Goal: Information Seeking & Learning: Check status

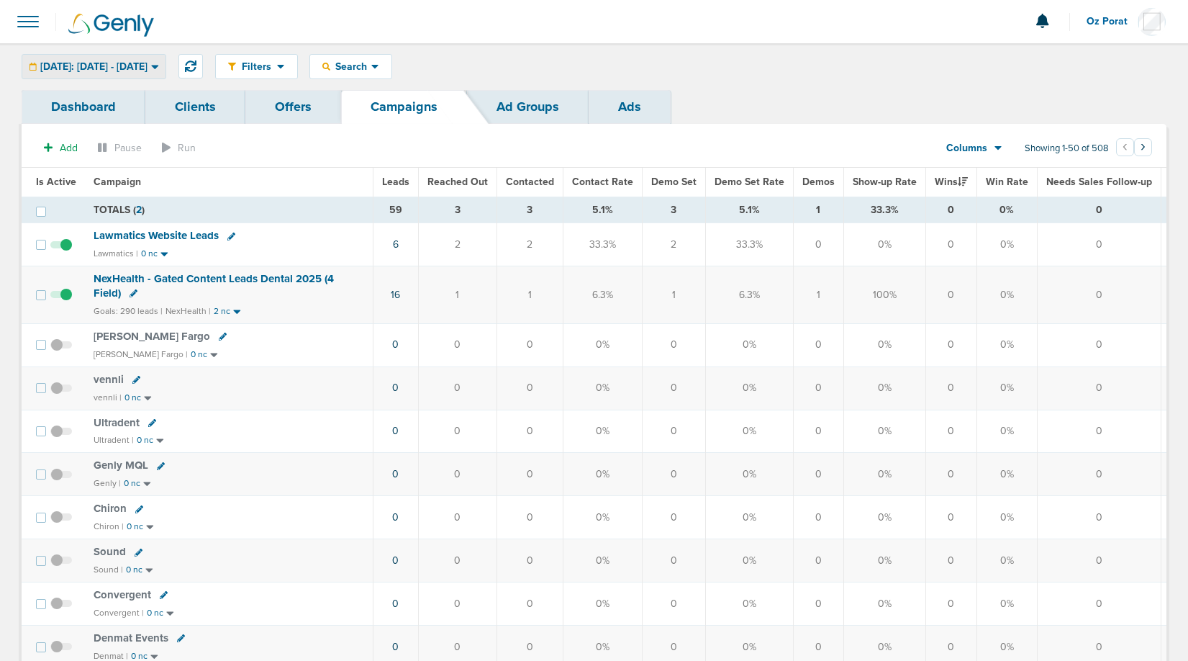
click at [117, 72] on span "Today: 09.25.2025 - 09.25.2025" at bounding box center [93, 67] width 107 height 10
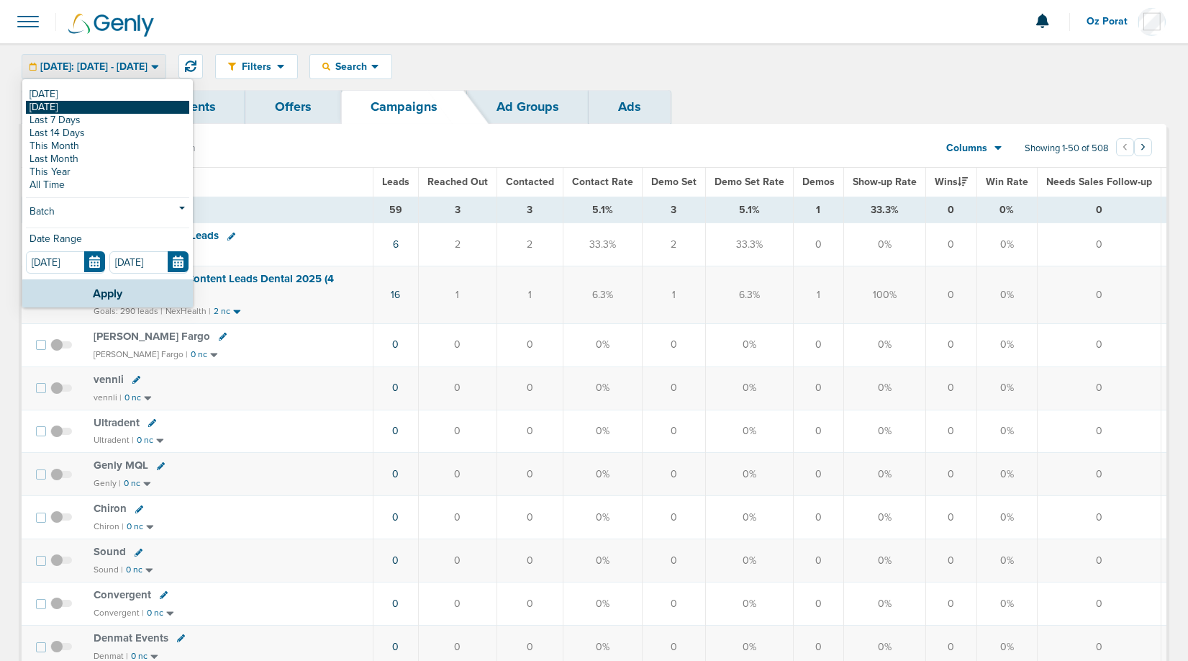
click at [103, 105] on link "[DATE]" at bounding box center [107, 107] width 163 height 13
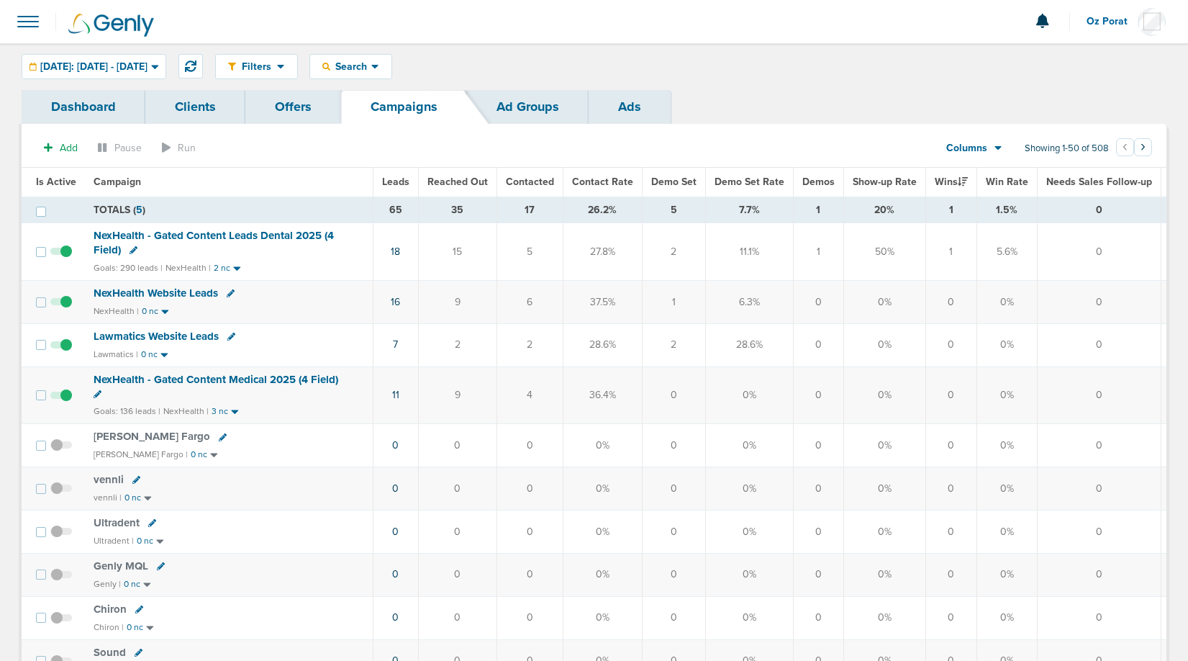
click at [401, 180] on span "Leads" at bounding box center [395, 182] width 27 height 12
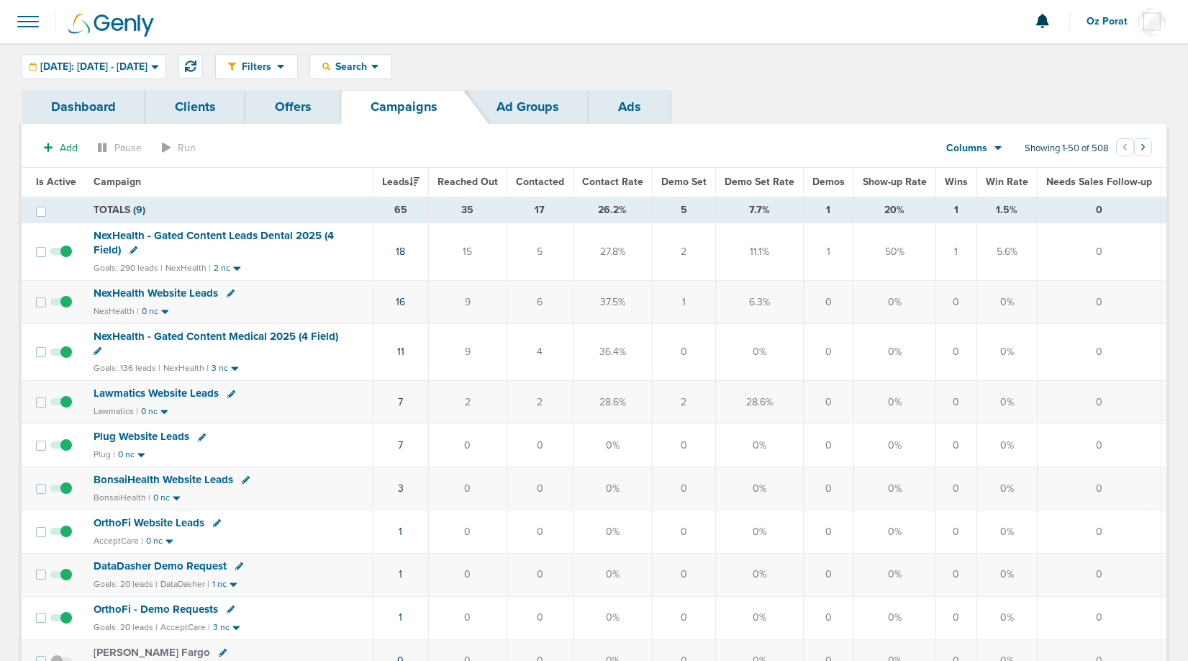
click at [191, 294] on span "NexHealth Website Leads" at bounding box center [156, 292] width 125 height 13
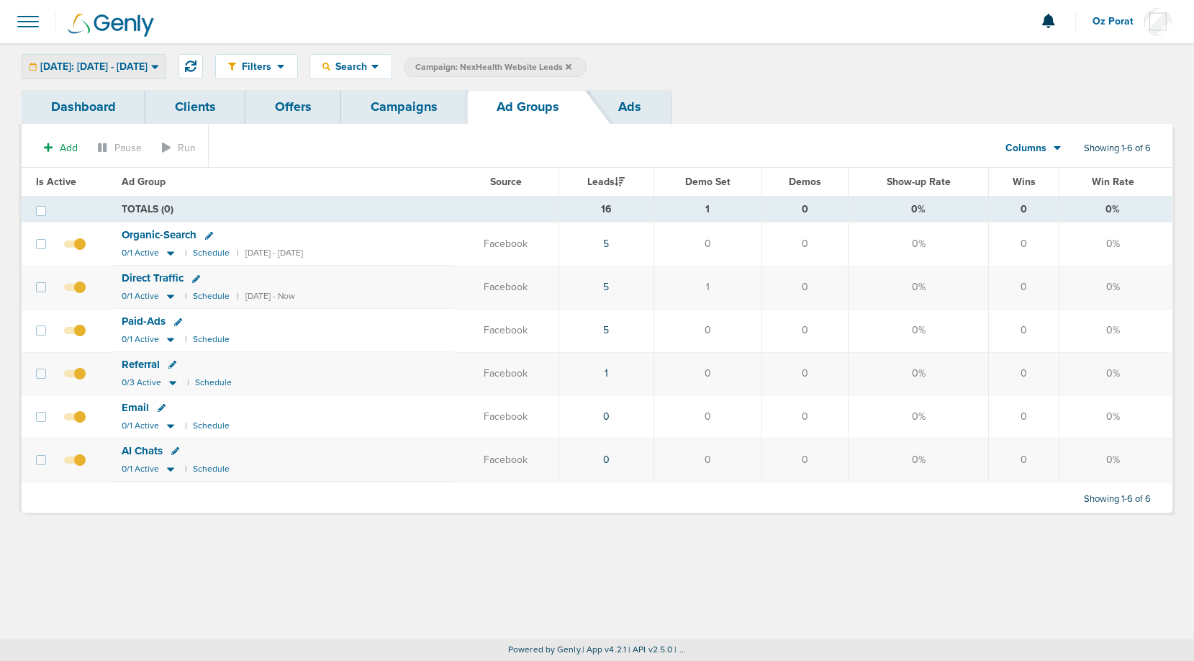
click at [107, 68] on span "Yesterday: 09.25.2025 - 09.25.2025" at bounding box center [93, 67] width 107 height 10
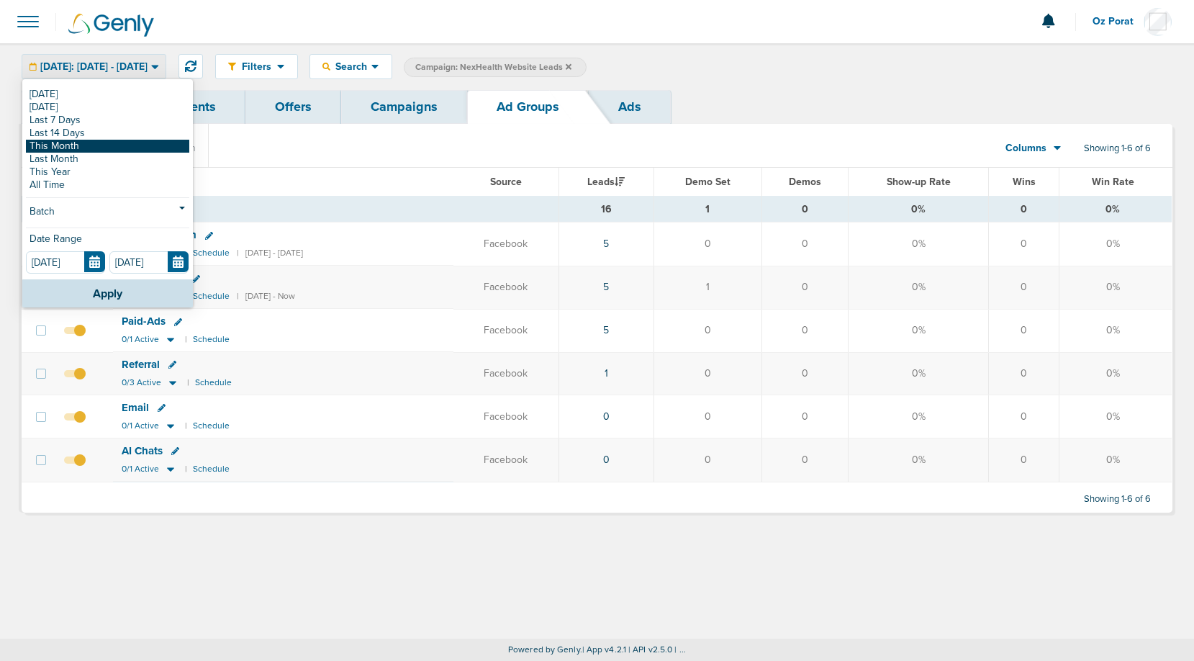
click at [91, 148] on link "This Month" at bounding box center [107, 146] width 163 height 13
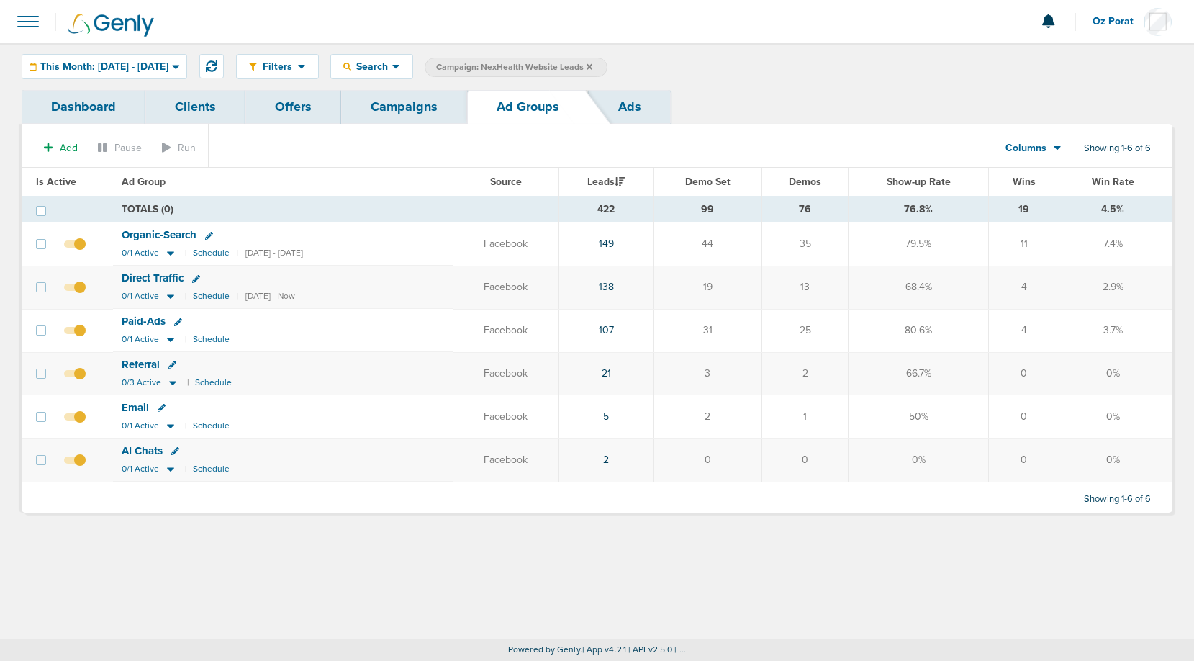
click at [416, 102] on link "Campaigns" at bounding box center [404, 107] width 126 height 34
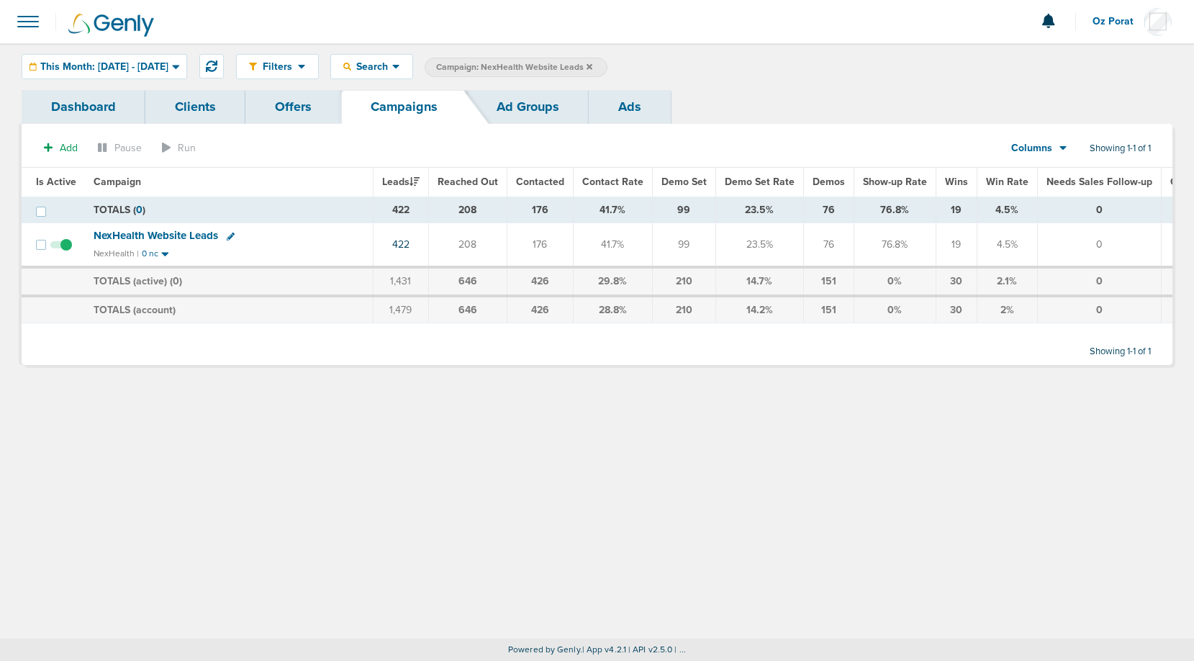
click at [191, 109] on link "Clients" at bounding box center [195, 107] width 100 height 34
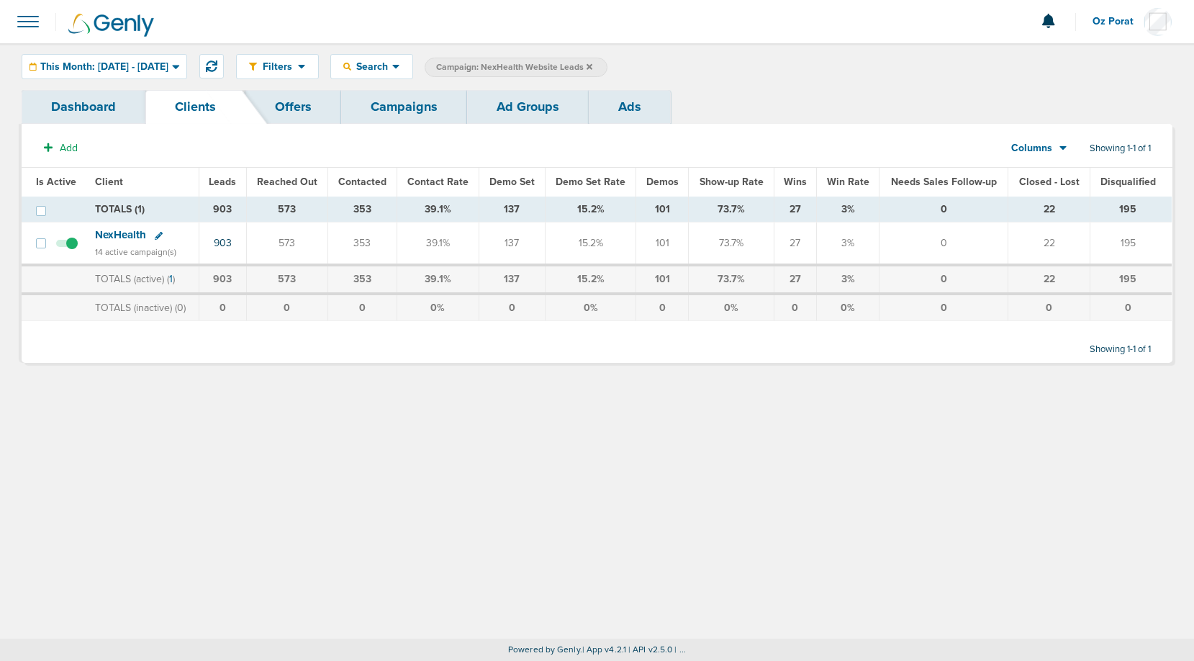
click at [121, 234] on span "NexHealth" at bounding box center [120, 234] width 51 height 13
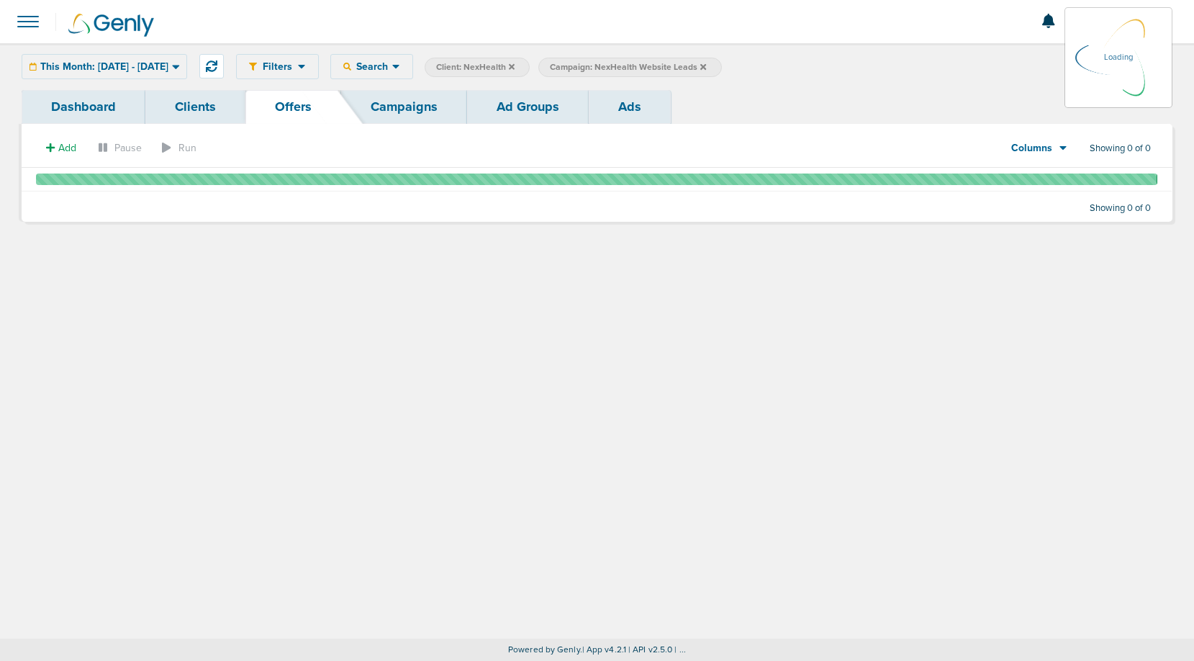
click at [412, 104] on link "Campaigns" at bounding box center [404, 107] width 126 height 34
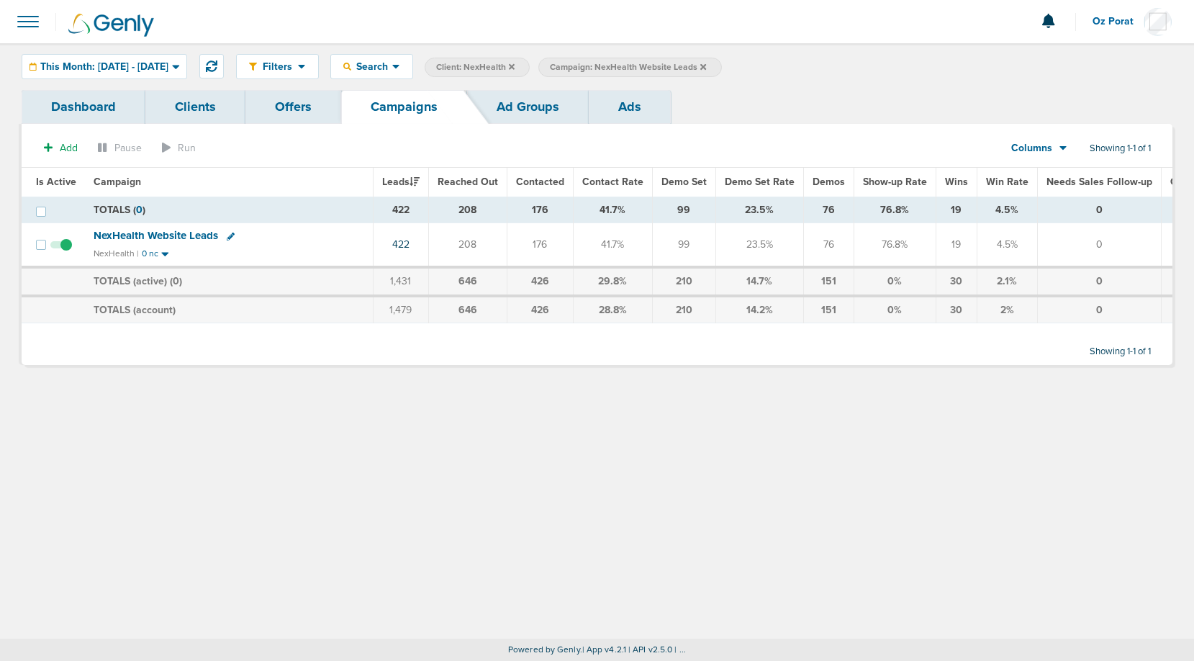
click at [706, 63] on icon at bounding box center [703, 67] width 6 height 9
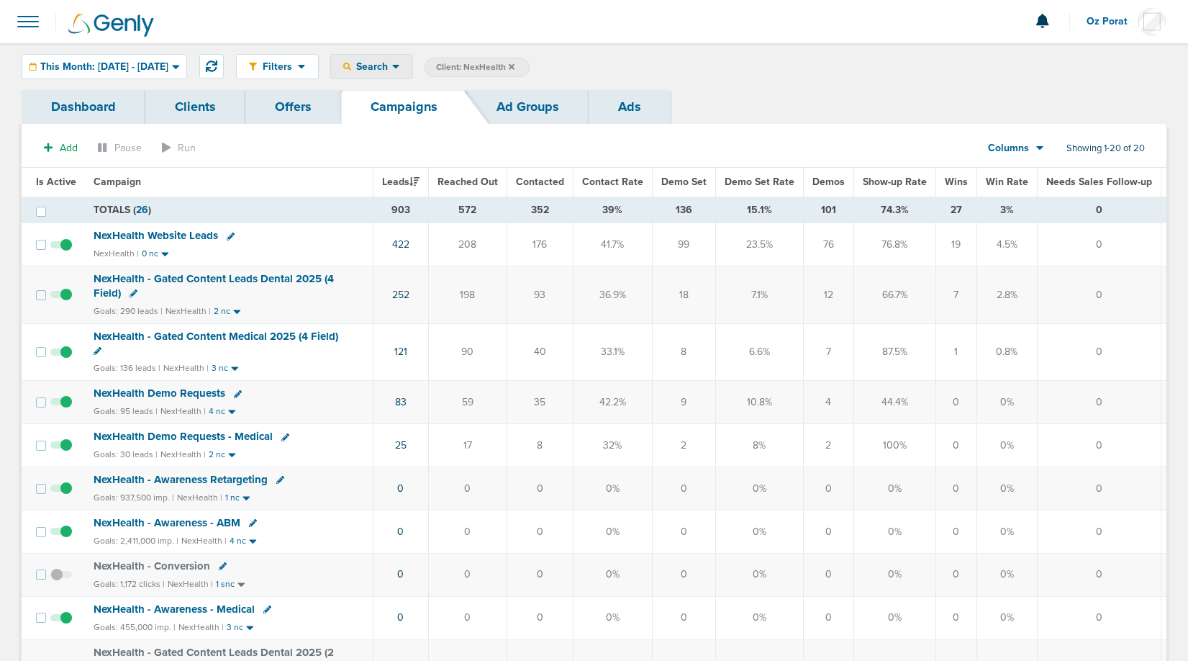
click at [399, 67] on icon at bounding box center [395, 67] width 7 height 4
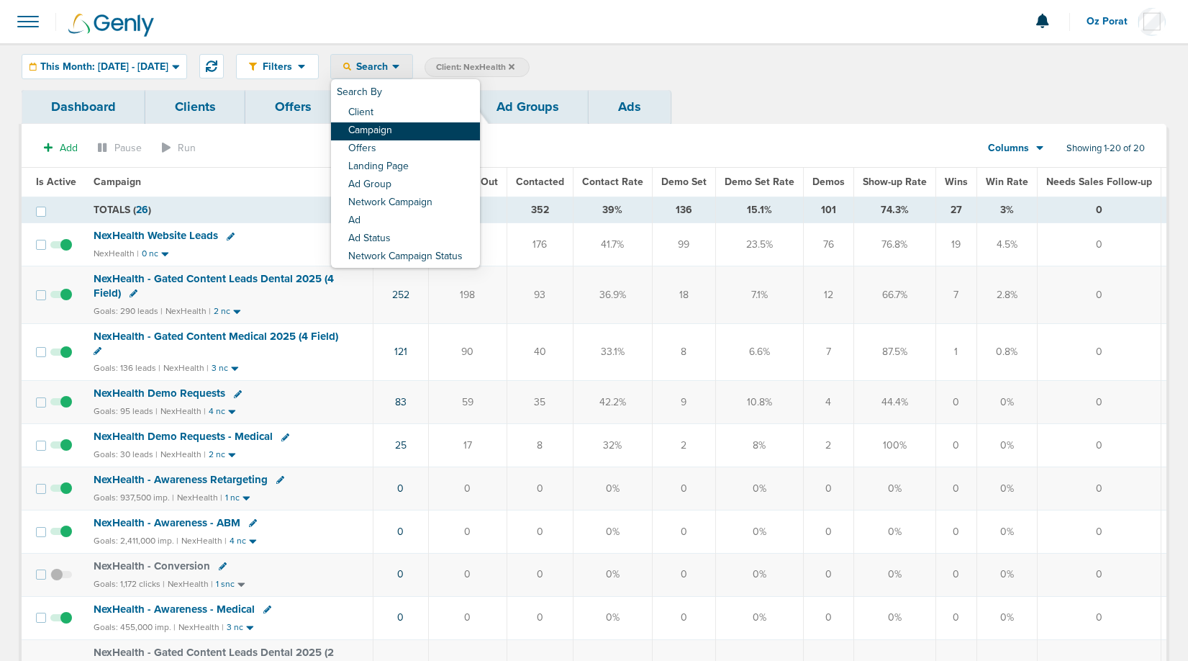
click at [432, 132] on link "Campaign" at bounding box center [405, 131] width 149 height 18
select select "cmpName"
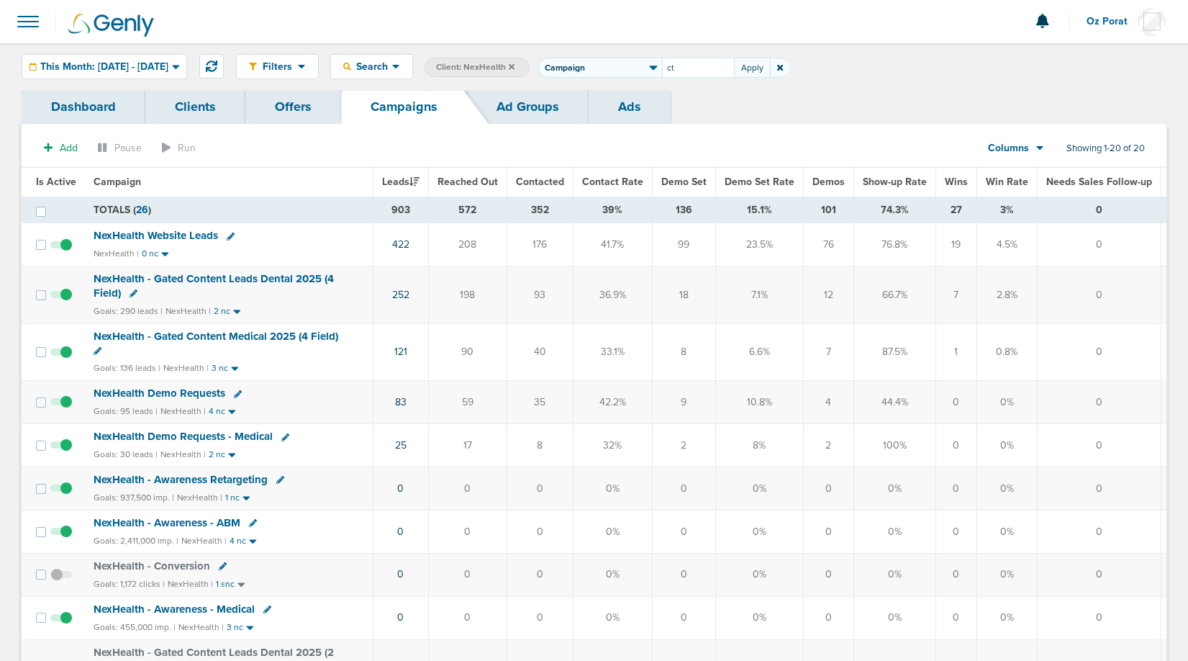
type input "ct"
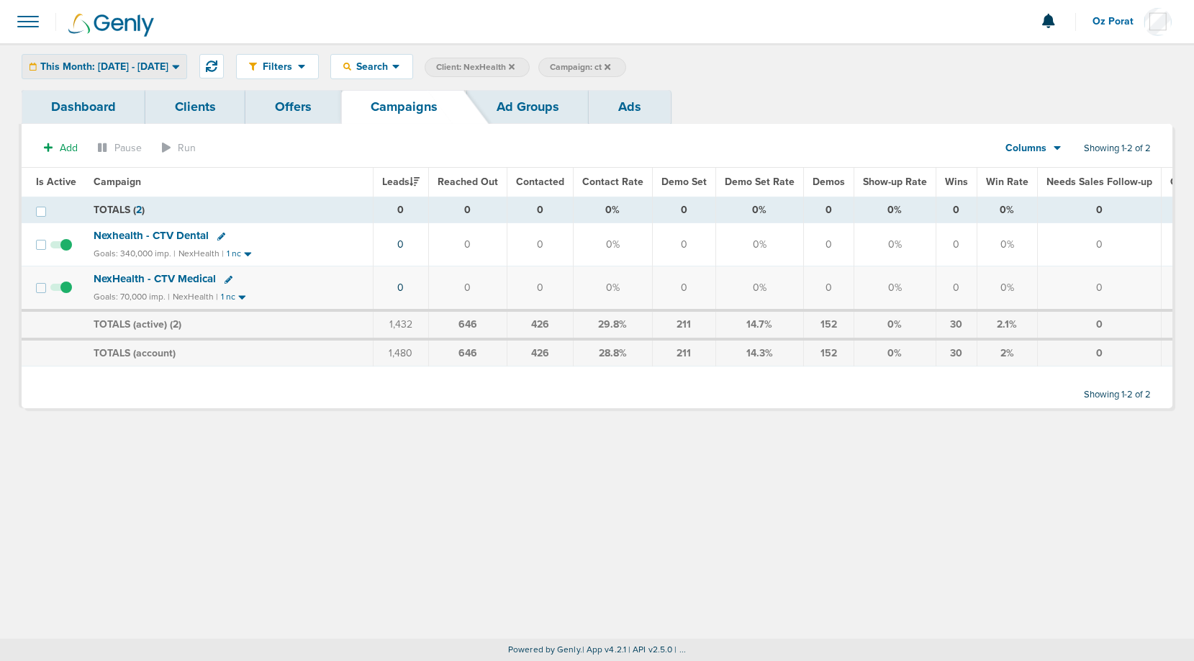
click at [155, 59] on div "This Month: [DATE] - [DATE]" at bounding box center [104, 67] width 164 height 24
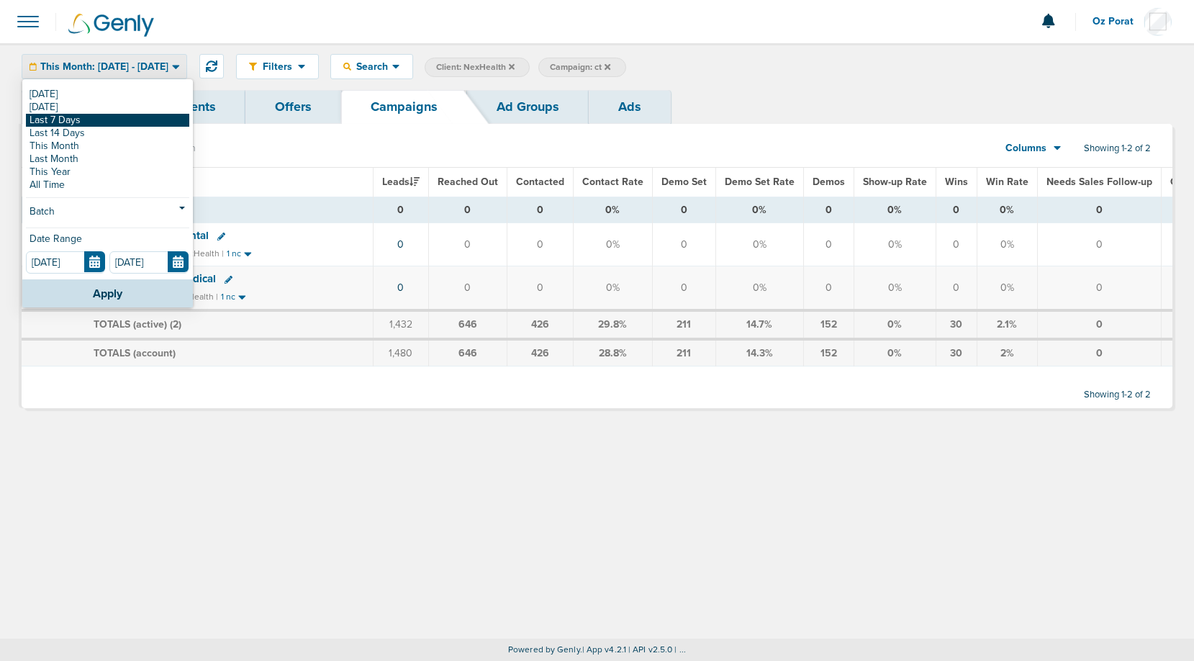
click at [106, 125] on link "Last 7 Days" at bounding box center [107, 120] width 163 height 13
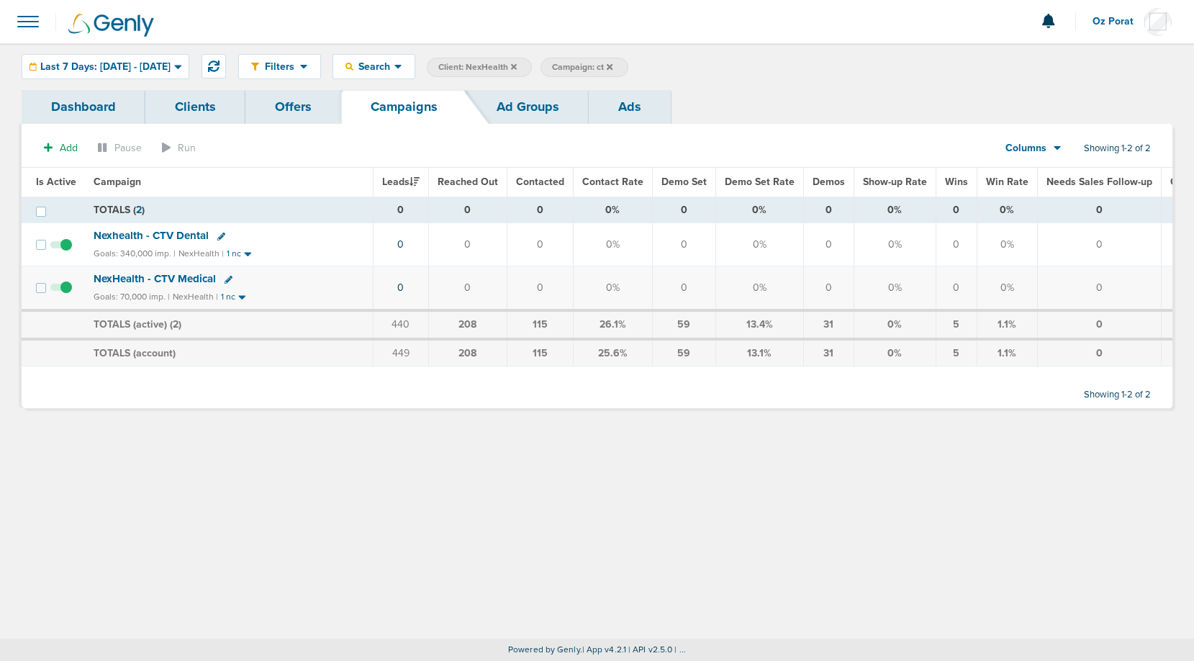
click at [1024, 151] on span "Columns" at bounding box center [1025, 148] width 41 height 14
click at [1029, 173] on link "Media Stats" at bounding box center [1066, 173] width 144 height 18
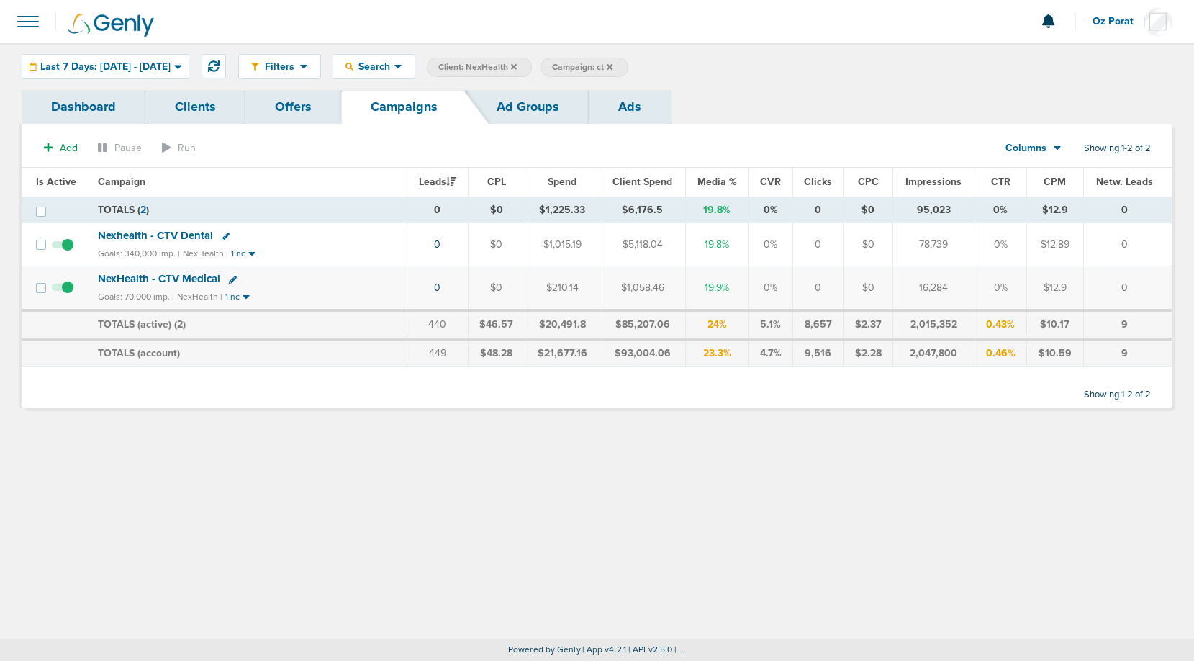
click at [85, 100] on link "Dashboard" at bounding box center [84, 107] width 124 height 34
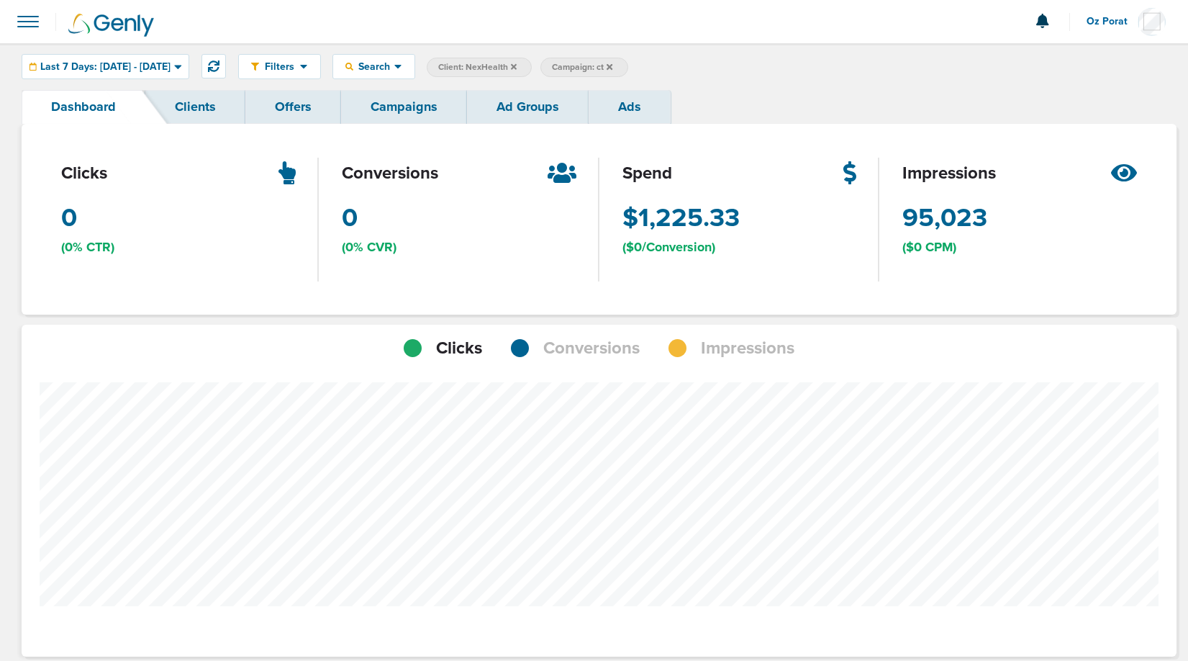
scroll to position [1016, 1145]
click at [599, 354] on span "Conversions" at bounding box center [591, 348] width 96 height 24
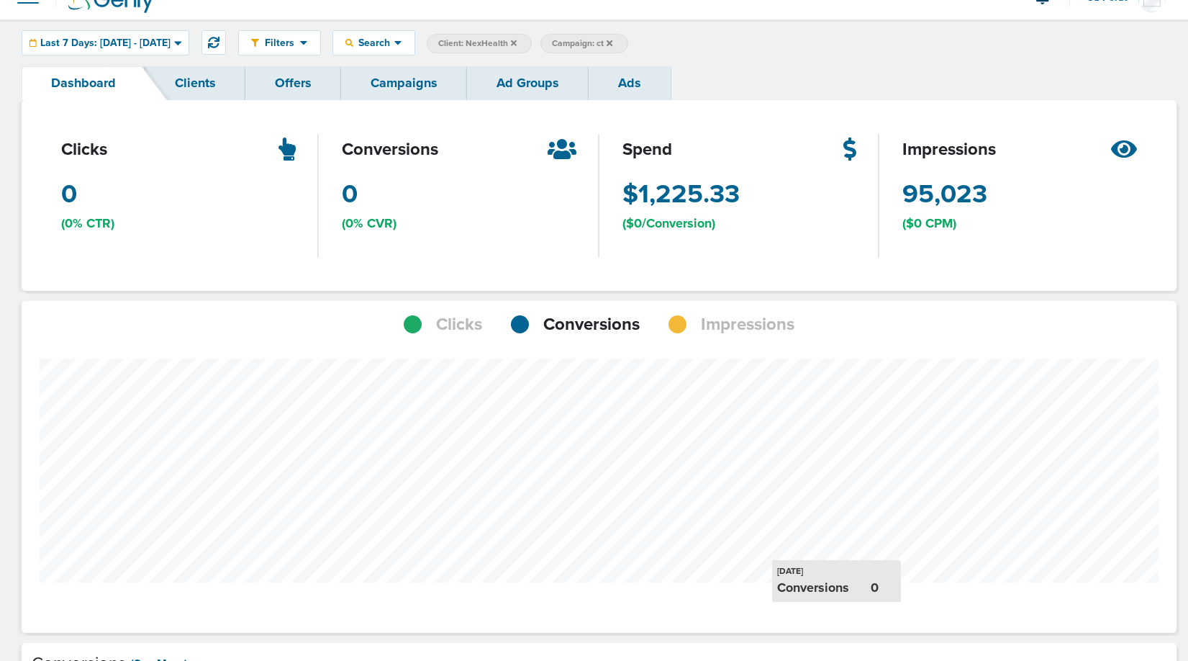
scroll to position [0, 0]
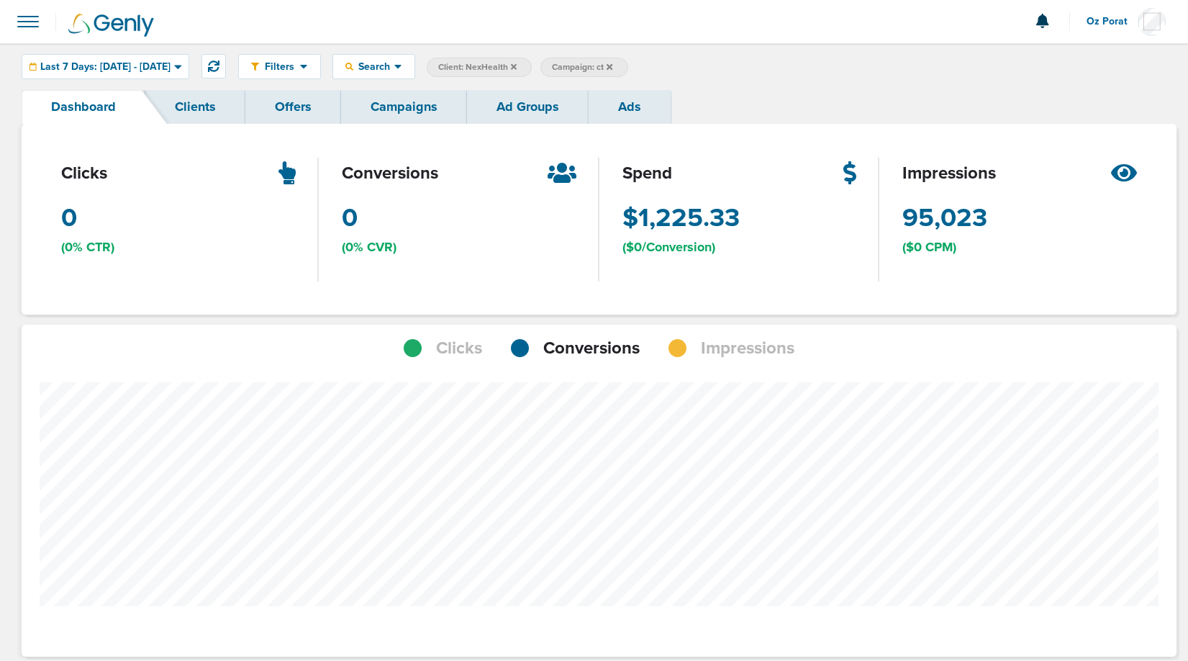
click at [741, 357] on span "Impressions" at bounding box center [748, 348] width 94 height 24
click at [27, 23] on span at bounding box center [28, 22] width 32 height 32
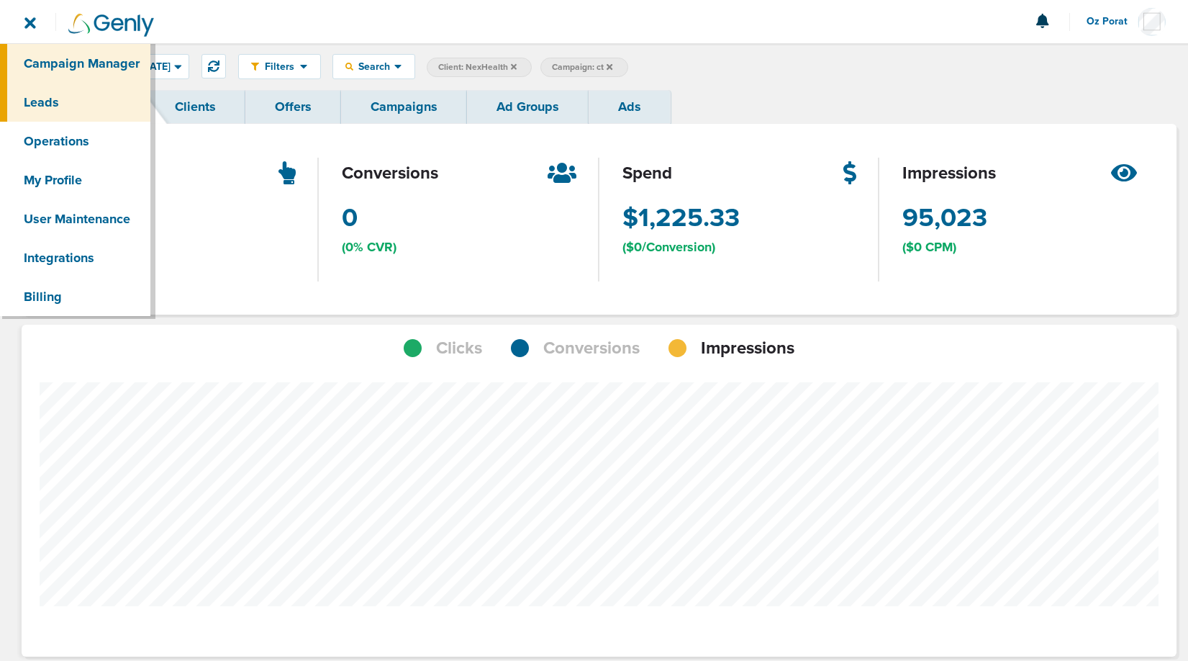
click at [59, 92] on link "Leads" at bounding box center [75, 102] width 150 height 39
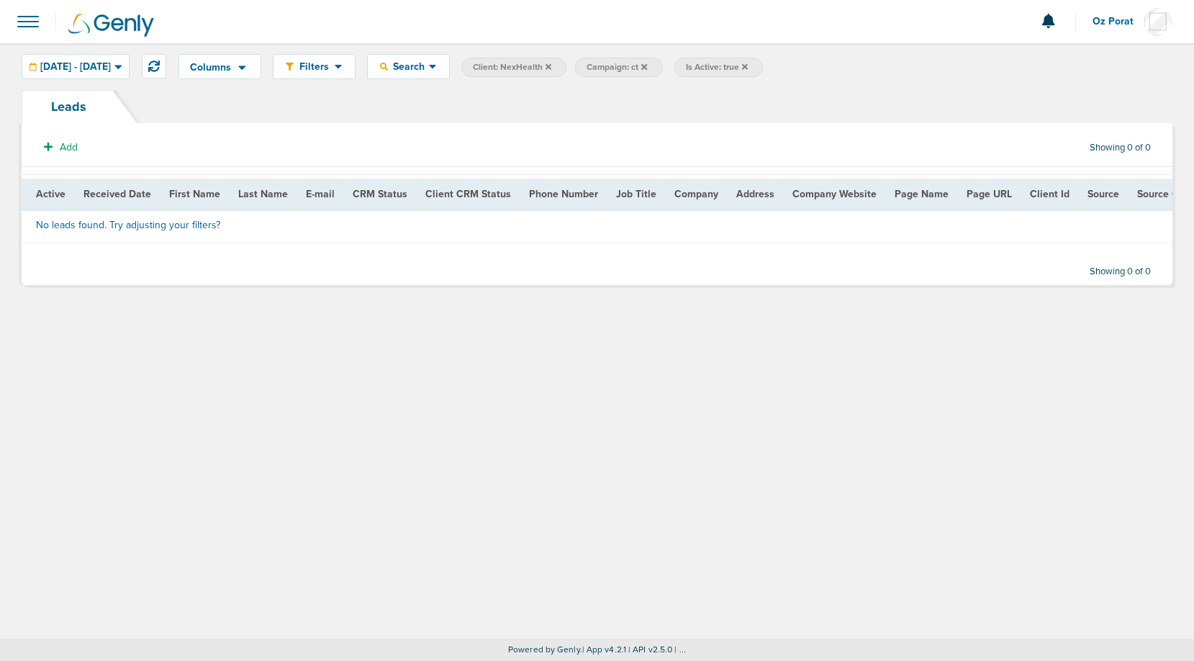
click at [647, 63] on icon at bounding box center [644, 67] width 6 height 9
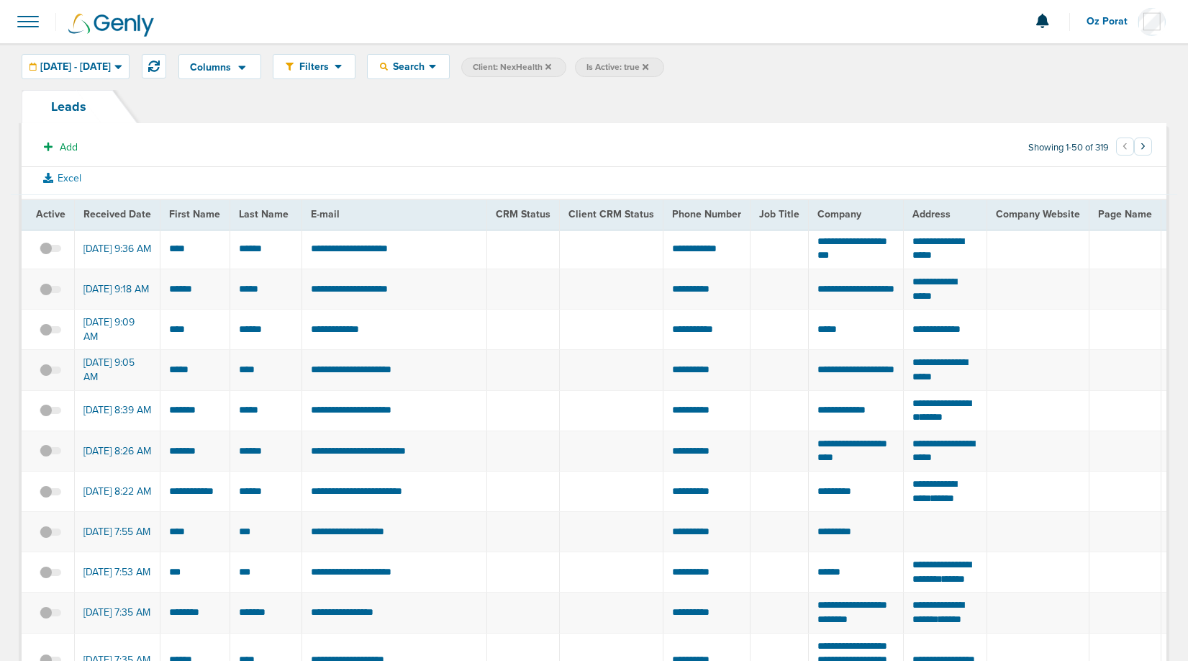
click at [566, 67] on label "Client: NexHealth" at bounding box center [513, 67] width 105 height 19
click at [551, 66] on icon at bounding box center [549, 66] width 6 height 6
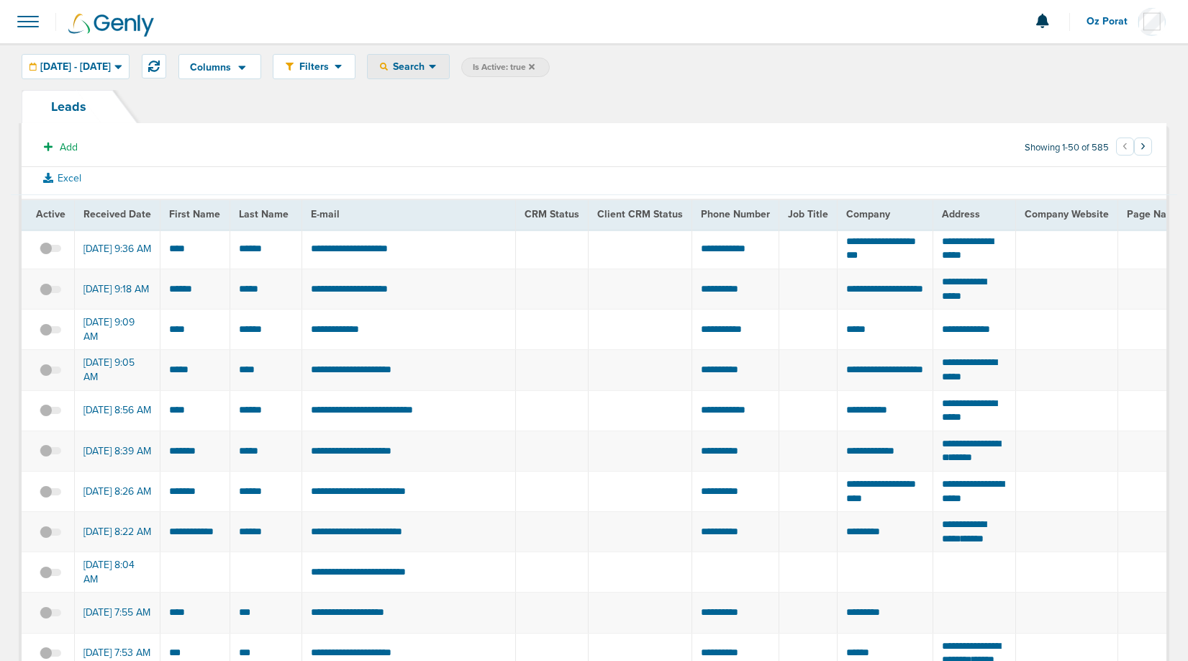
click at [429, 66] on span "Search" at bounding box center [408, 66] width 41 height 12
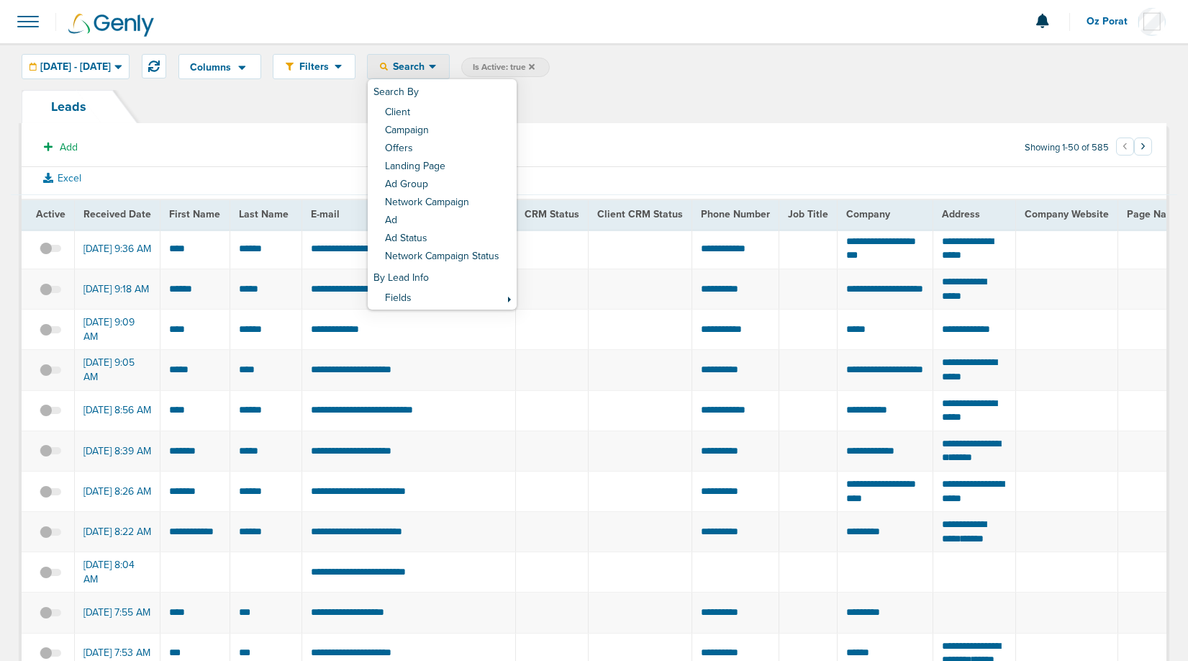
drag, startPoint x: 457, startPoint y: 138, endPoint x: 695, endPoint y: 179, distance: 241.7
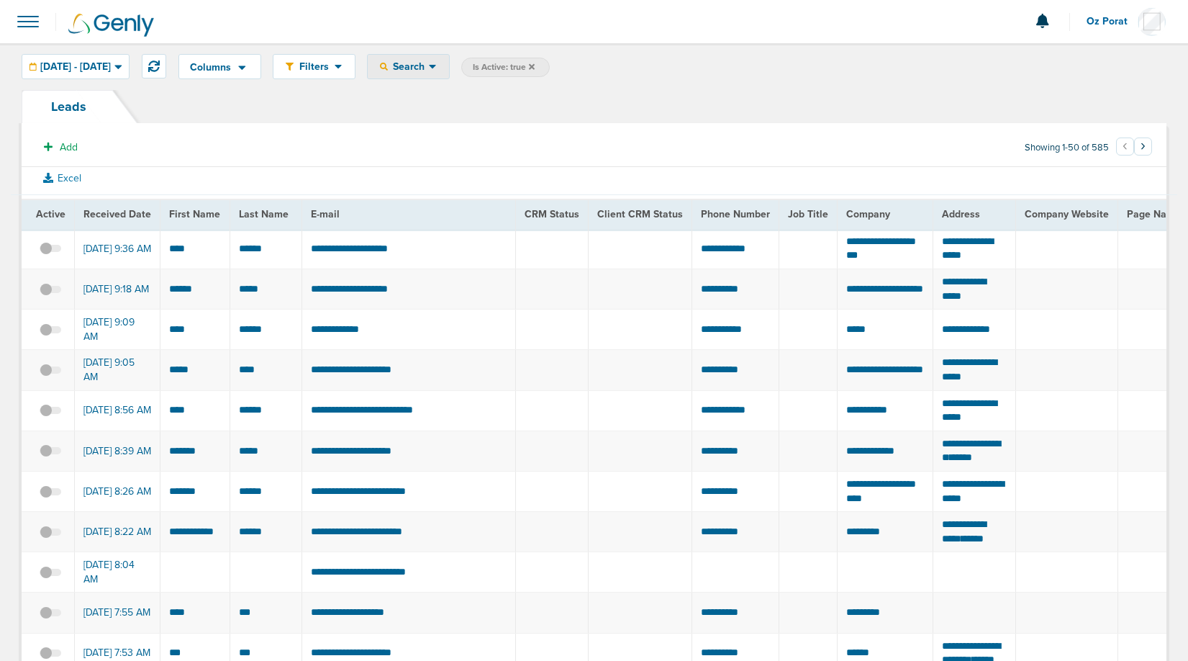
click at [449, 60] on div "Search" at bounding box center [408, 67] width 81 height 24
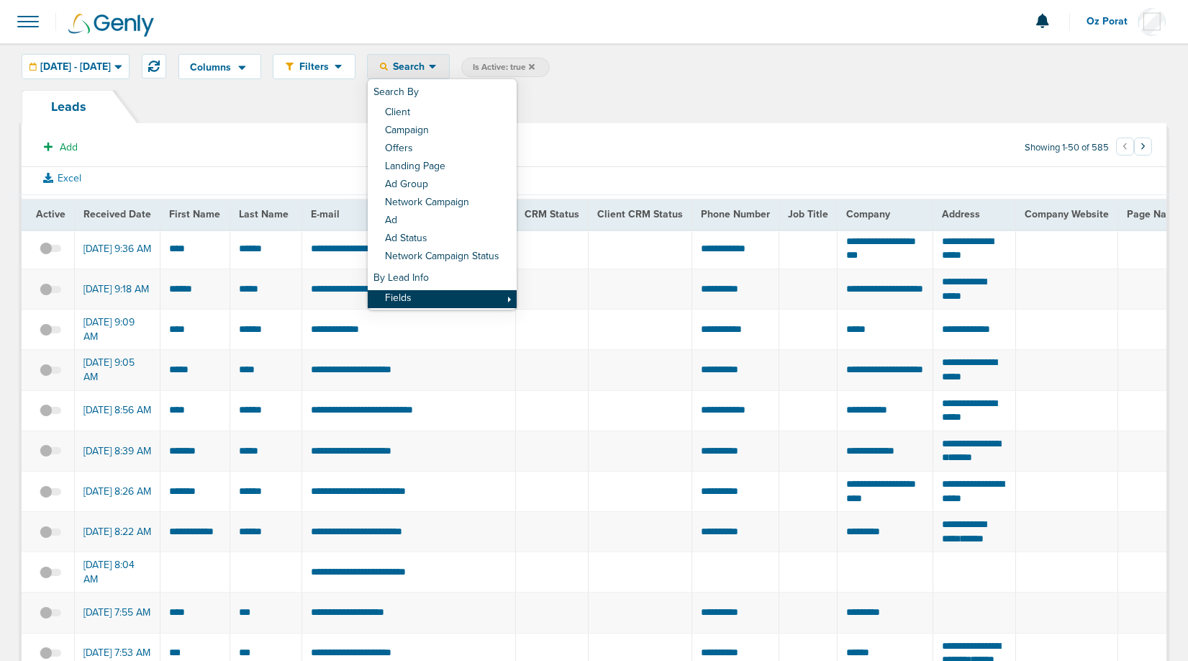
click at [455, 304] on link "Fields" at bounding box center [442, 299] width 149 height 18
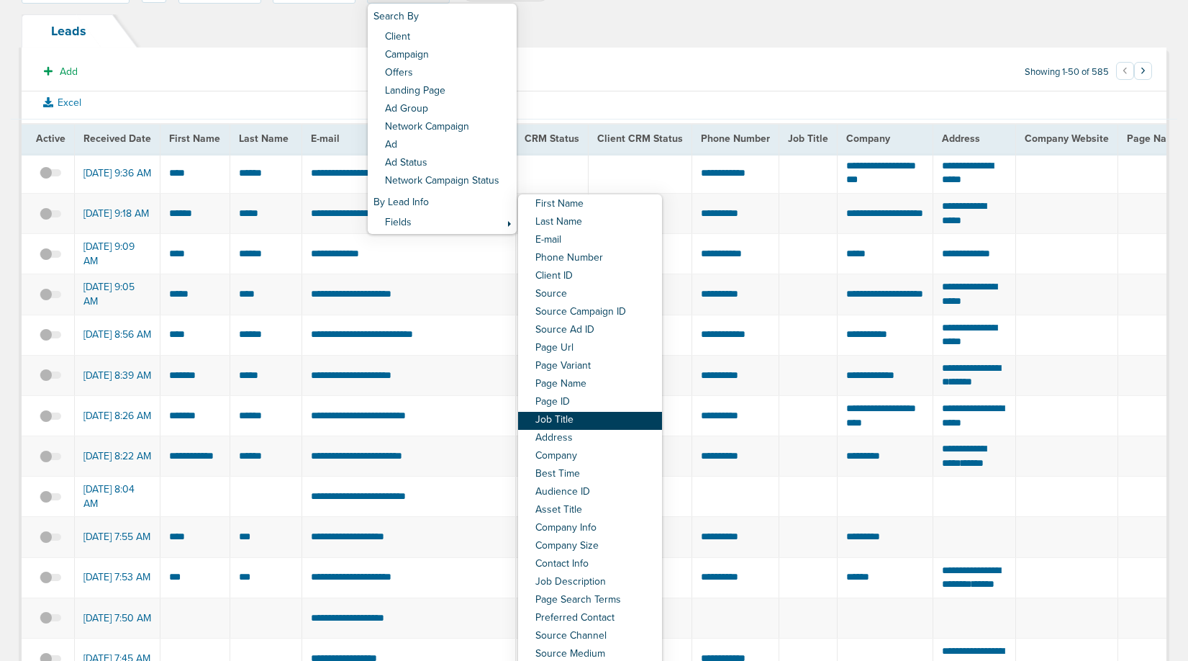
scroll to position [69, 0]
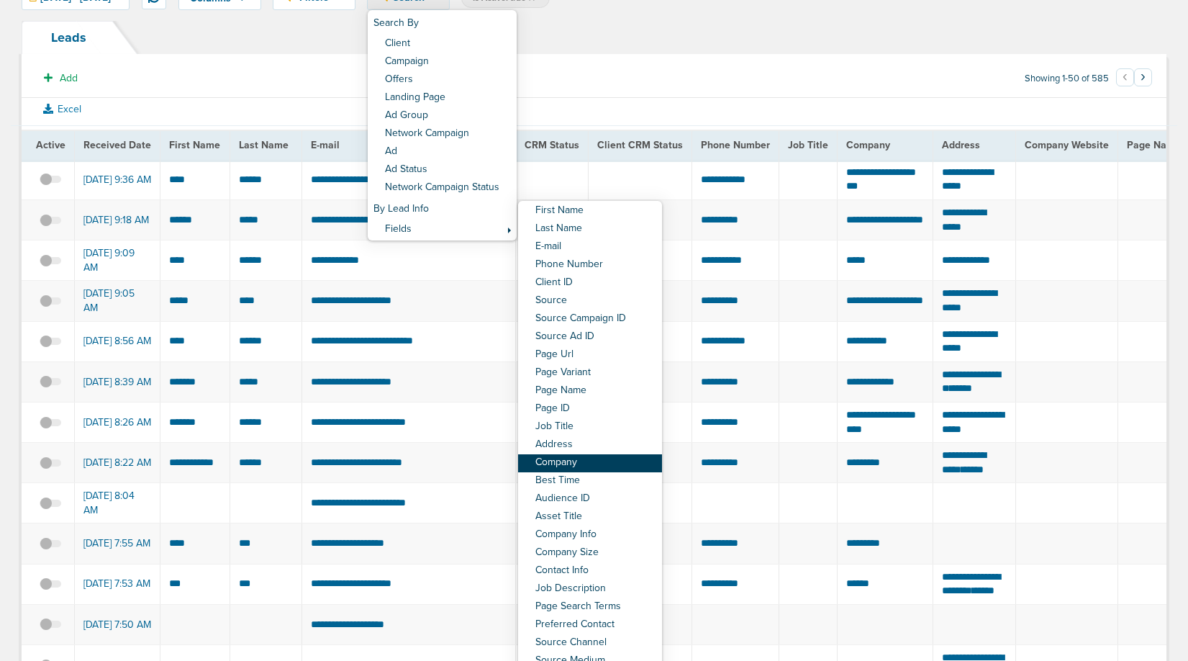
click at [627, 463] on link "Company" at bounding box center [590, 463] width 144 height 18
select select "company"
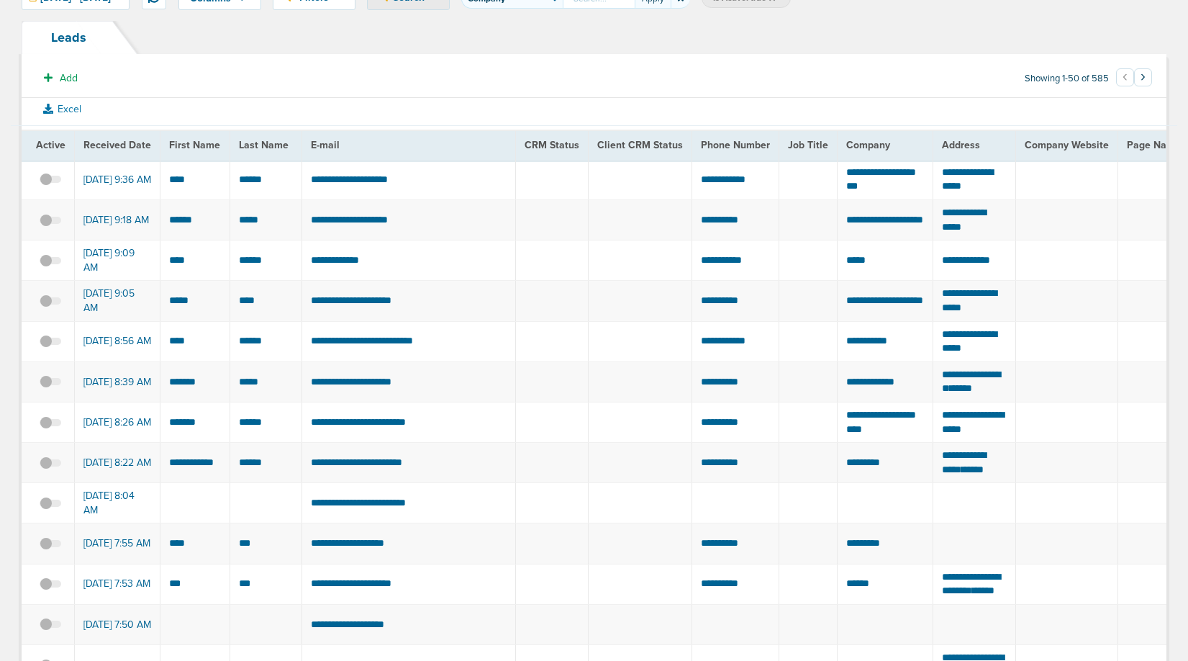
scroll to position [58, 0]
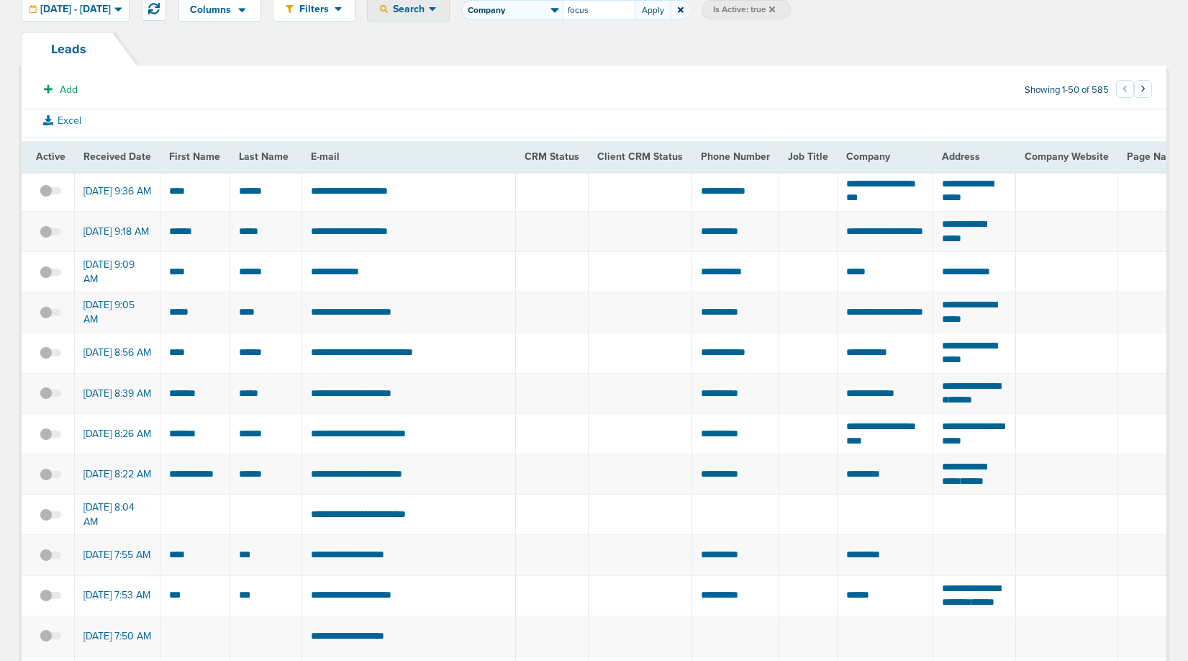
type input "focus"
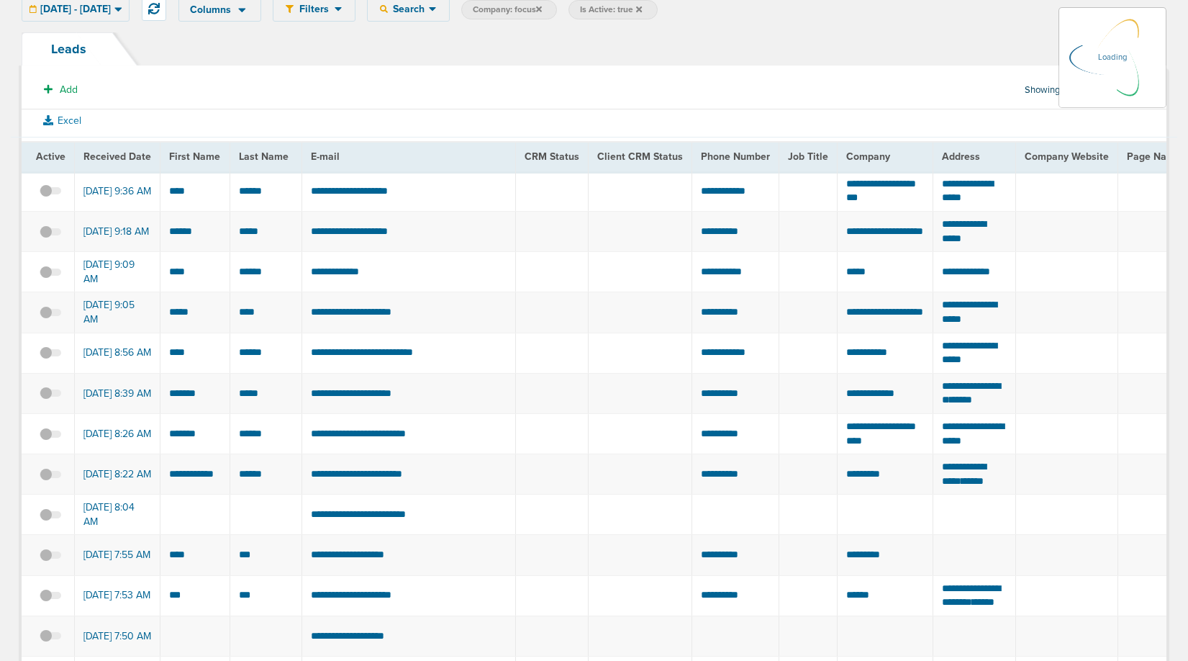
scroll to position [0, 0]
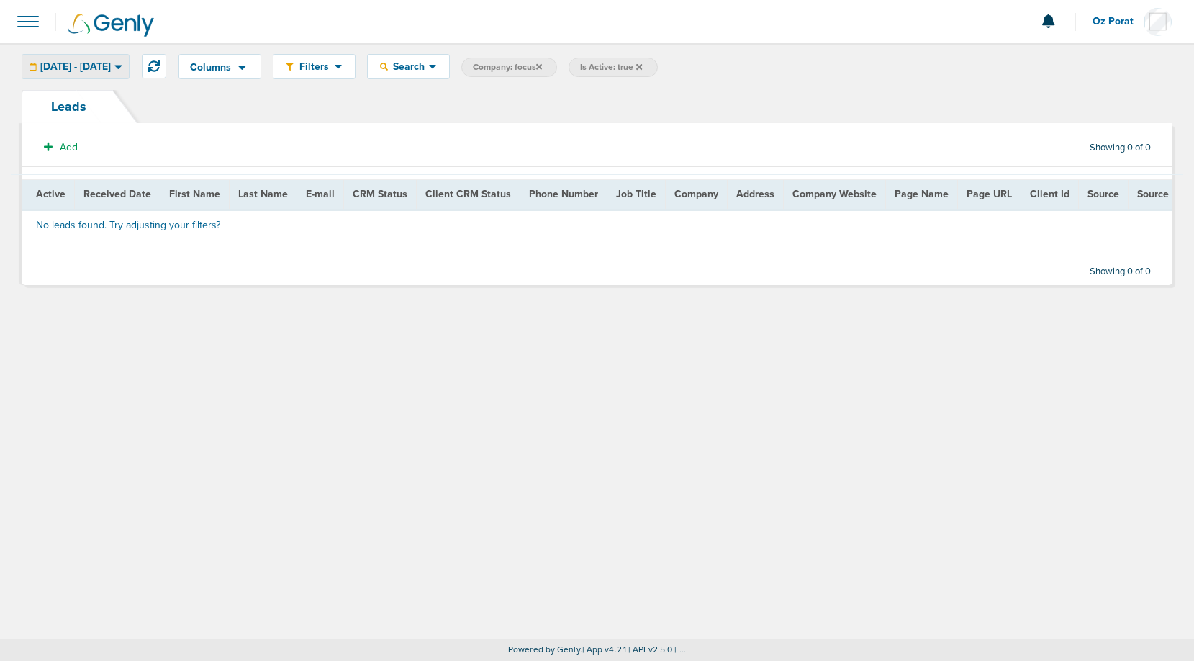
click at [111, 70] on span "09.19.2025 - 09.26.2025" at bounding box center [75, 67] width 71 height 10
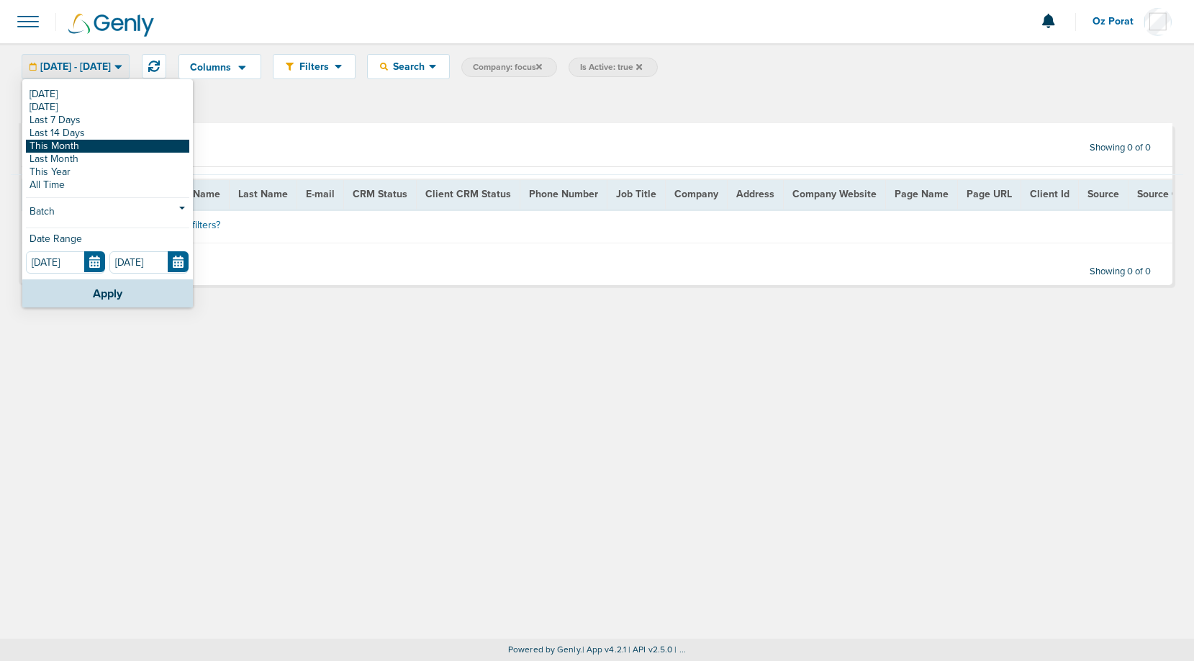
click at [109, 148] on link "This Month" at bounding box center [107, 146] width 163 height 13
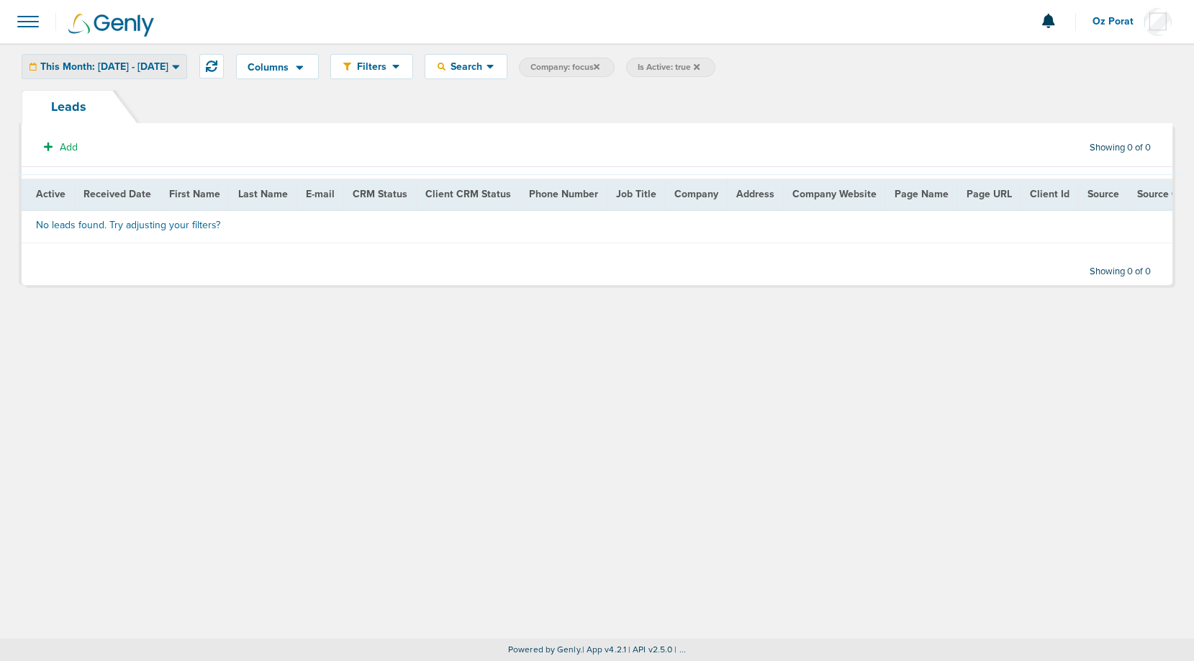
click at [155, 65] on span "This Month: [DATE] - [DATE]" at bounding box center [104, 67] width 128 height 10
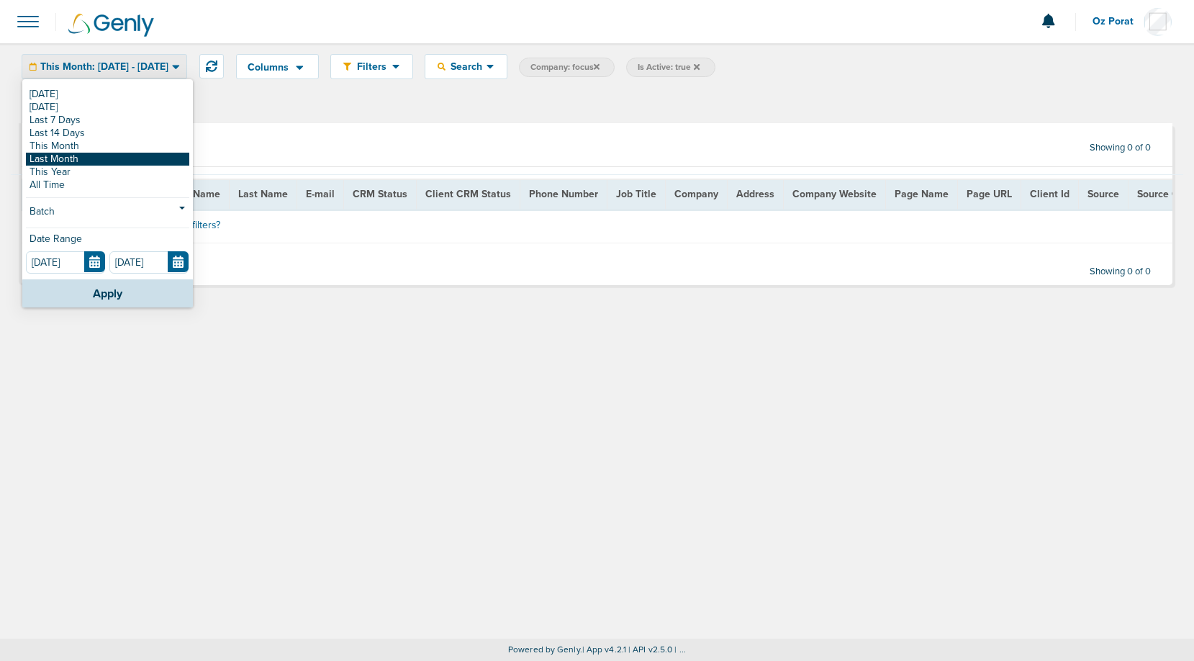
click at [107, 162] on link "Last Month" at bounding box center [107, 159] width 163 height 13
type input "08.01.2025"
type input "08.31.2025"
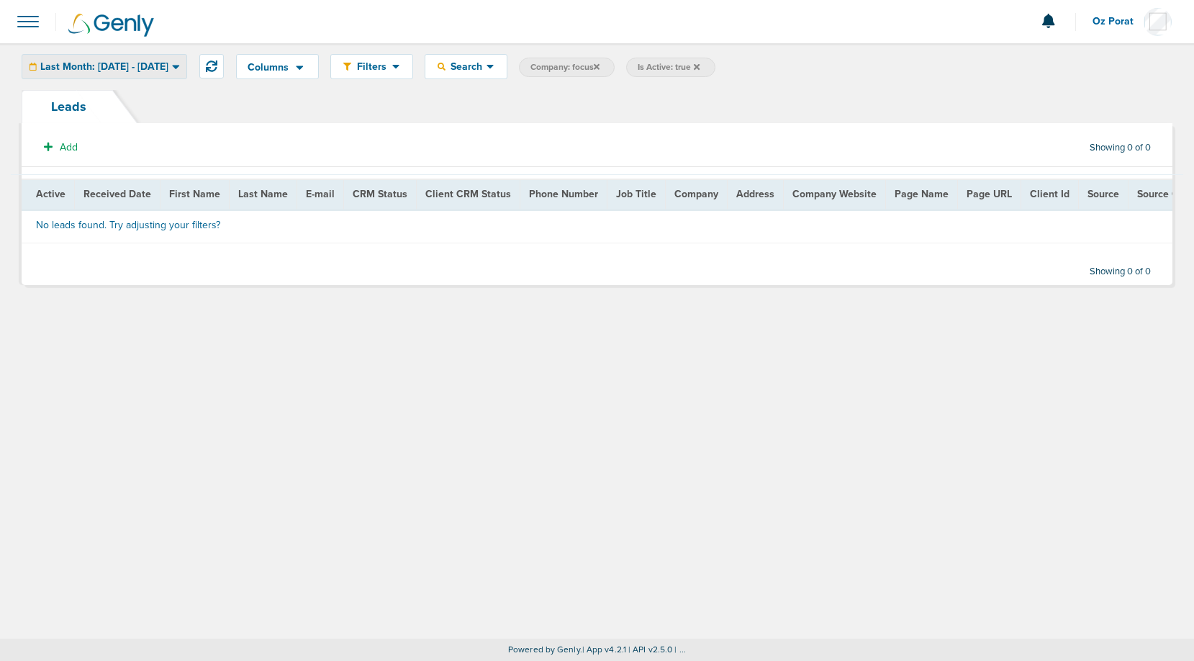
click at [135, 62] on span "Last Month: 08.01.2025 - 08.31.2025" at bounding box center [104, 67] width 128 height 10
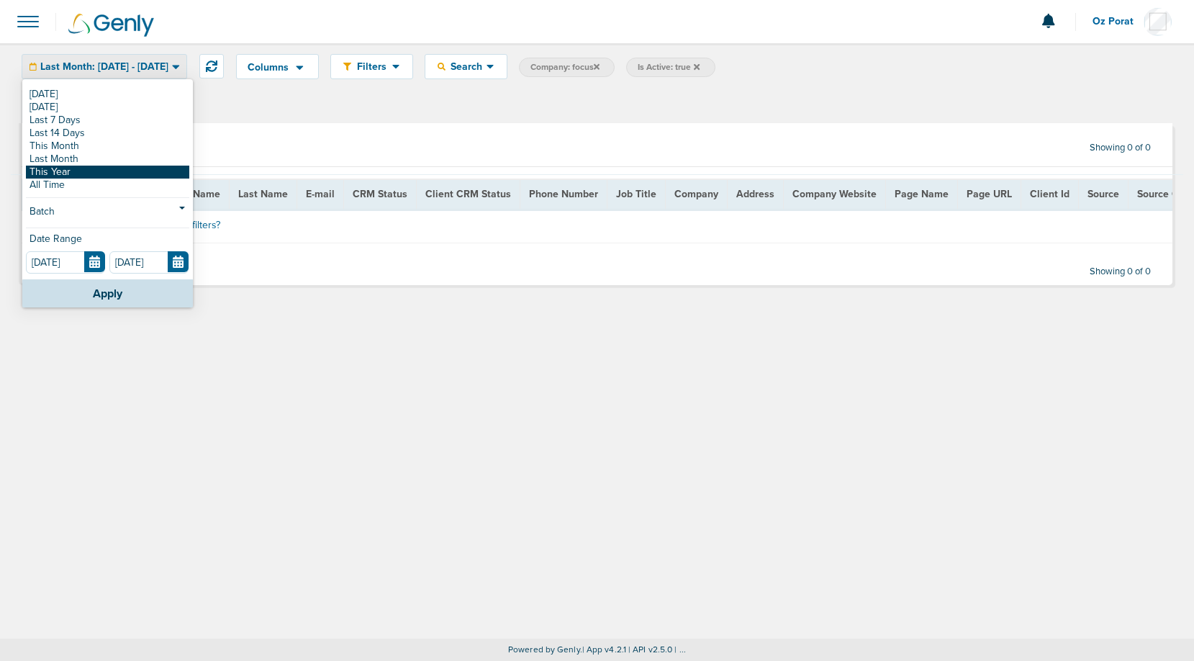
click at [92, 171] on link "This Year" at bounding box center [107, 172] width 163 height 13
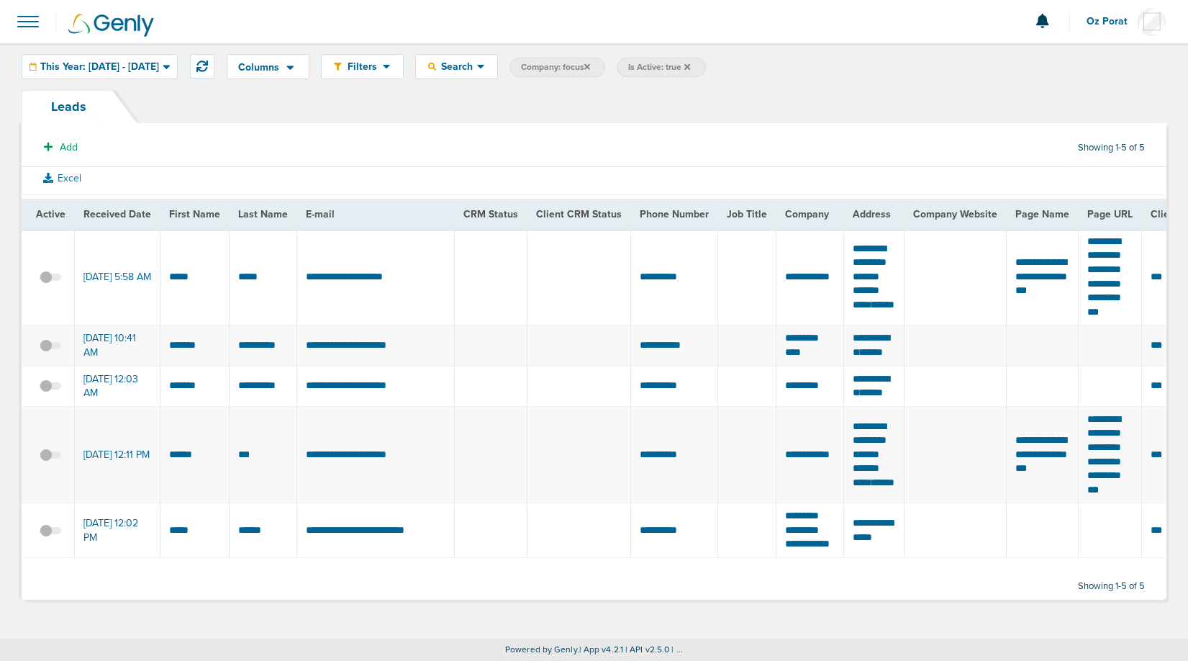
click at [30, 11] on span at bounding box center [28, 22] width 32 height 32
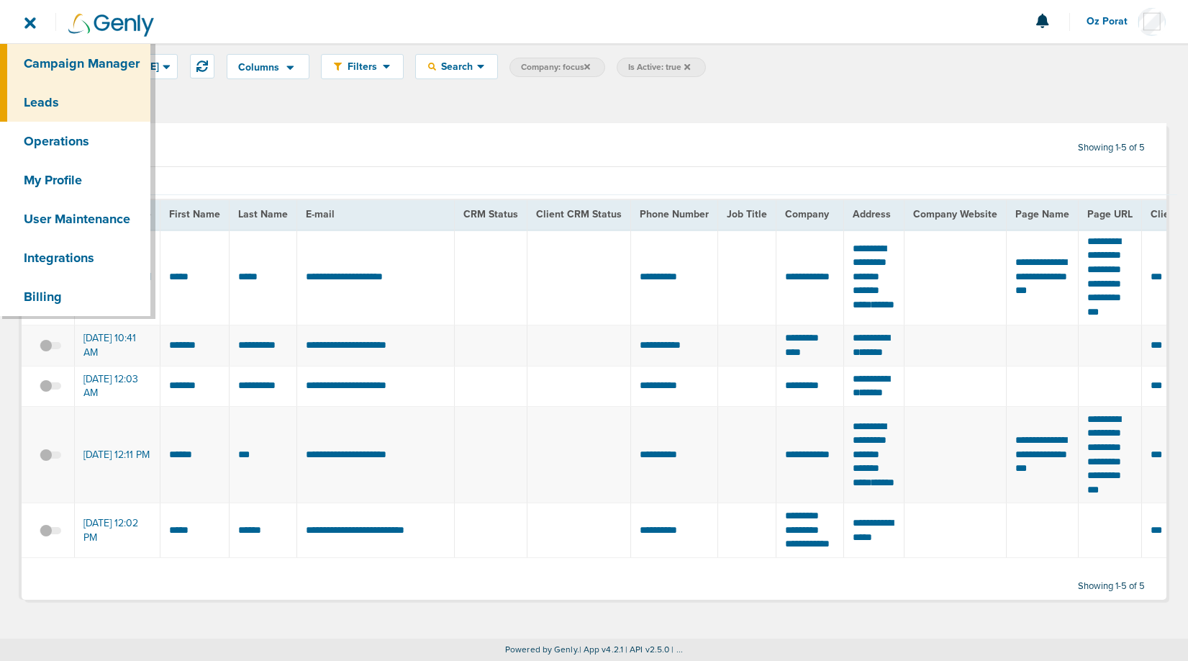
click at [45, 57] on link "Campaign Manager" at bounding box center [75, 63] width 150 height 39
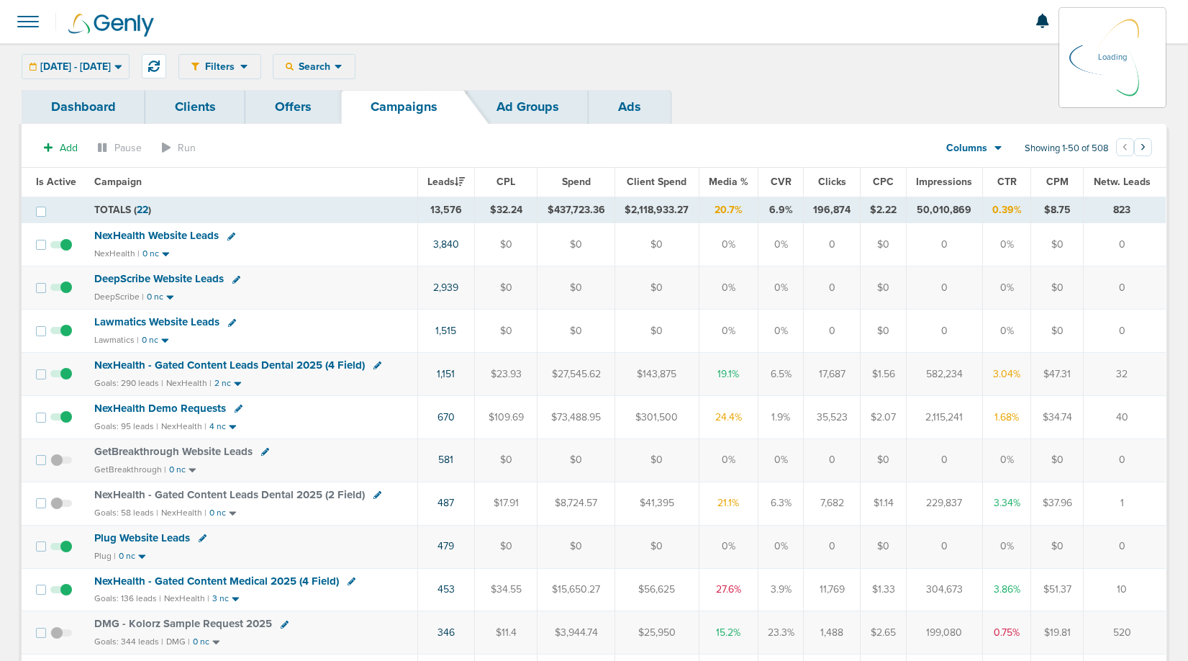
click at [127, 63] on div "01.01.2025 - 09.26.2025 Today Yesterday Last 7 Days Last 14 Days This Month Las…" at bounding box center [76, 66] width 108 height 25
click at [130, 67] on div "01.01.2025 - 09.26.2025 Today Yesterday Last 7 Days Last 14 Days This Month Las…" at bounding box center [76, 66] width 108 height 25
click at [111, 67] on span "01.01.2025 - 09.26.2025" at bounding box center [75, 67] width 71 height 10
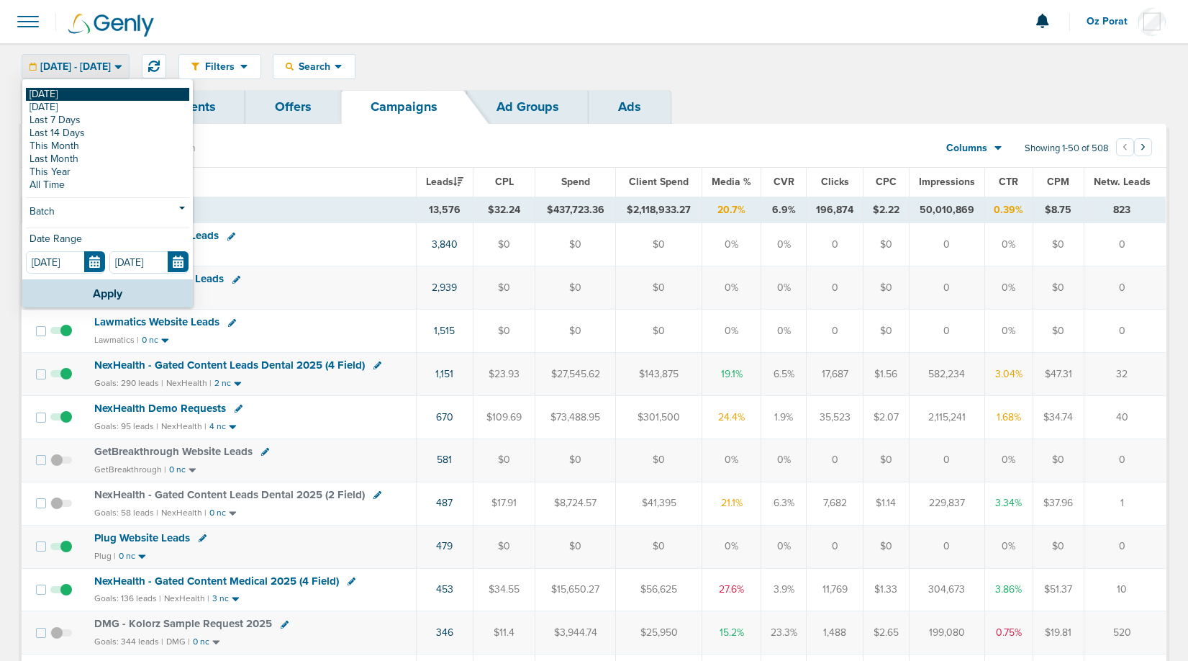
click at [91, 93] on link "[DATE]" at bounding box center [107, 94] width 163 height 13
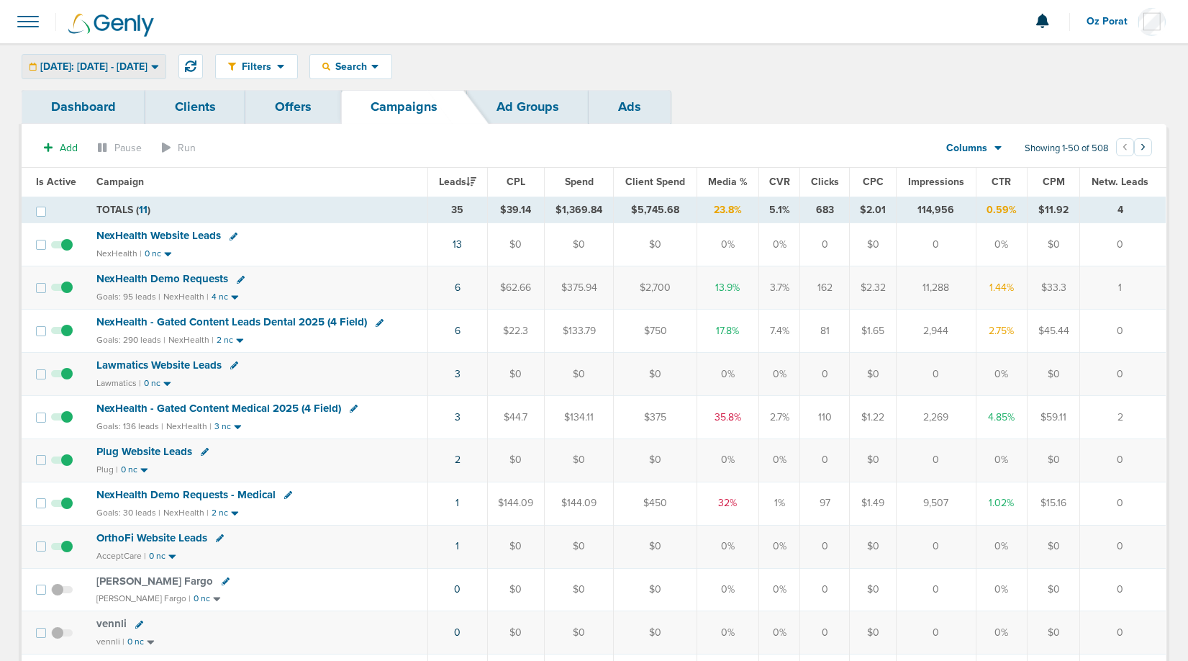
click at [127, 73] on div "[DATE]: [DATE] - [DATE]" at bounding box center [93, 67] width 143 height 24
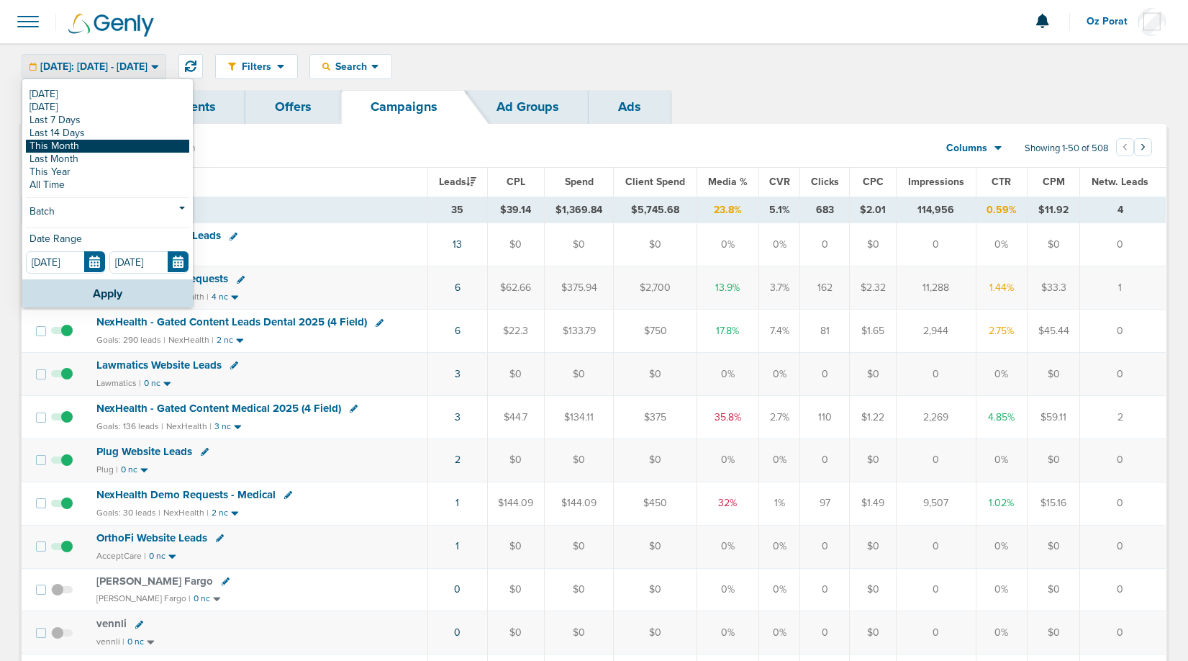
click at [92, 150] on link "This Month" at bounding box center [107, 146] width 163 height 13
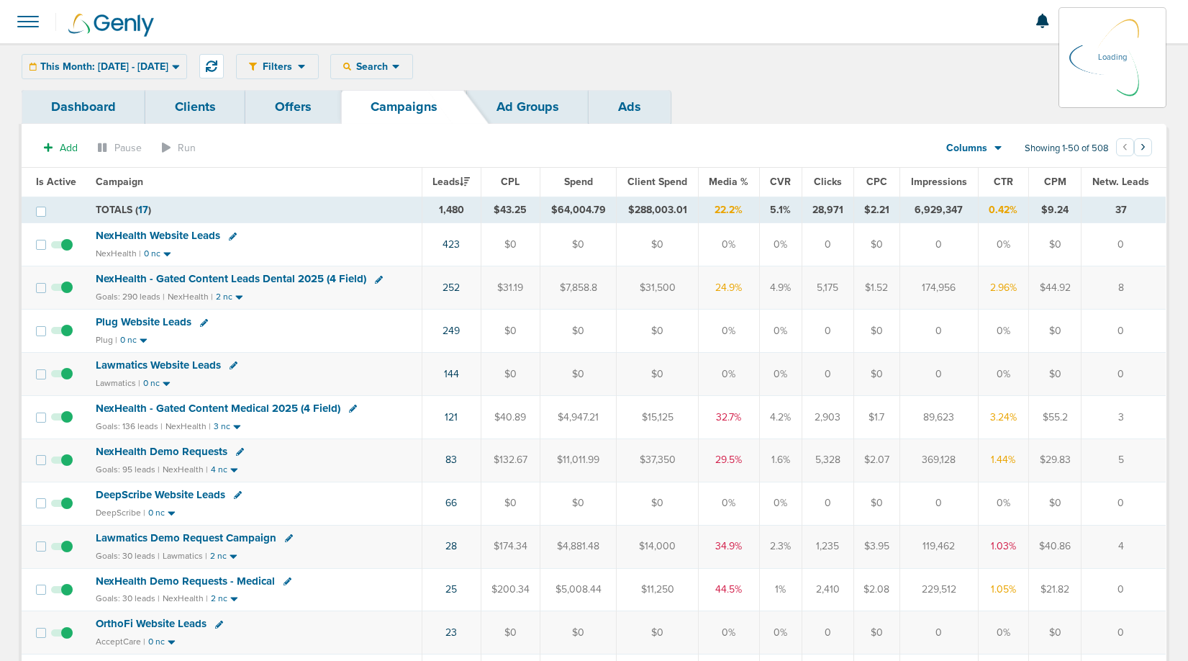
click at [997, 150] on icon at bounding box center [998, 149] width 7 height 4
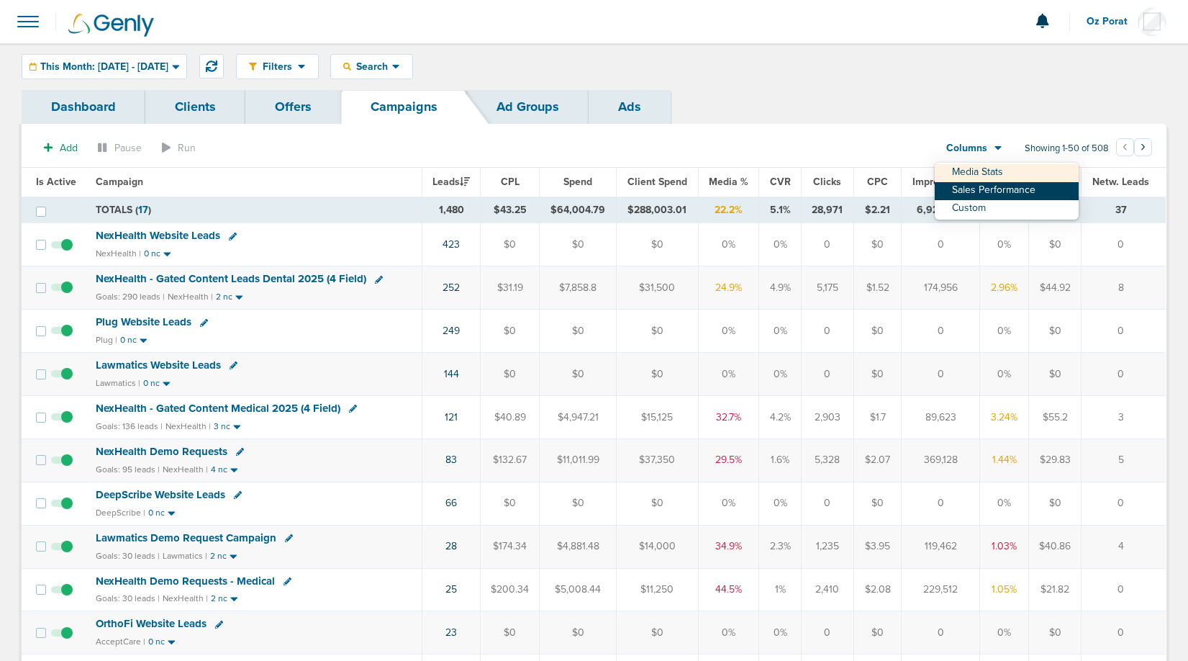
click at [990, 188] on link "Sales Performance" at bounding box center [1007, 191] width 144 height 18
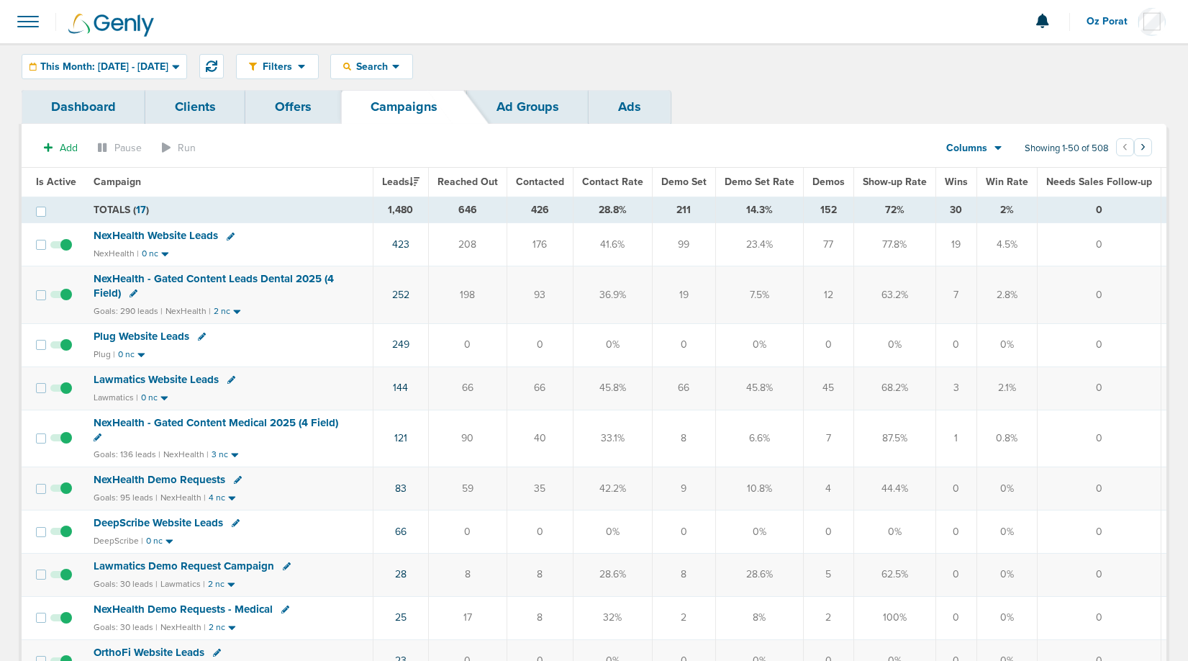
click at [953, 179] on span "Wins" at bounding box center [956, 182] width 23 height 12
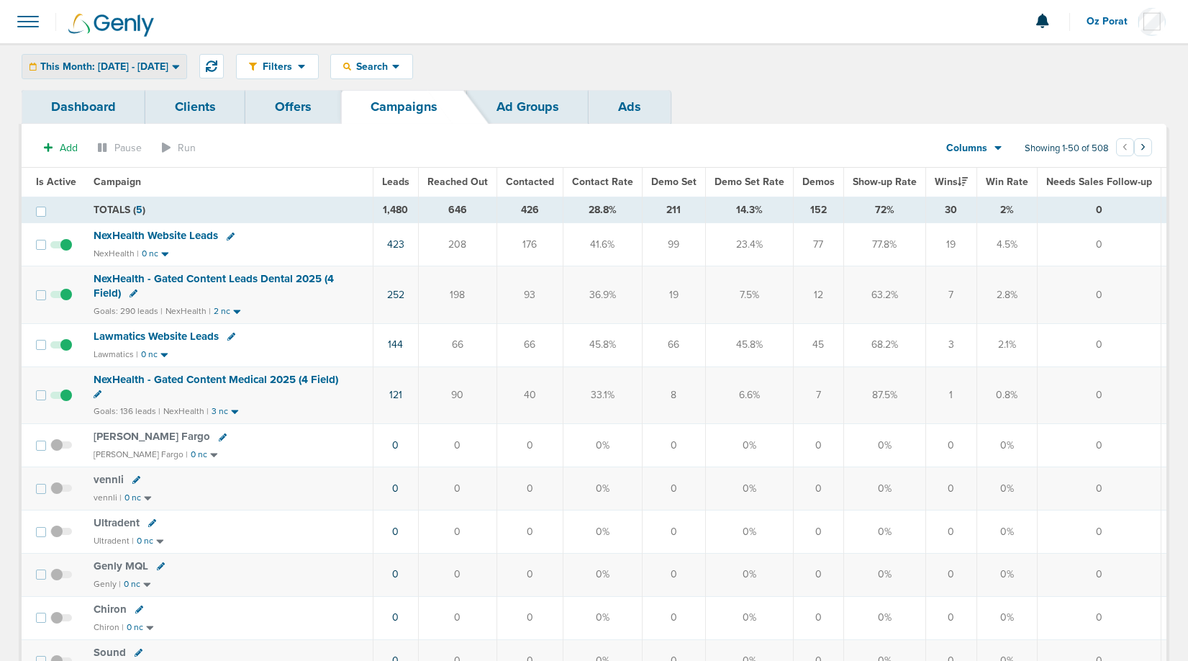
click at [185, 55] on div "This Month: [DATE] - [DATE]" at bounding box center [104, 67] width 164 height 24
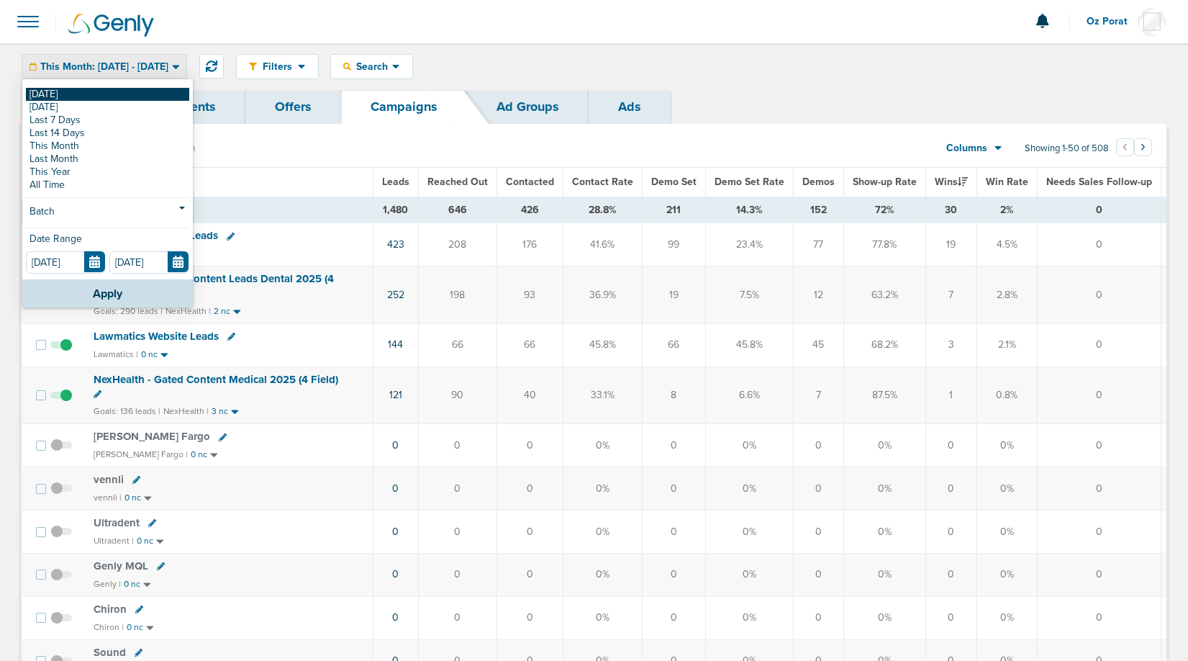
click at [135, 91] on link "[DATE]" at bounding box center [107, 94] width 163 height 13
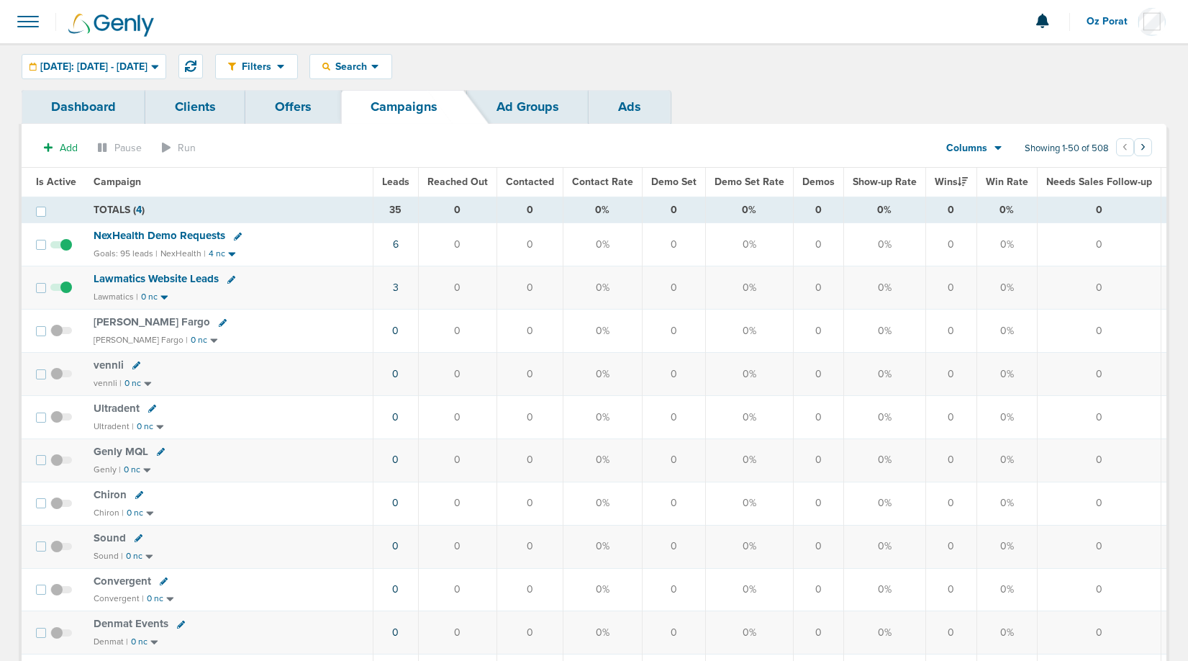
click at [995, 146] on icon at bounding box center [999, 148] width 8 height 12
click at [992, 166] on link "Media Stats" at bounding box center [1007, 173] width 144 height 18
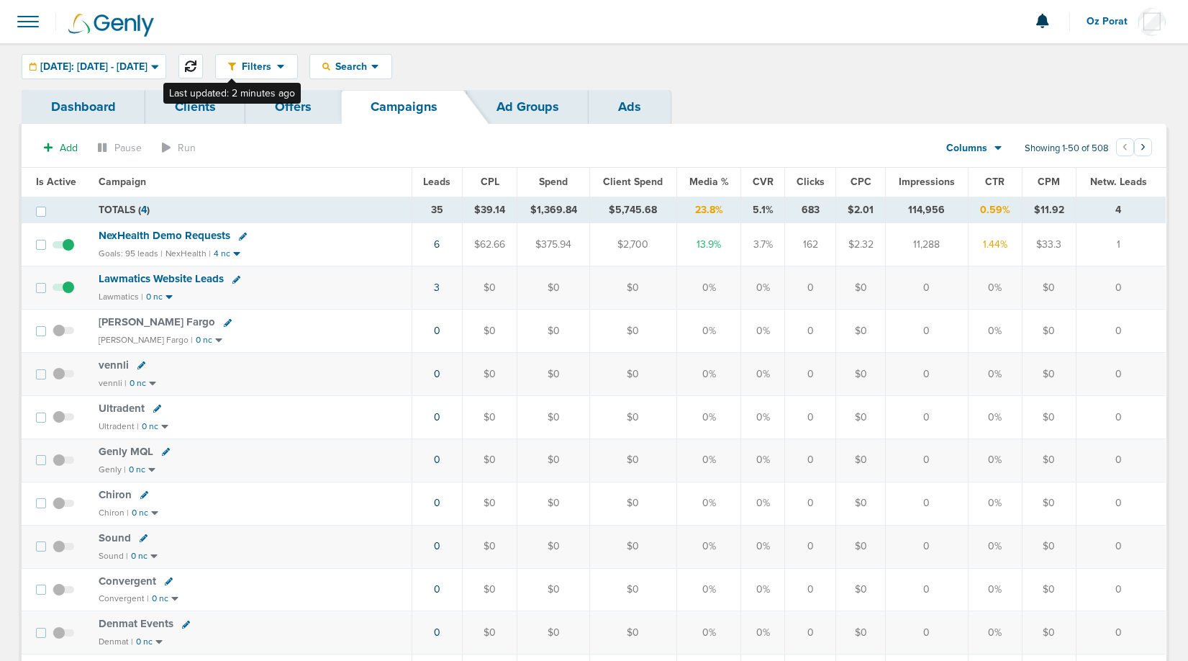
click at [196, 68] on icon at bounding box center [191, 66] width 12 height 12
click at [196, 71] on icon at bounding box center [191, 66] width 12 height 12
click at [442, 183] on span "Leads" at bounding box center [435, 182] width 27 height 12
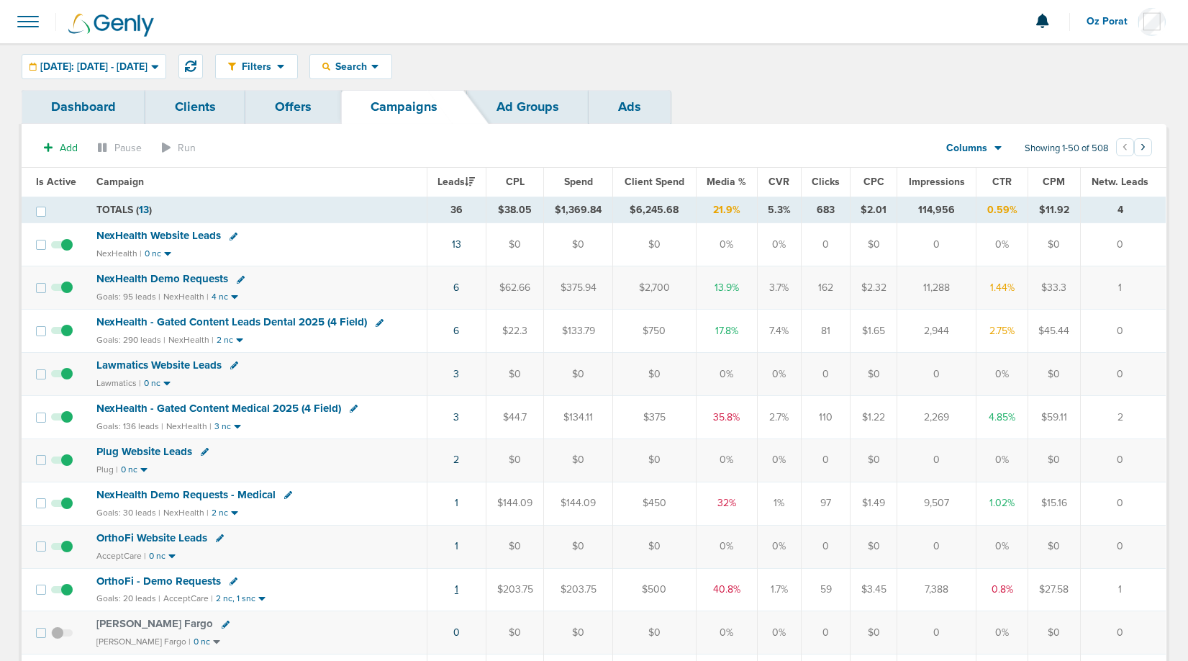
click at [457, 586] on link "1" at bounding box center [457, 589] width 4 height 12
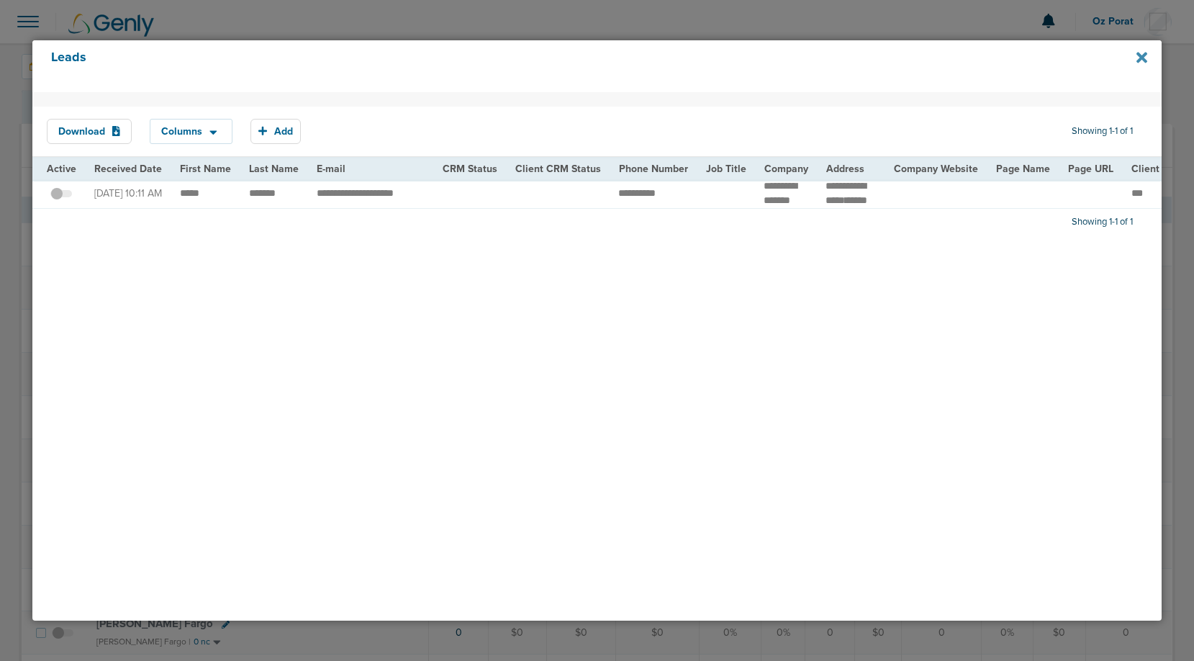
click at [1141, 55] on icon at bounding box center [1141, 58] width 11 height 16
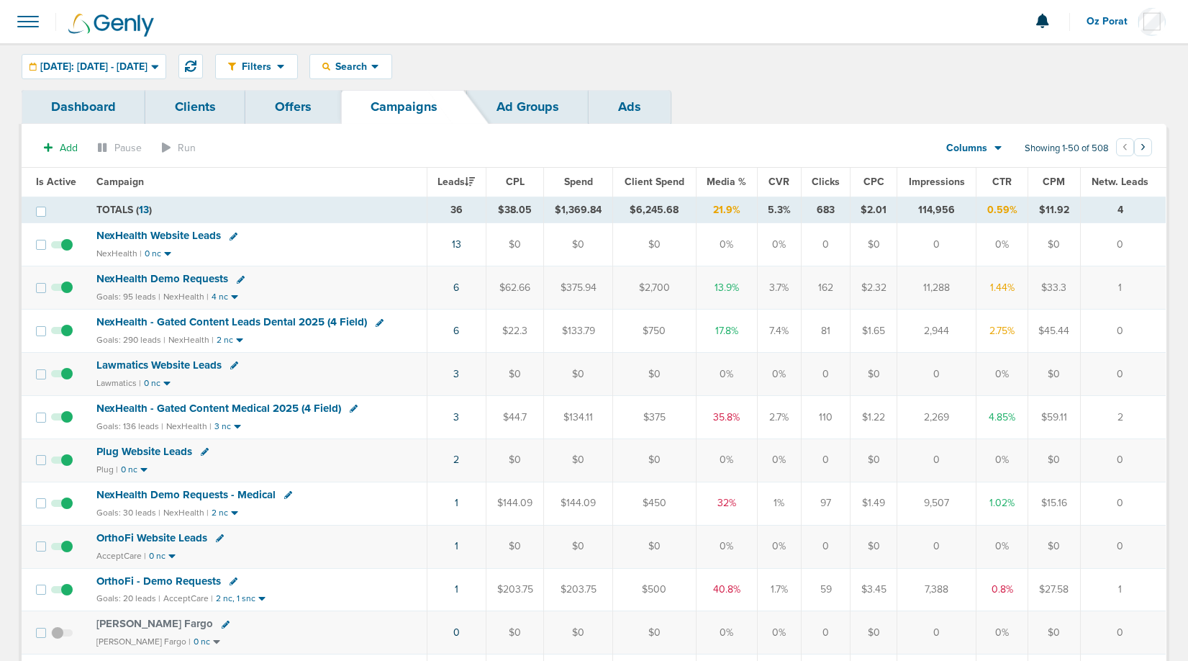
click at [174, 578] on span "OrthoFi - Demo Requests" at bounding box center [158, 580] width 125 height 13
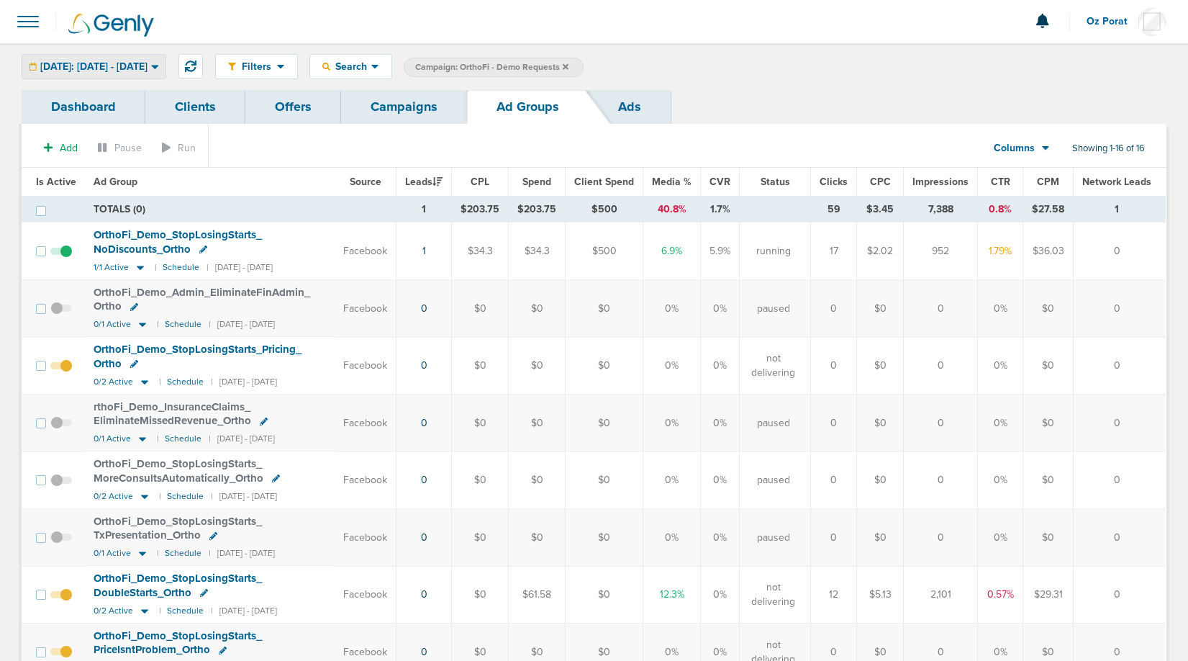
click at [148, 69] on span "[DATE]: [DATE] - [DATE]" at bounding box center [93, 67] width 107 height 10
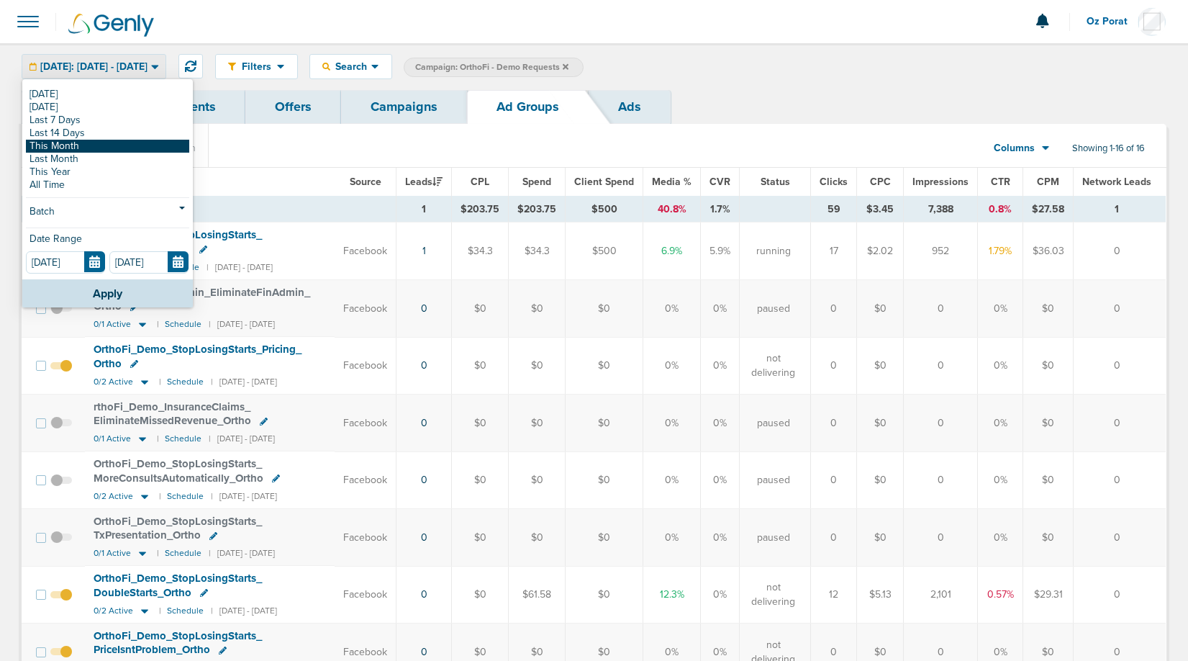
click at [79, 145] on link "This Month" at bounding box center [107, 146] width 163 height 13
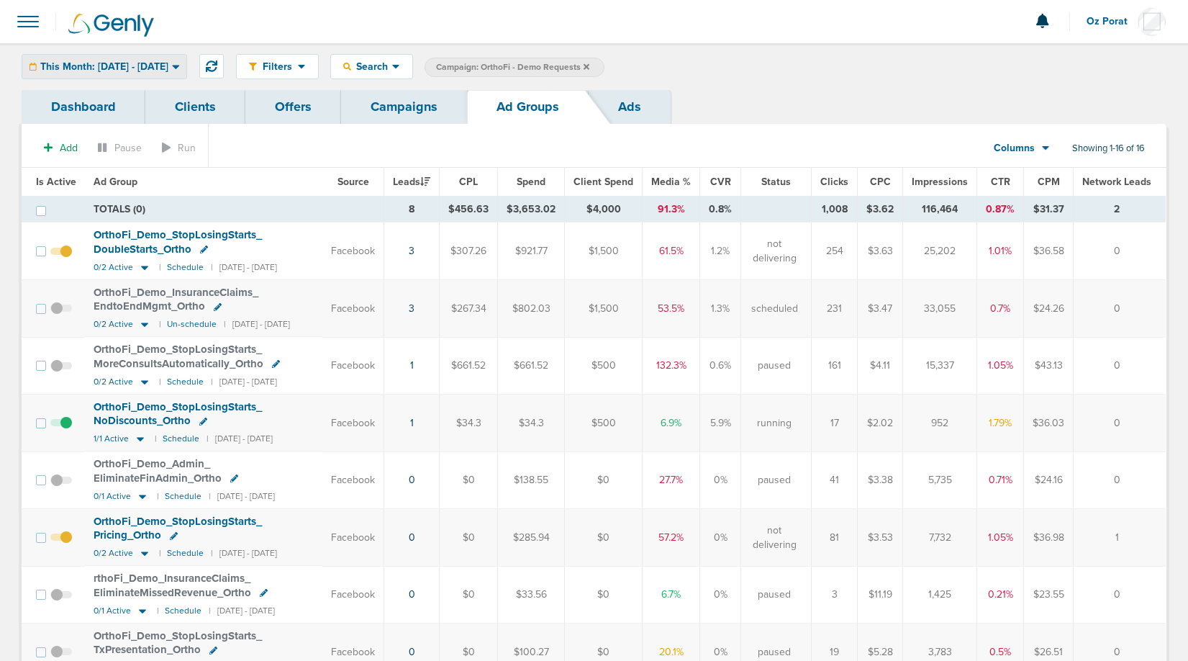
click at [155, 64] on span "This Month: [DATE] - [DATE]" at bounding box center [104, 67] width 128 height 10
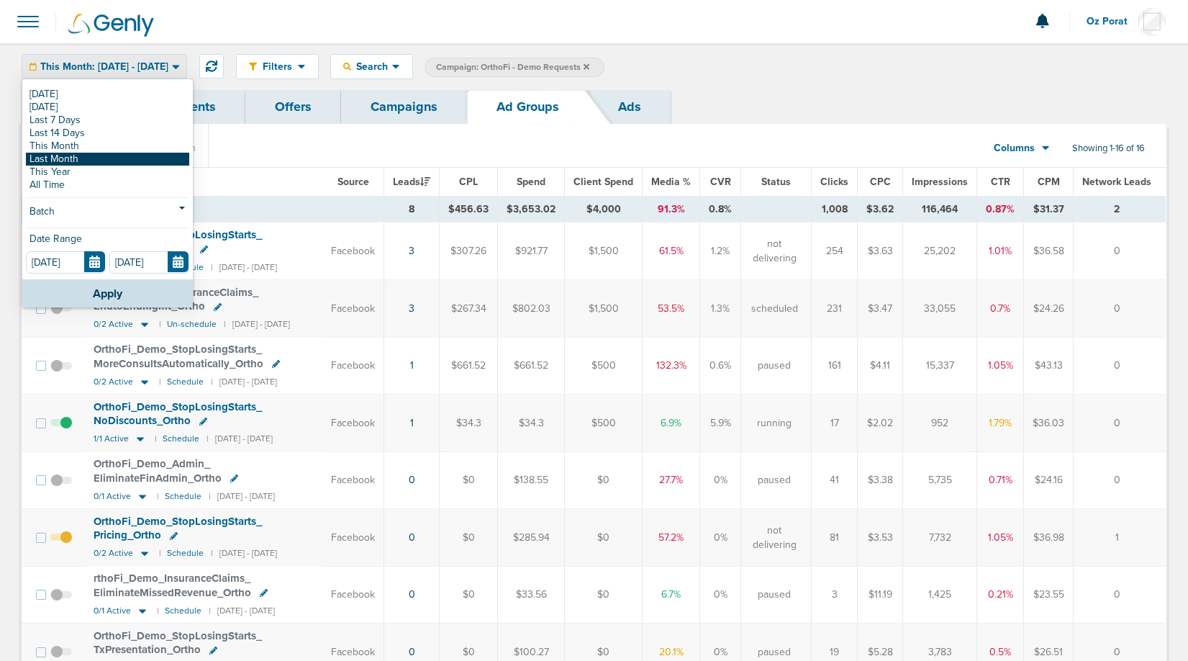
click at [100, 155] on link "Last Month" at bounding box center [107, 159] width 163 height 13
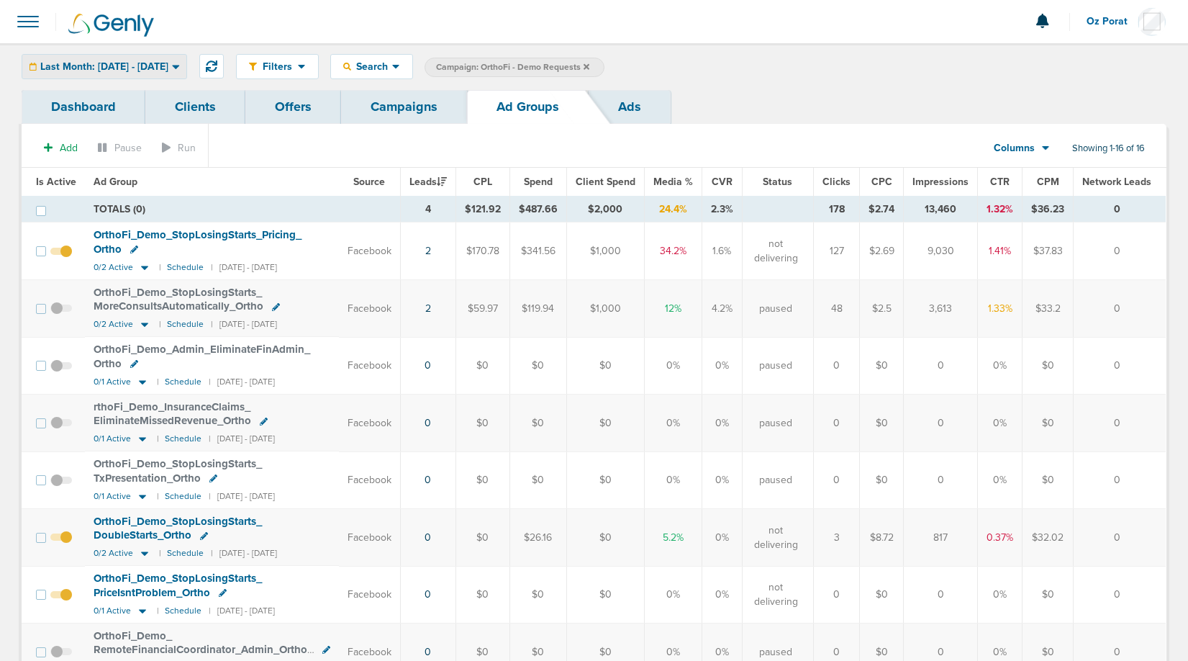
click at [105, 67] on span "Last Month: 08.01.2025 - 08.31.2025" at bounding box center [104, 67] width 128 height 10
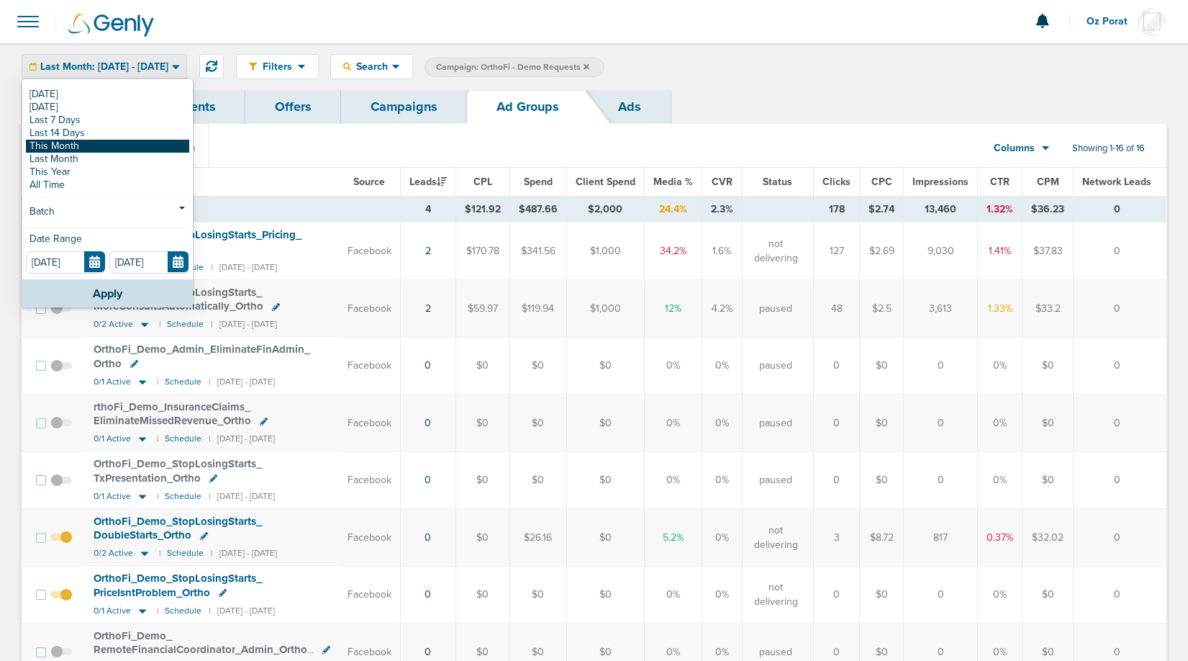
click at [77, 143] on link "This Month" at bounding box center [107, 146] width 163 height 13
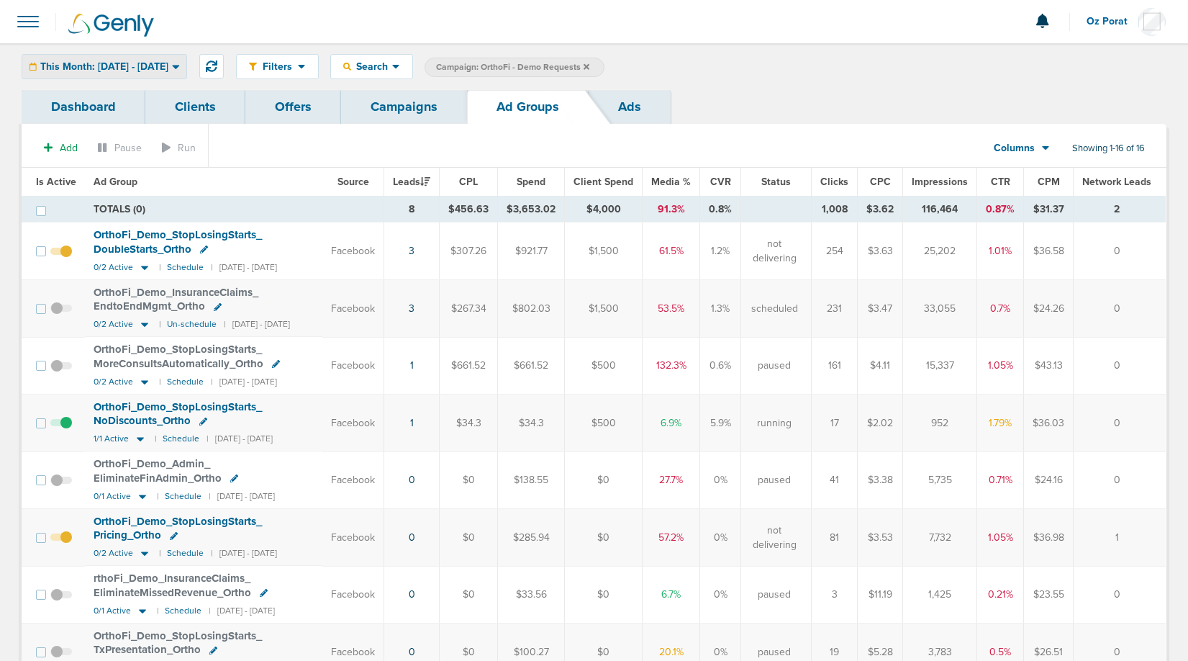
click at [145, 73] on div "This Month: [DATE] - [DATE]" at bounding box center [104, 67] width 164 height 24
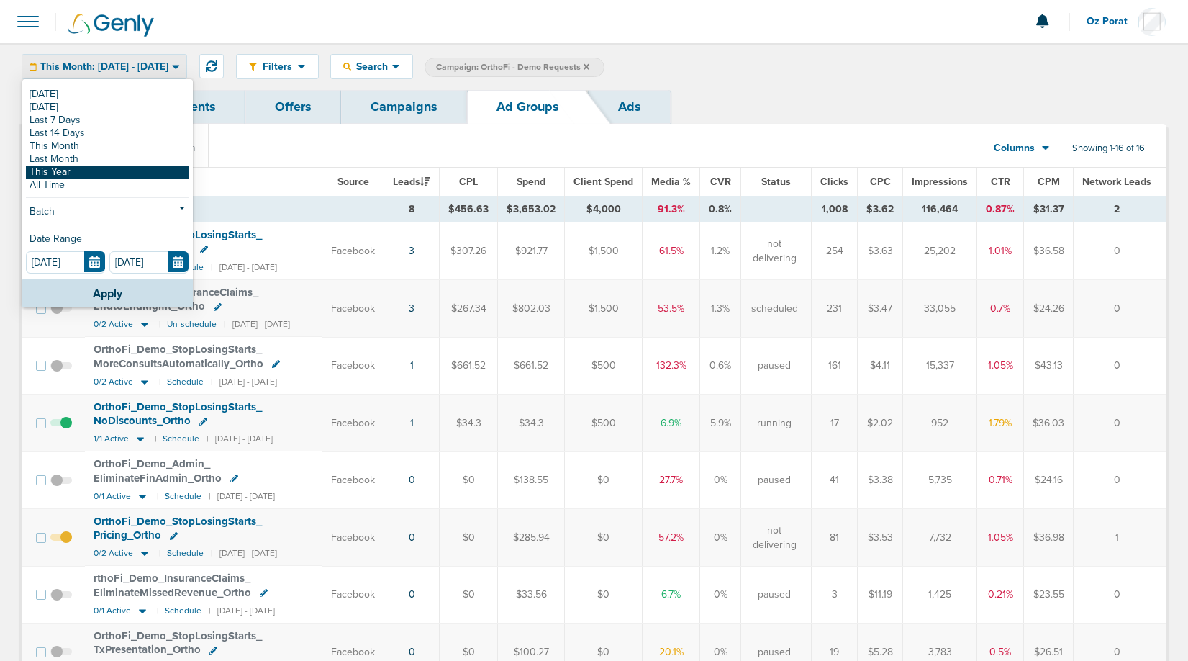
click at [94, 167] on link "This Year" at bounding box center [107, 172] width 163 height 13
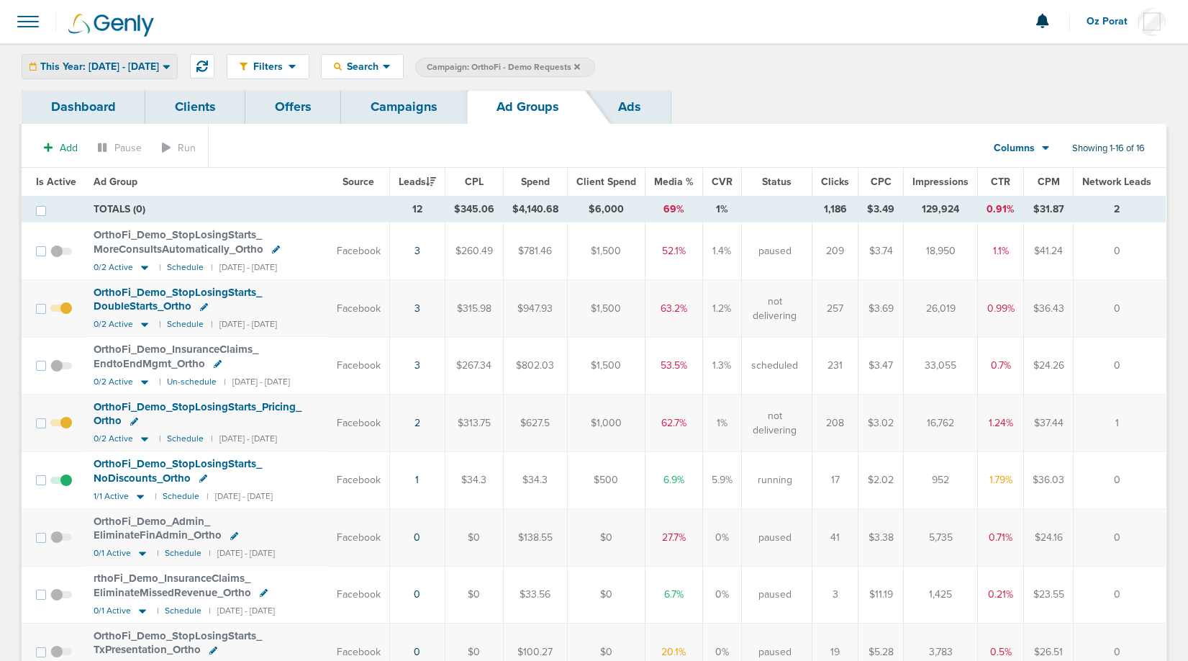
click at [118, 64] on span "This Year: 01.01.2025 - 09.26.2025" at bounding box center [99, 67] width 119 height 10
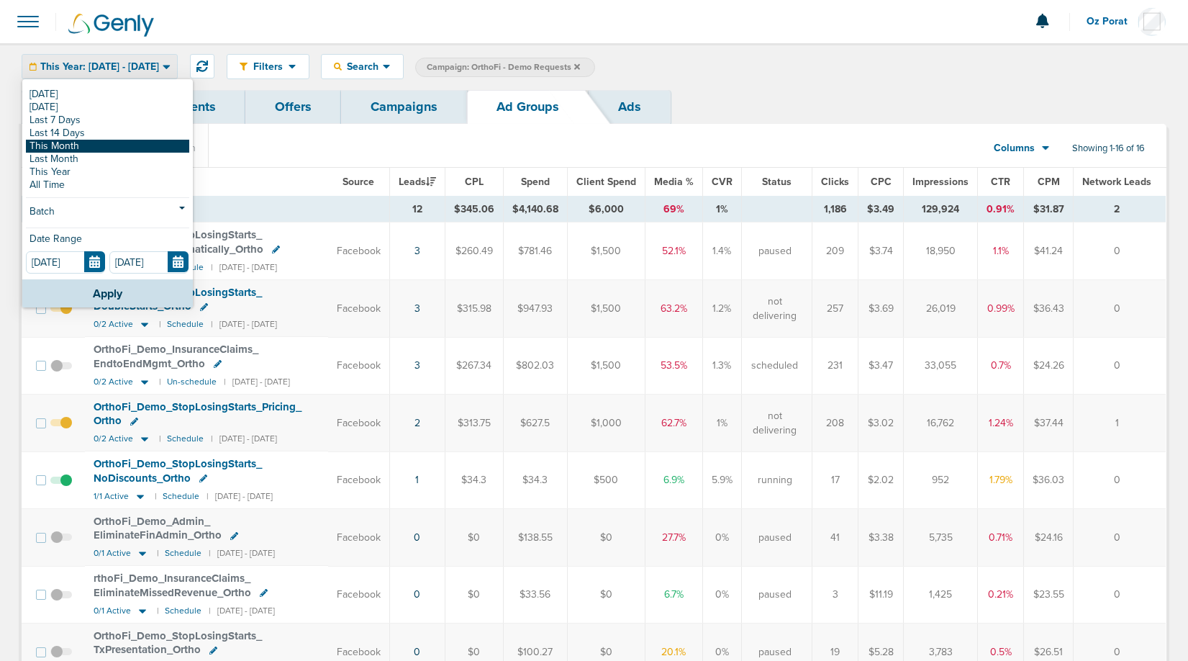
click at [66, 148] on link "This Month" at bounding box center [107, 146] width 163 height 13
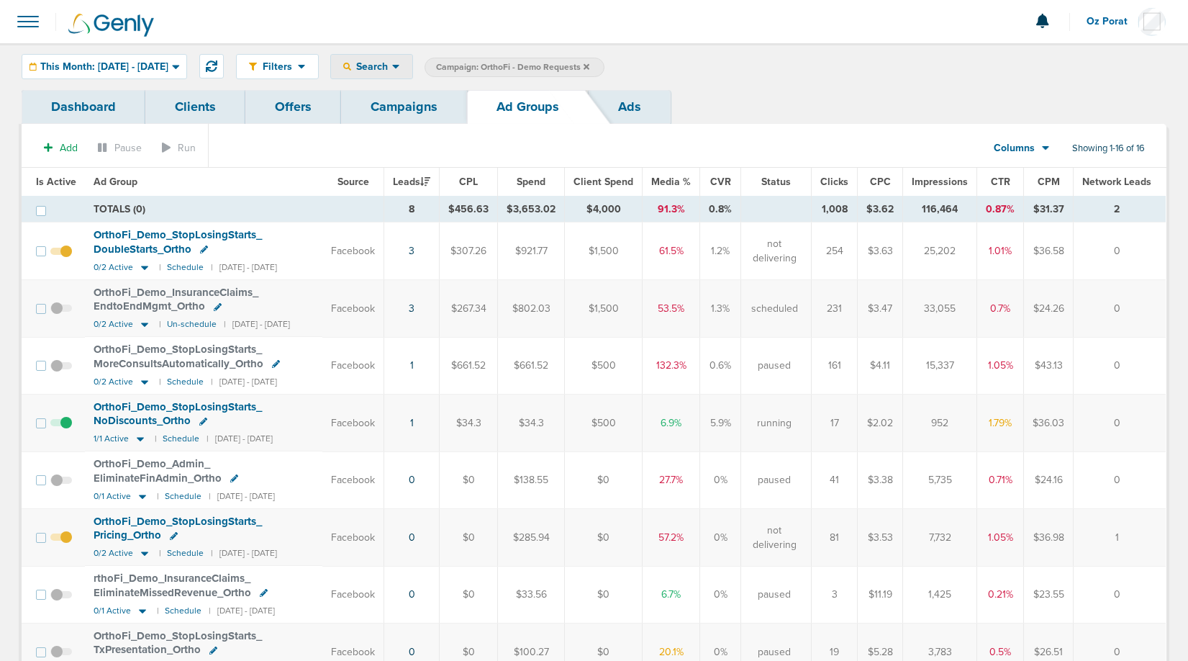
click at [392, 65] on span "Search" at bounding box center [371, 66] width 41 height 12
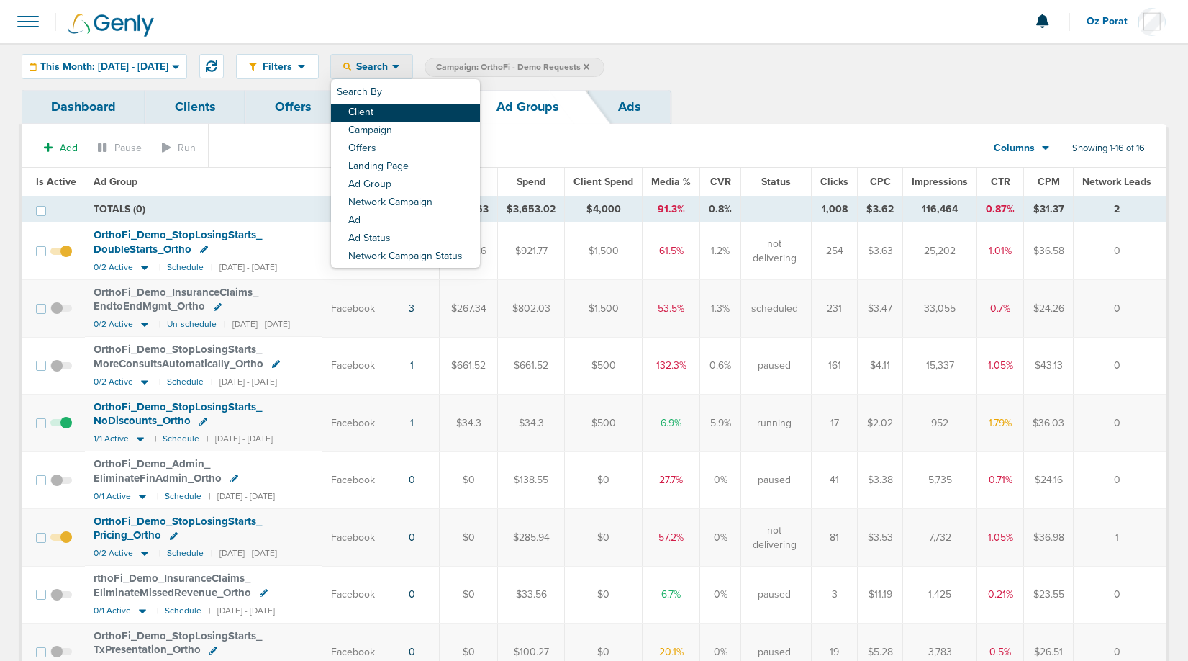
click at [430, 116] on link "Client" at bounding box center [405, 113] width 149 height 18
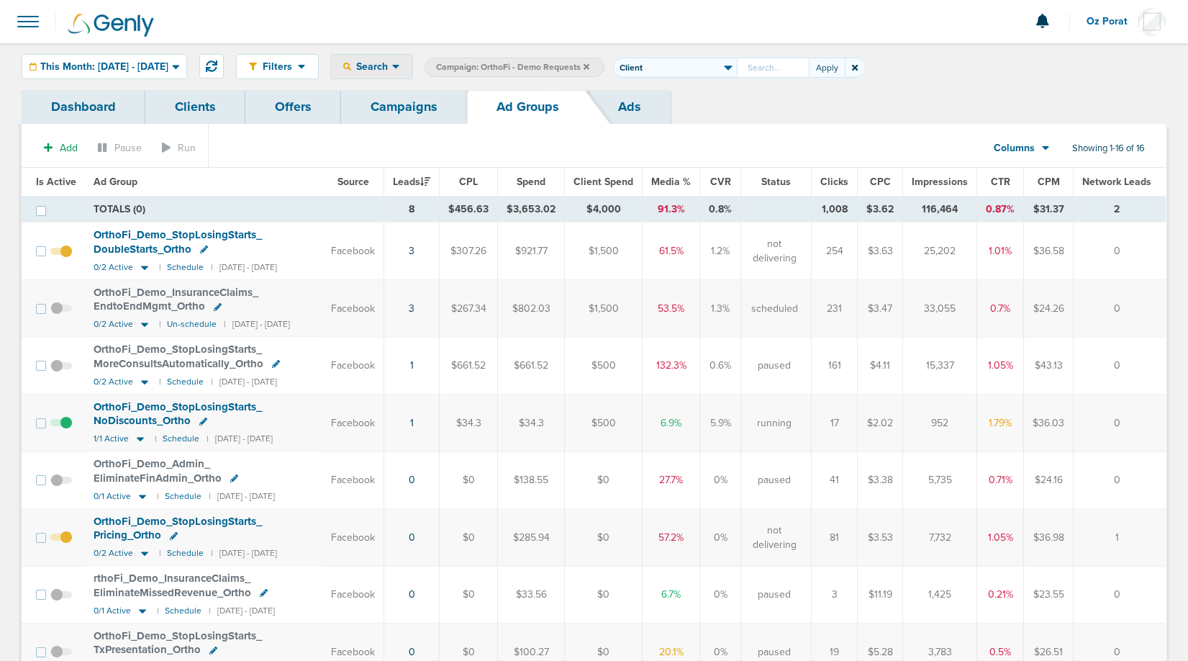
type input "o"
type input "accept"
click at [589, 65] on icon at bounding box center [587, 66] width 6 height 6
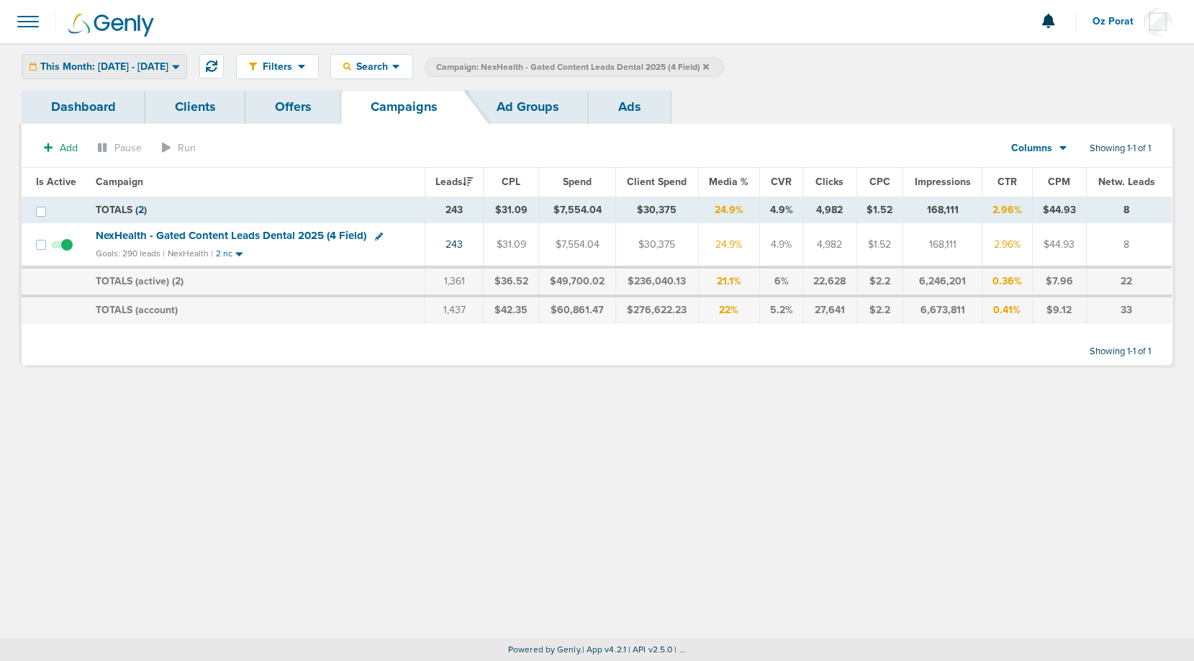
click at [148, 58] on div "This Month: [DATE] - [DATE]" at bounding box center [104, 67] width 164 height 24
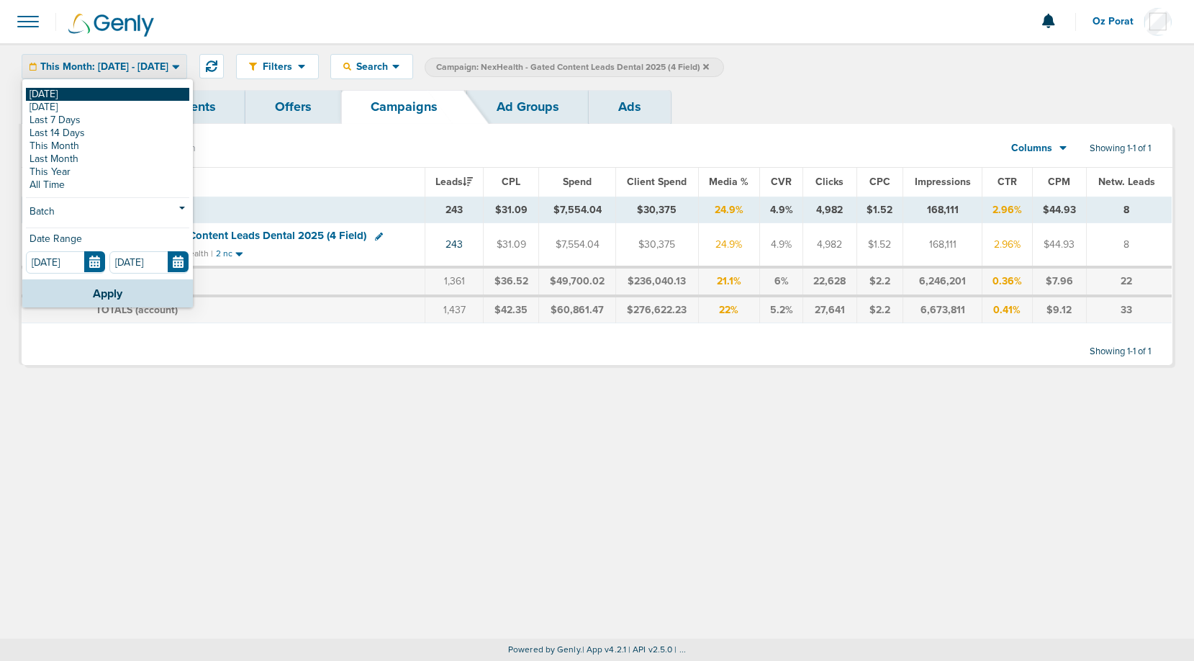
click at [114, 94] on link "[DATE]" at bounding box center [107, 94] width 163 height 13
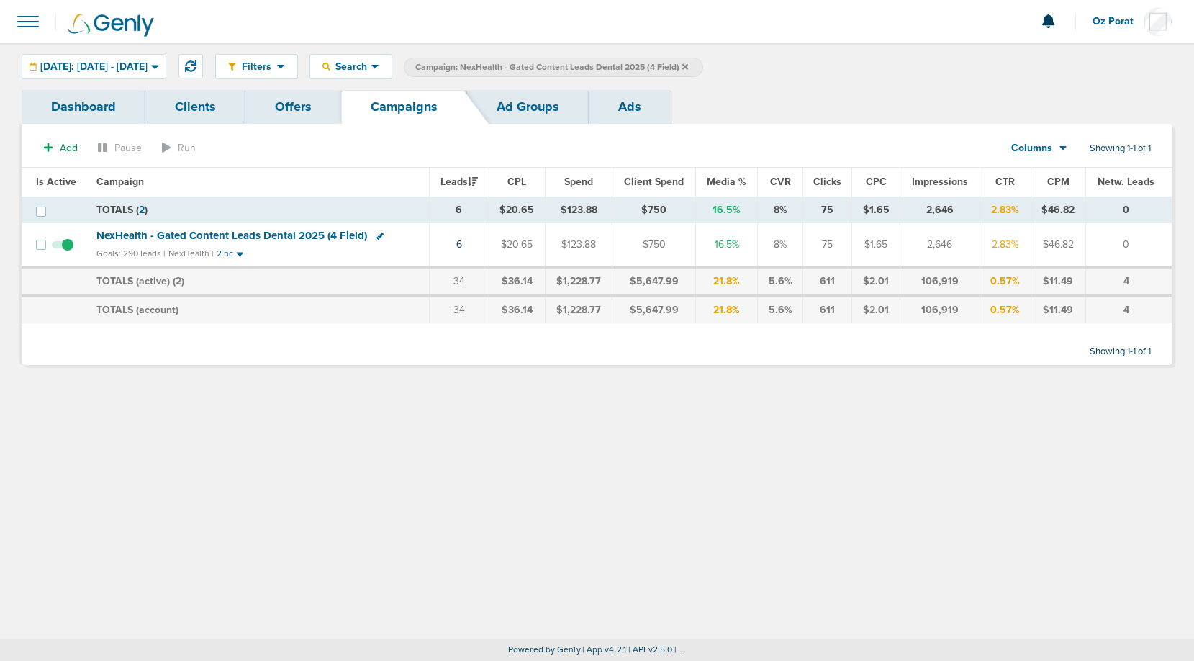
click at [688, 65] on icon at bounding box center [685, 67] width 6 height 9
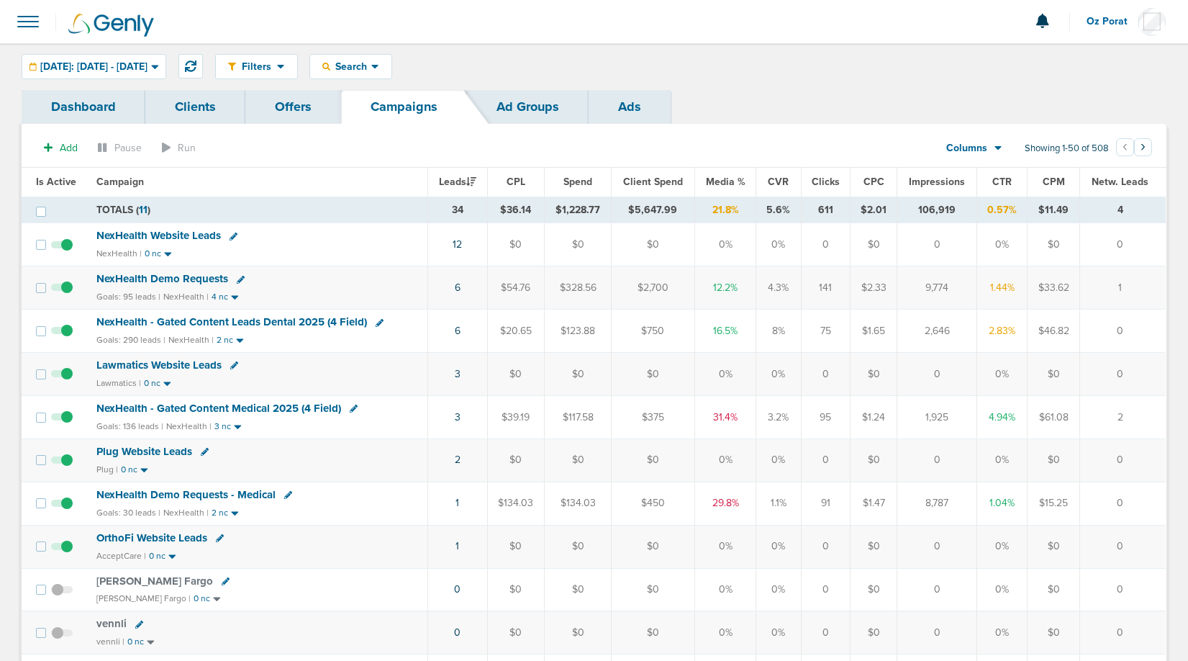
click at [140, 538] on span "OrthoFi Website Leads" at bounding box center [151, 537] width 111 height 13
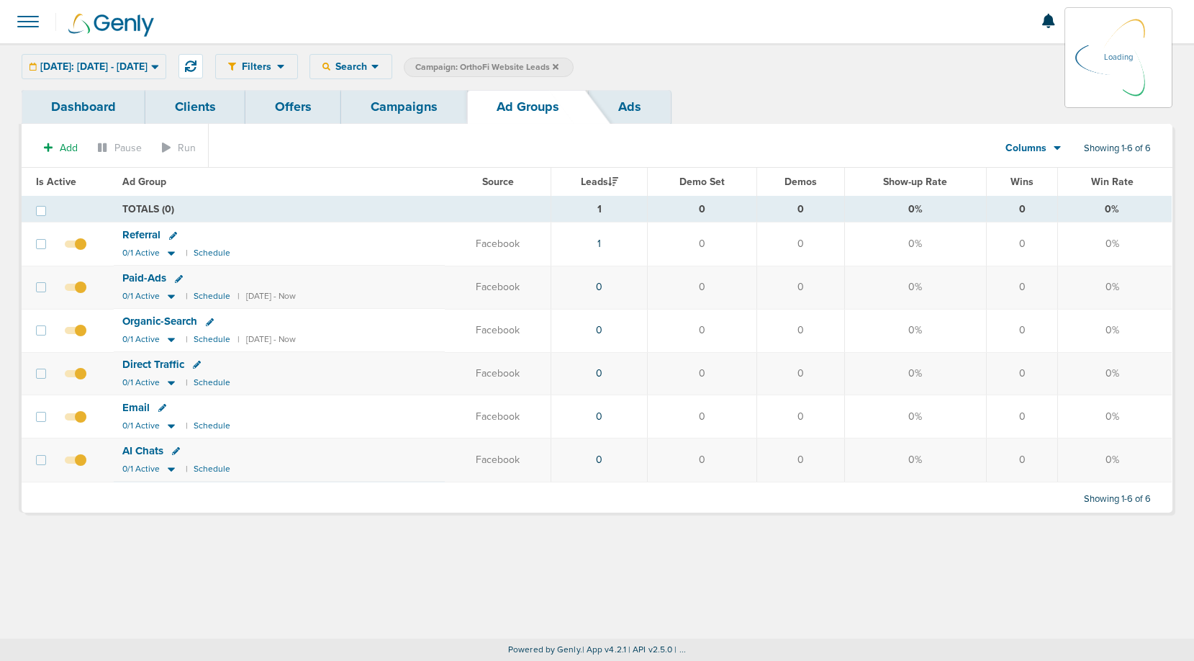
click at [71, 110] on link "Dashboard" at bounding box center [84, 107] width 124 height 34
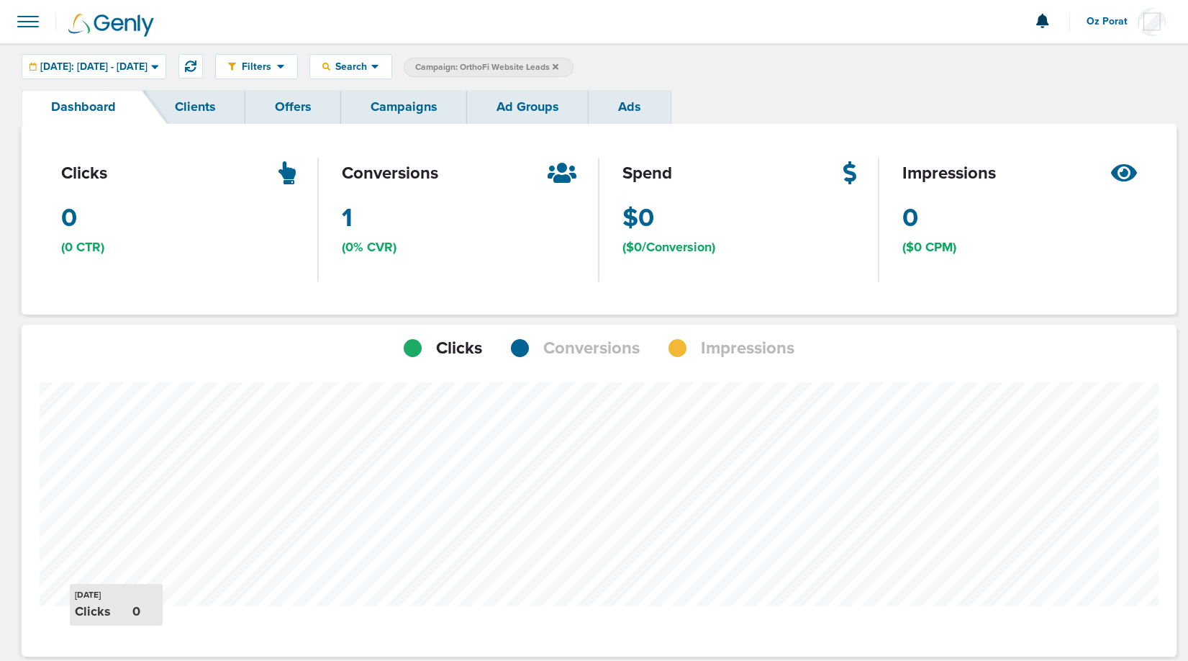
scroll to position [718713, 718586]
click at [148, 68] on span "[DATE]: [DATE] - [DATE]" at bounding box center [93, 67] width 107 height 10
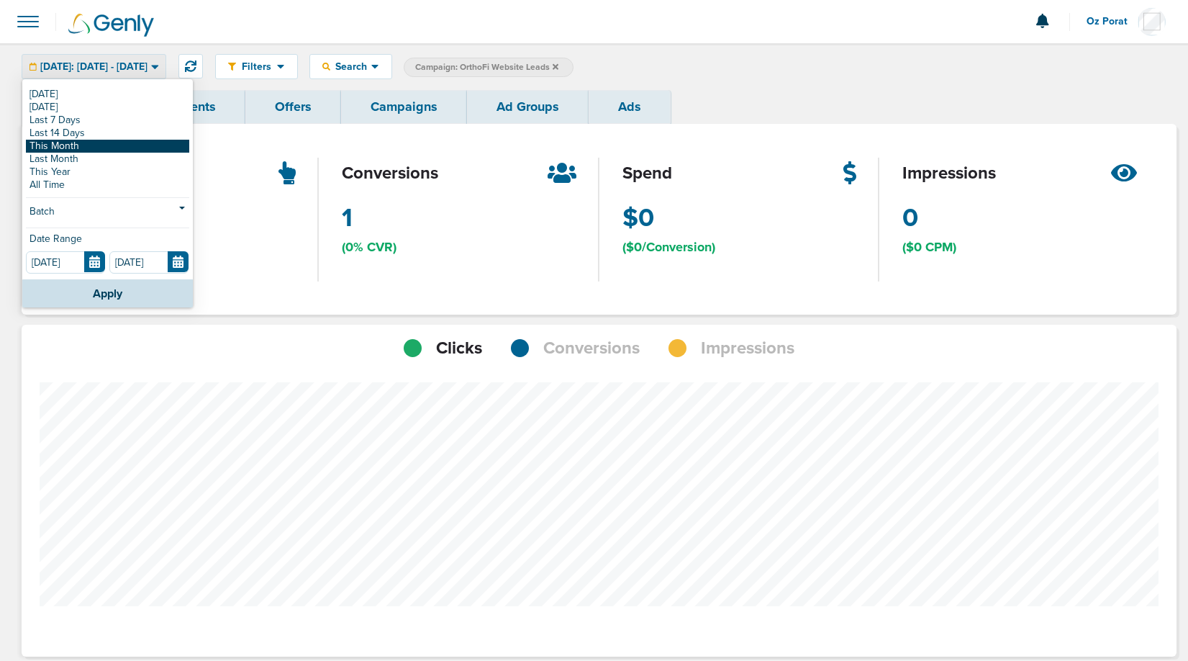
click at [130, 144] on link "This Month" at bounding box center [107, 146] width 163 height 13
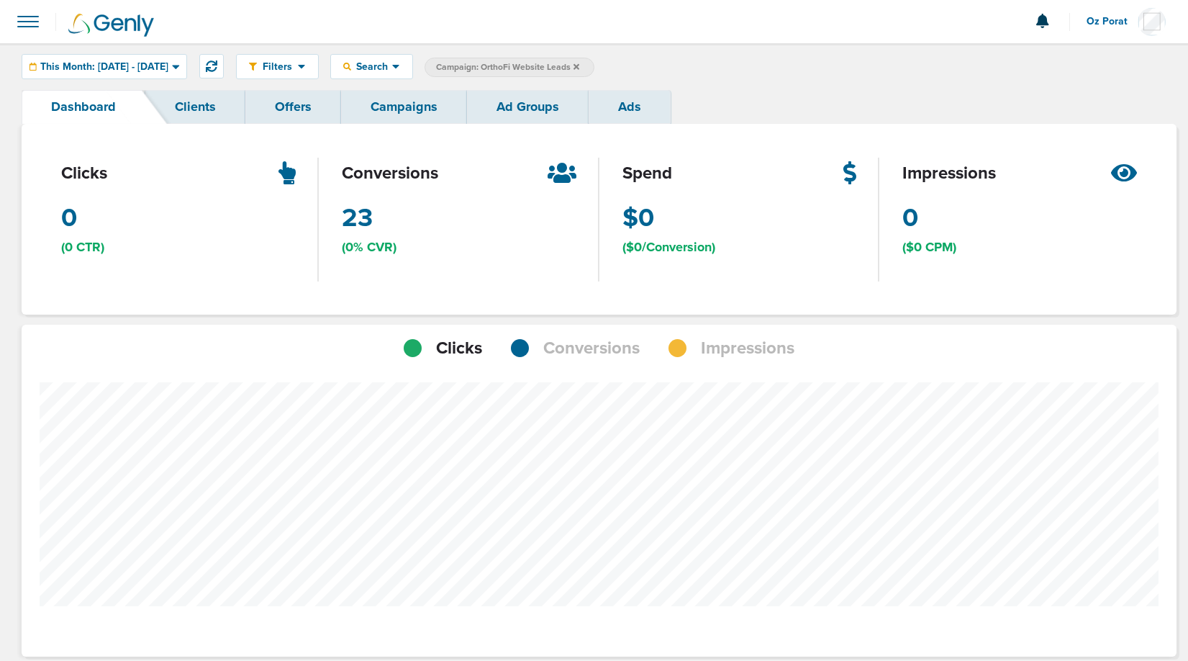
scroll to position [1121, 1145]
click at [579, 363] on div at bounding box center [599, 527] width 1155 height 332
click at [579, 356] on span "Conversions" at bounding box center [591, 348] width 96 height 24
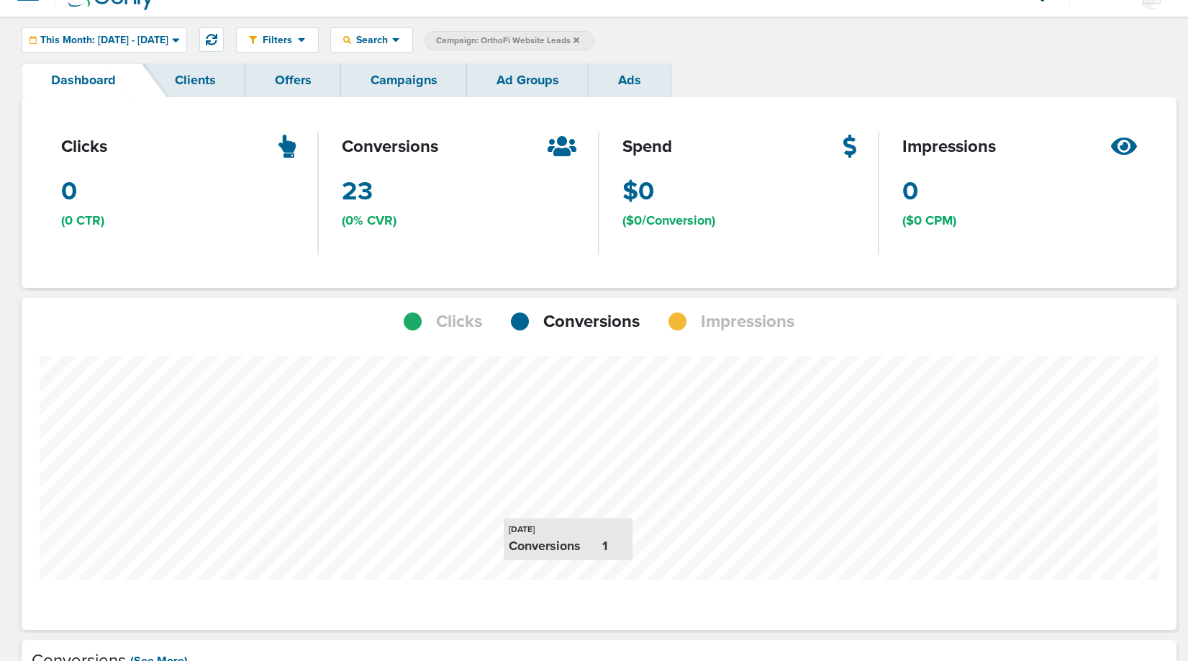
scroll to position [0, 0]
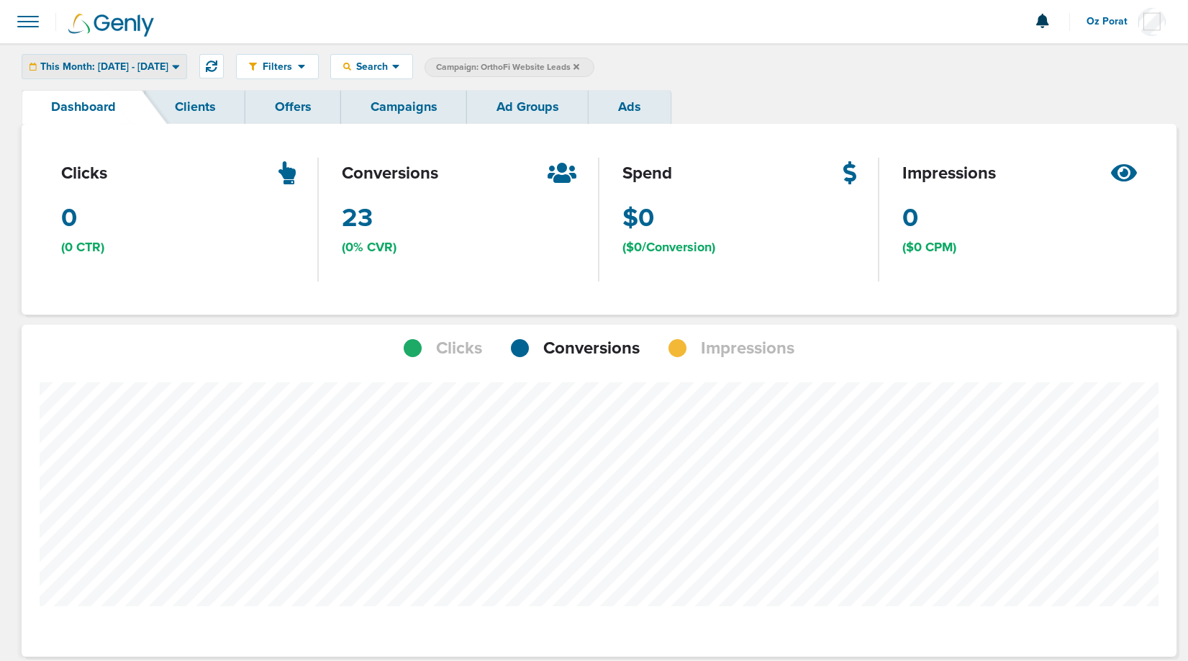
click at [132, 55] on div "This Month: [DATE] - [DATE]" at bounding box center [104, 67] width 164 height 24
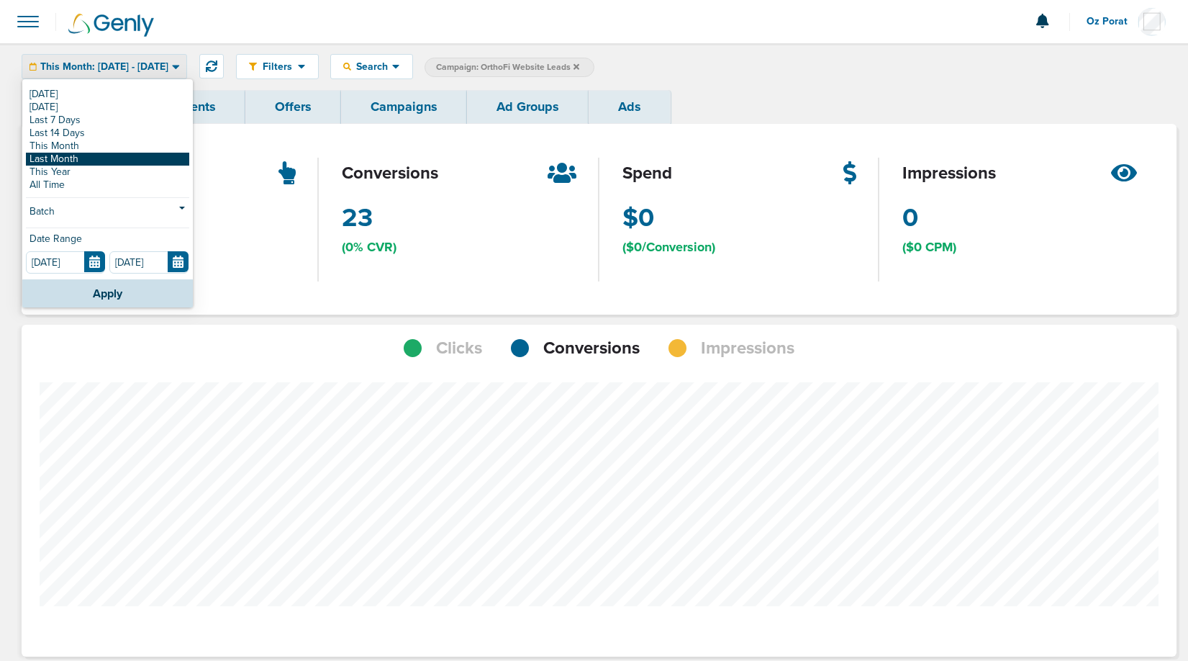
click at [71, 153] on link "Last Month" at bounding box center [107, 159] width 163 height 13
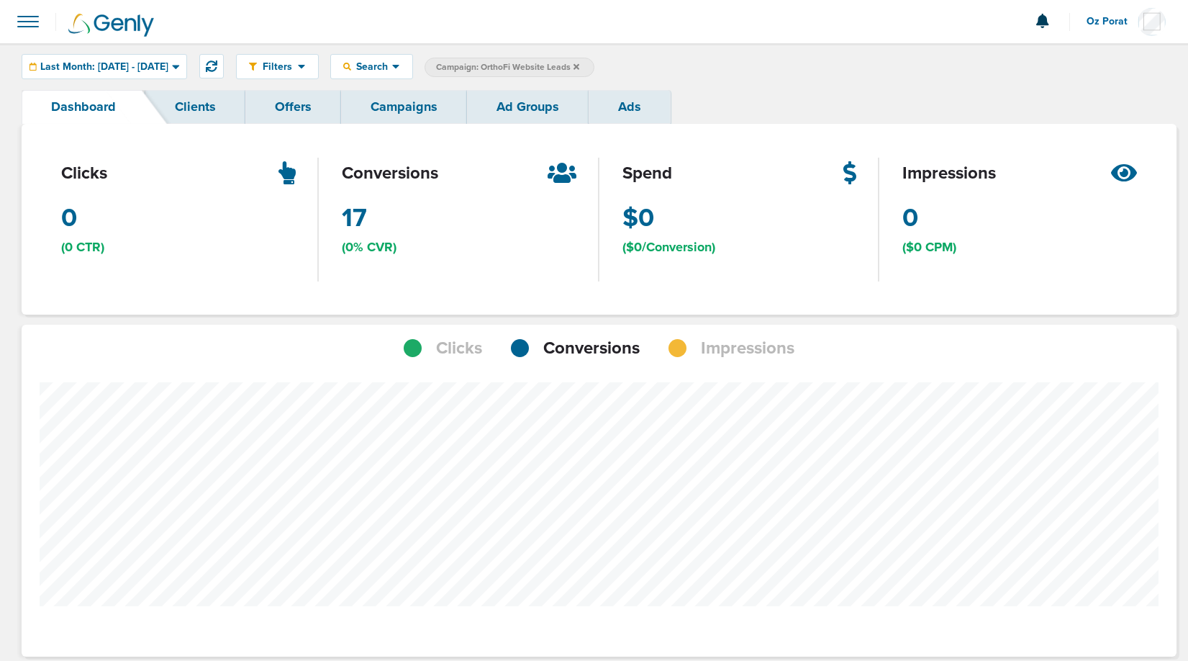
click at [391, 86] on div "Filters Active Only Settings Status Active Inactive Objectives MQL SQL Traffic …" at bounding box center [594, 66] width 1188 height 47
click at [400, 106] on link "Campaigns" at bounding box center [404, 107] width 126 height 34
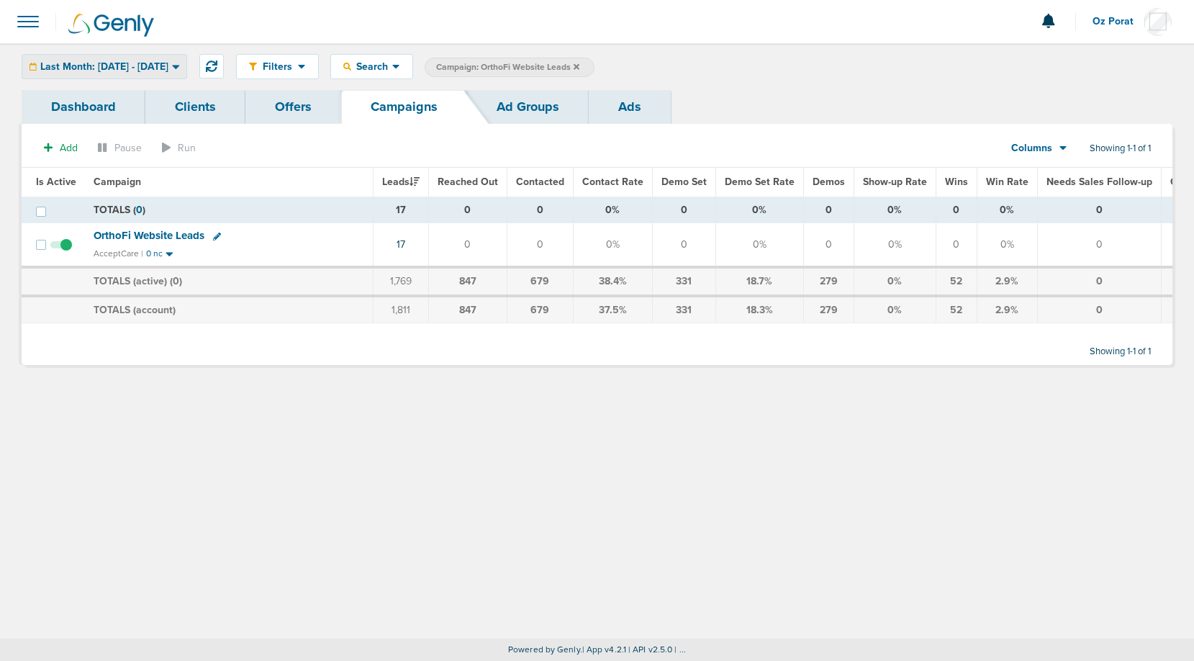
click at [112, 62] on span "Last Month: 08.01.2025 - 08.31.2025" at bounding box center [104, 67] width 128 height 10
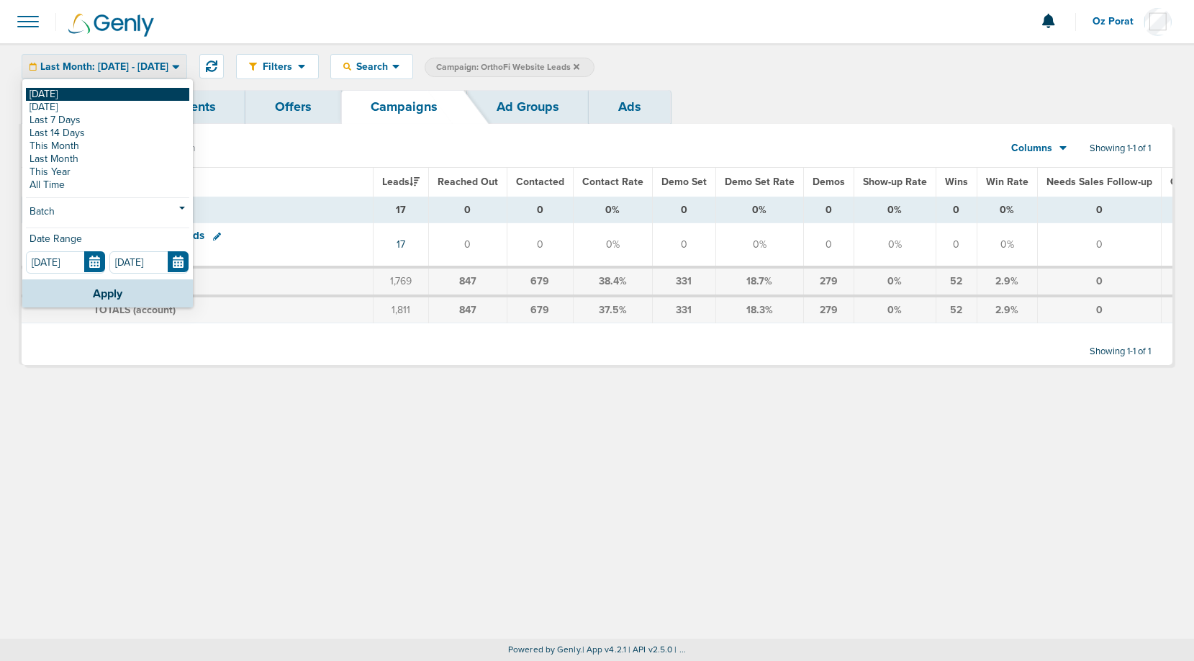
click at [81, 90] on link "[DATE]" at bounding box center [107, 94] width 163 height 13
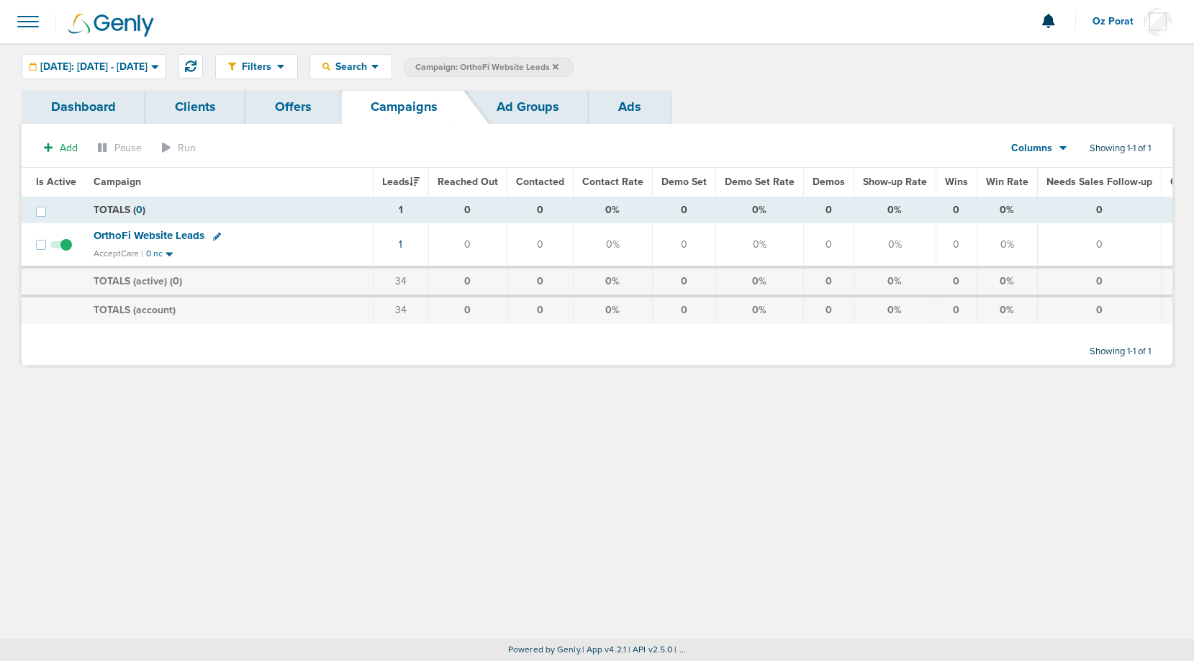
click at [559, 67] on icon at bounding box center [556, 66] width 6 height 6
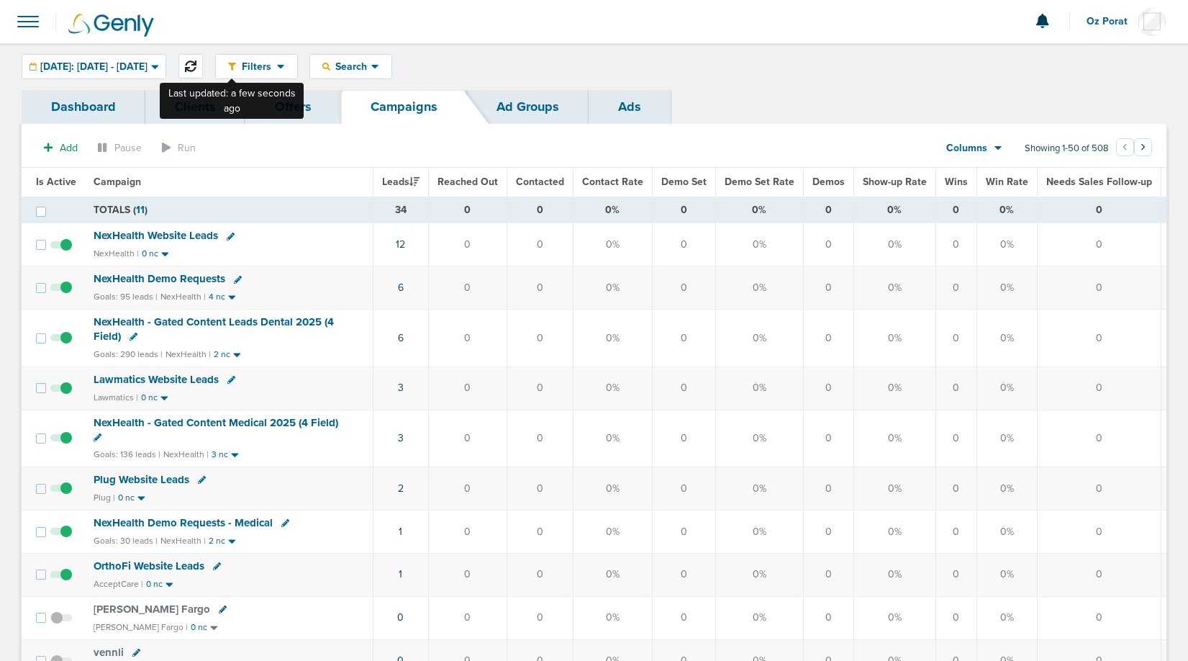
click at [196, 60] on icon at bounding box center [191, 66] width 12 height 12
click at [196, 63] on icon at bounding box center [191, 66] width 12 height 12
click at [196, 66] on icon at bounding box center [191, 66] width 12 height 12
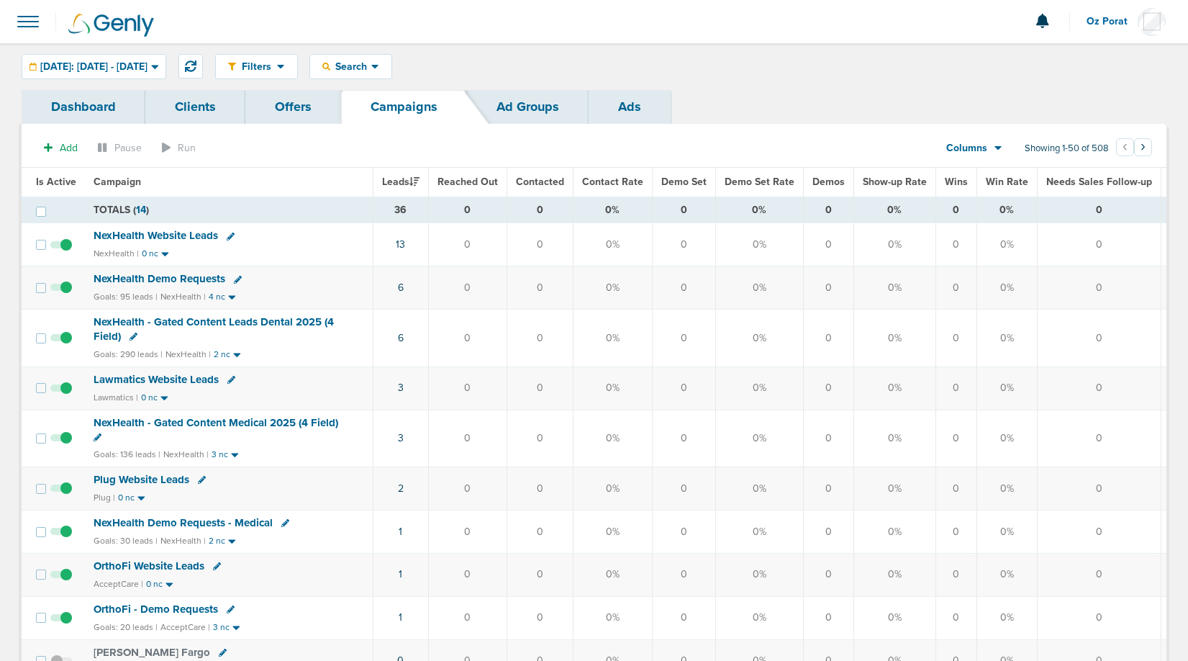
scroll to position [65, 0]
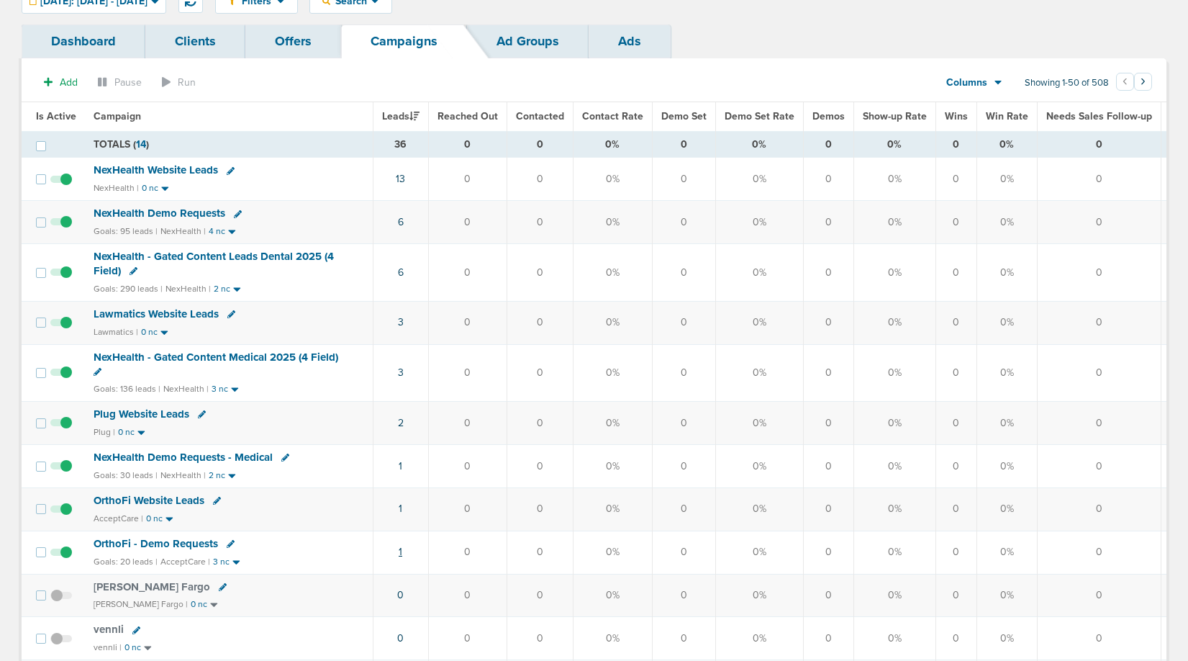
click at [401, 547] on link "1" at bounding box center [401, 552] width 4 height 12
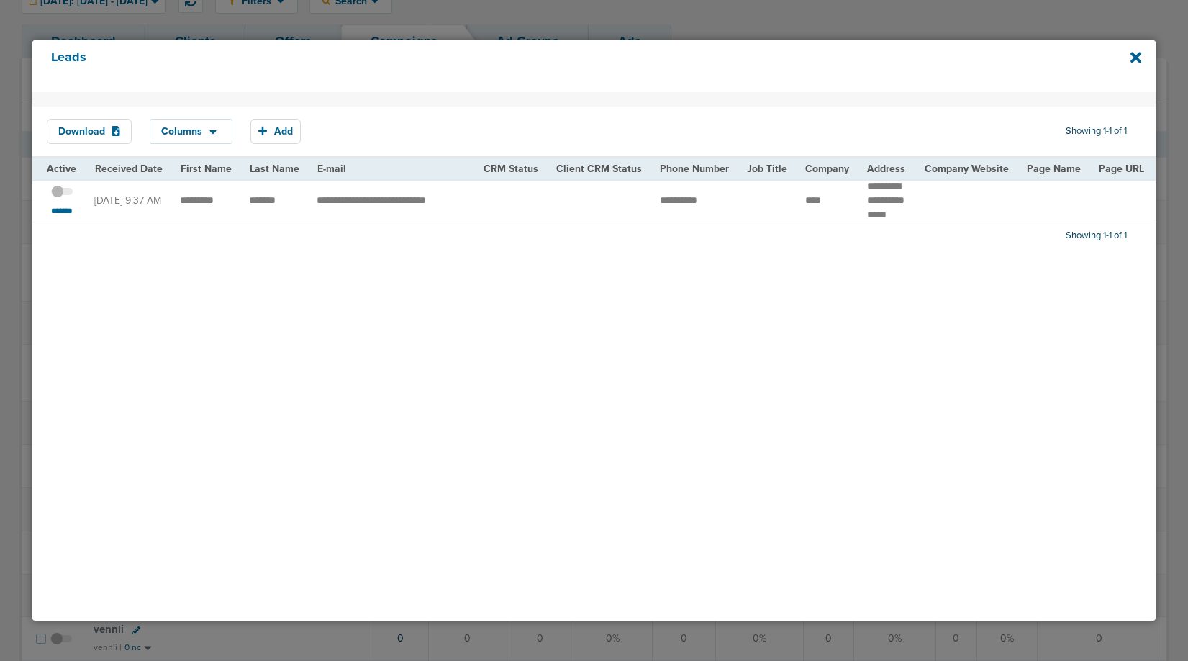
click at [365, 202] on td "**********" at bounding box center [391, 200] width 167 height 42
copy tr "**********"
click at [1133, 58] on icon at bounding box center [1136, 58] width 11 height 16
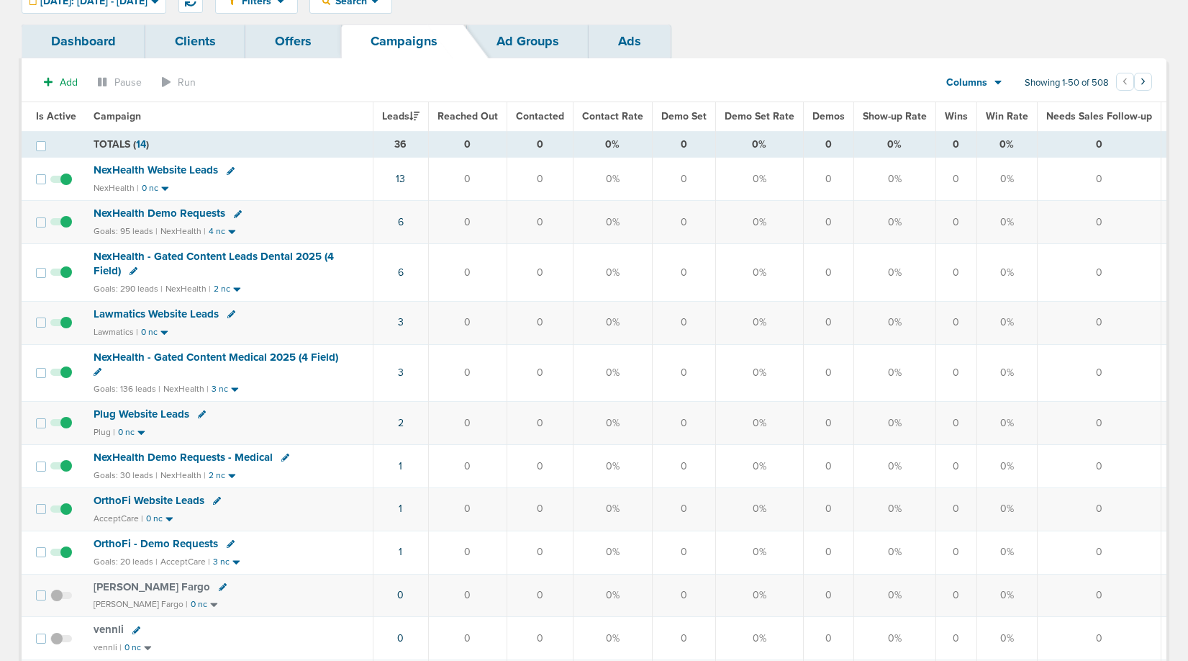
scroll to position [41, 0]
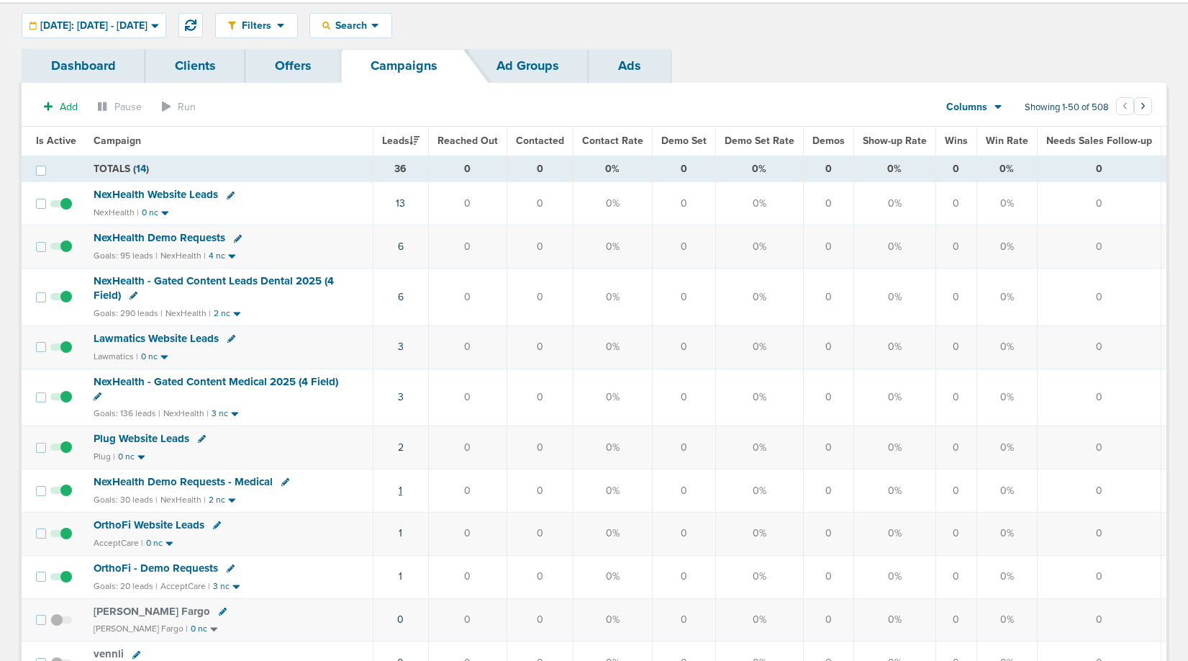
click at [400, 487] on link "1" at bounding box center [401, 490] width 4 height 12
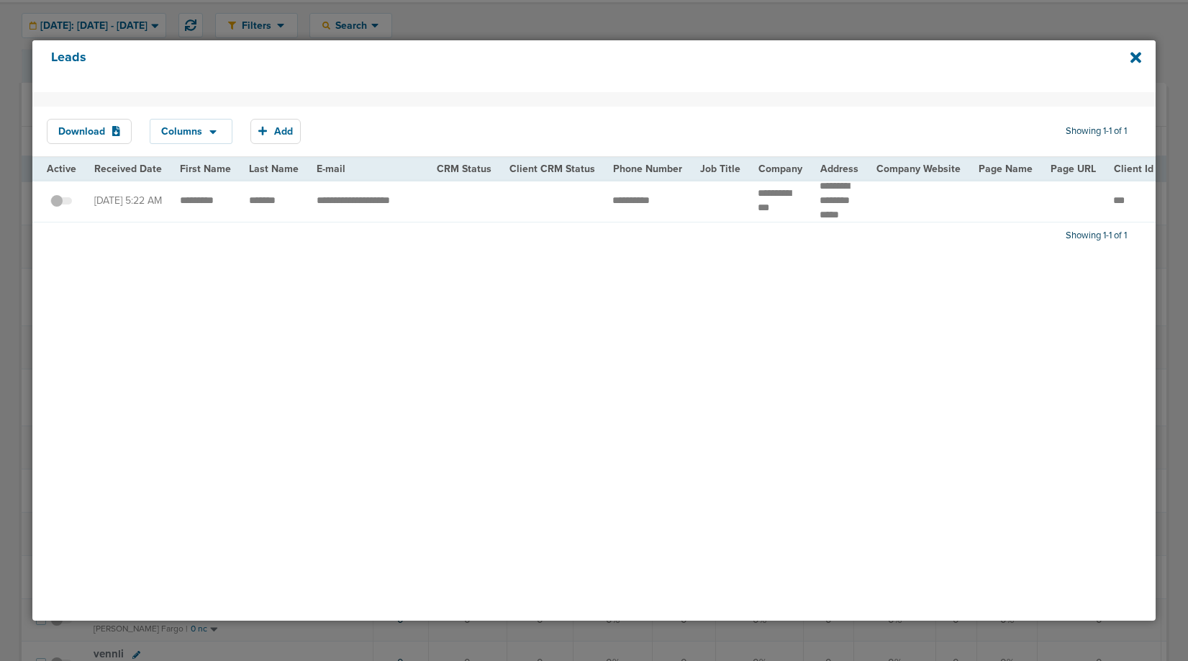
click at [1141, 53] on div "Leads" at bounding box center [594, 66] width 1124 height 52
click at [1135, 56] on icon at bounding box center [1136, 57] width 11 height 11
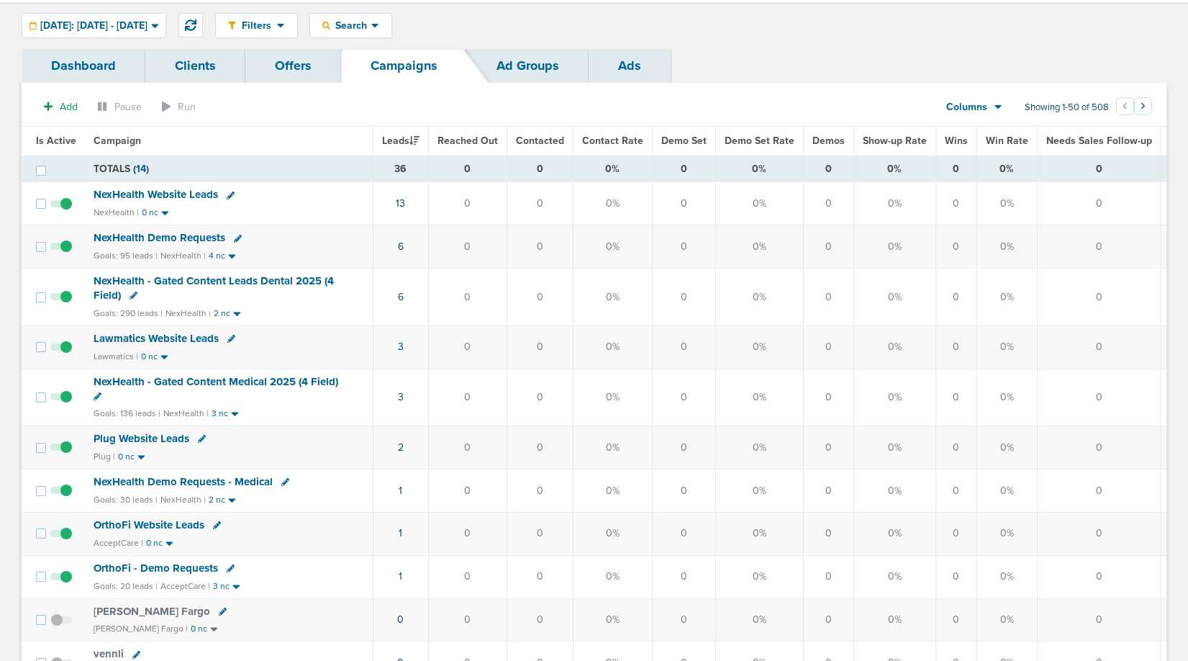
scroll to position [0, 0]
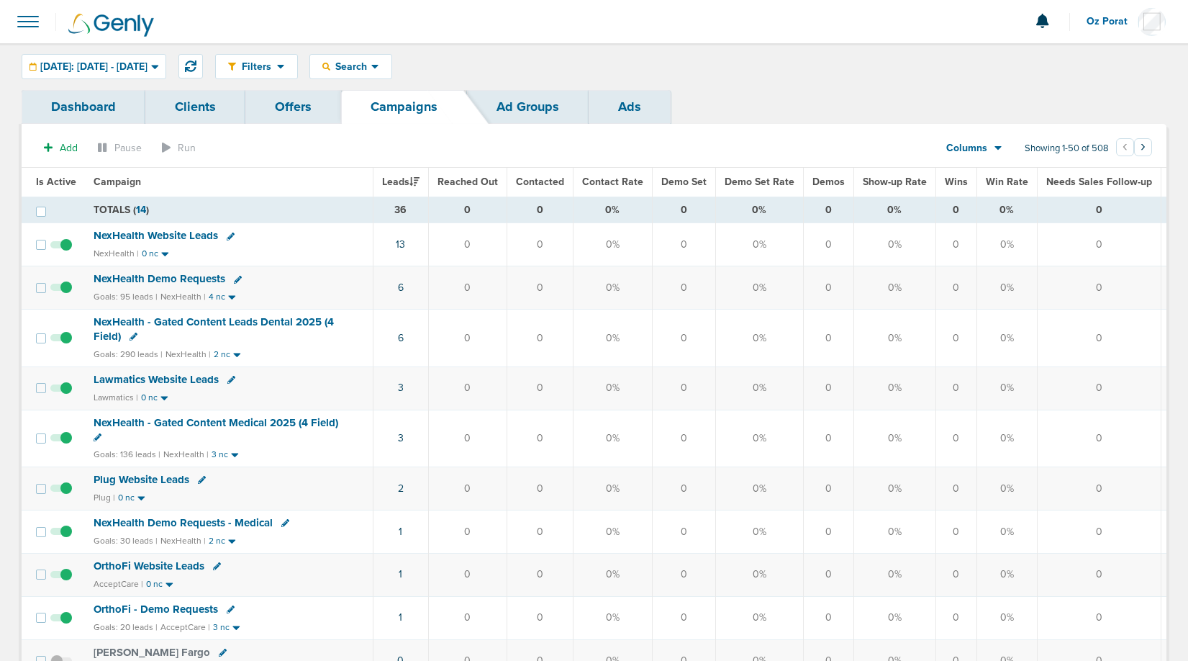
click at [27, 17] on span at bounding box center [28, 22] width 32 height 32
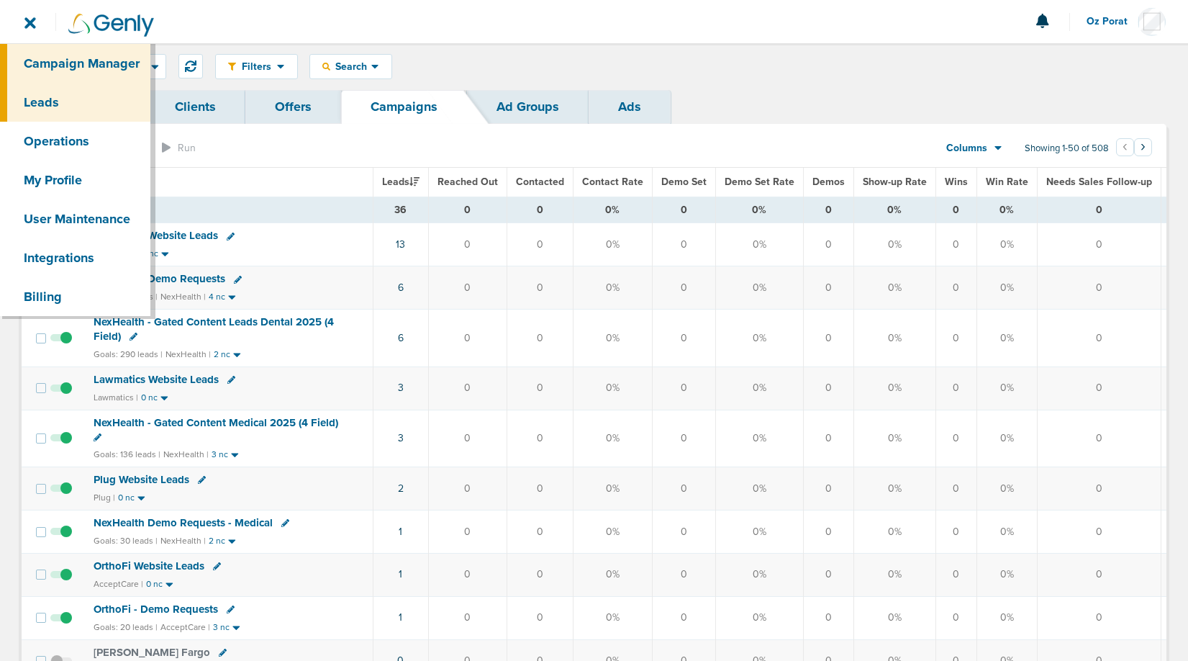
click at [41, 95] on link "Leads" at bounding box center [75, 102] width 150 height 39
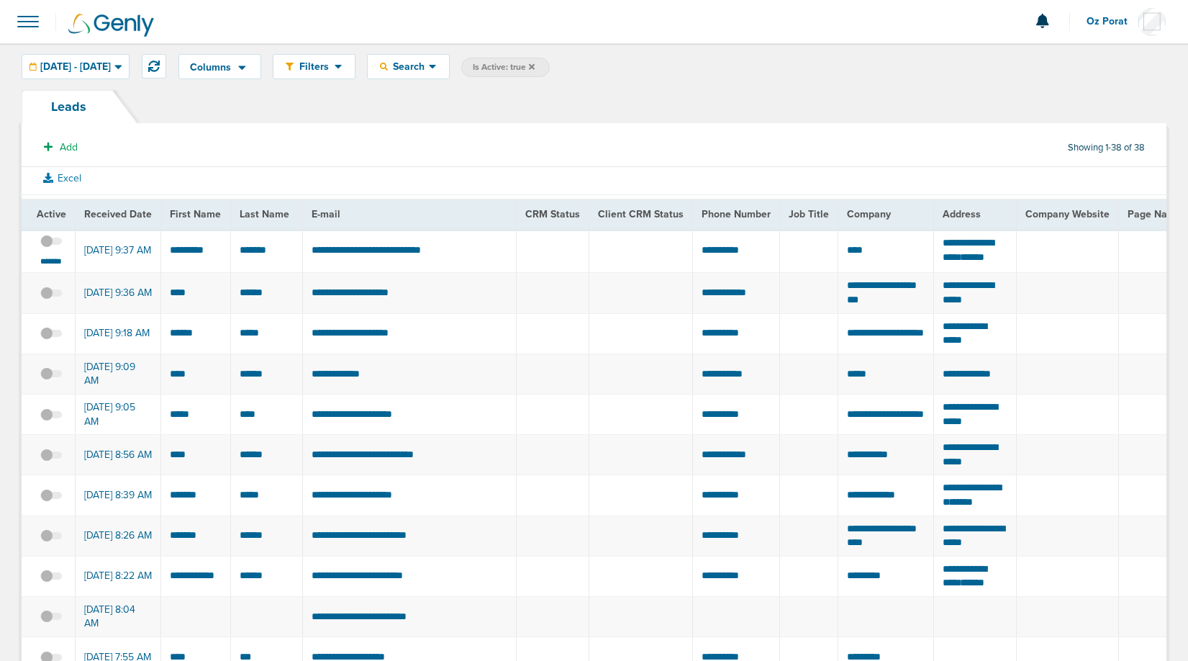
click at [45, 248] on span at bounding box center [51, 248] width 22 height 0
click at [51, 244] on input "checkbox" at bounding box center [51, 244] width 0 height 0
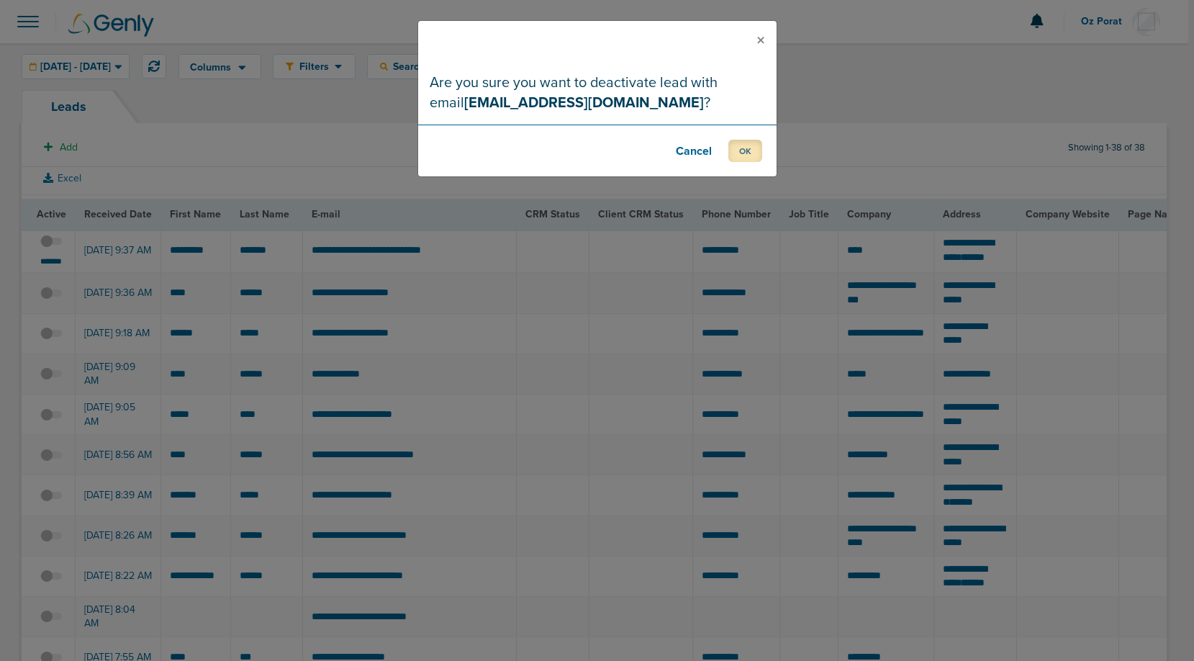
click at [743, 154] on button "OK" at bounding box center [745, 151] width 34 height 22
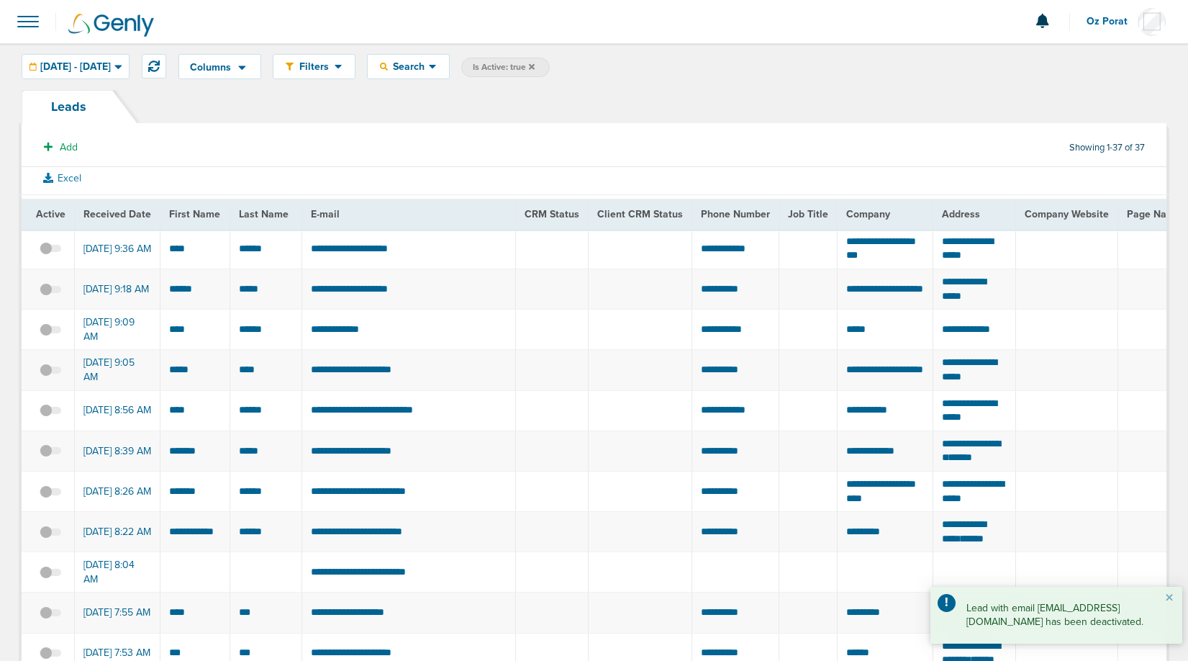
click at [28, 19] on span at bounding box center [28, 22] width 32 height 32
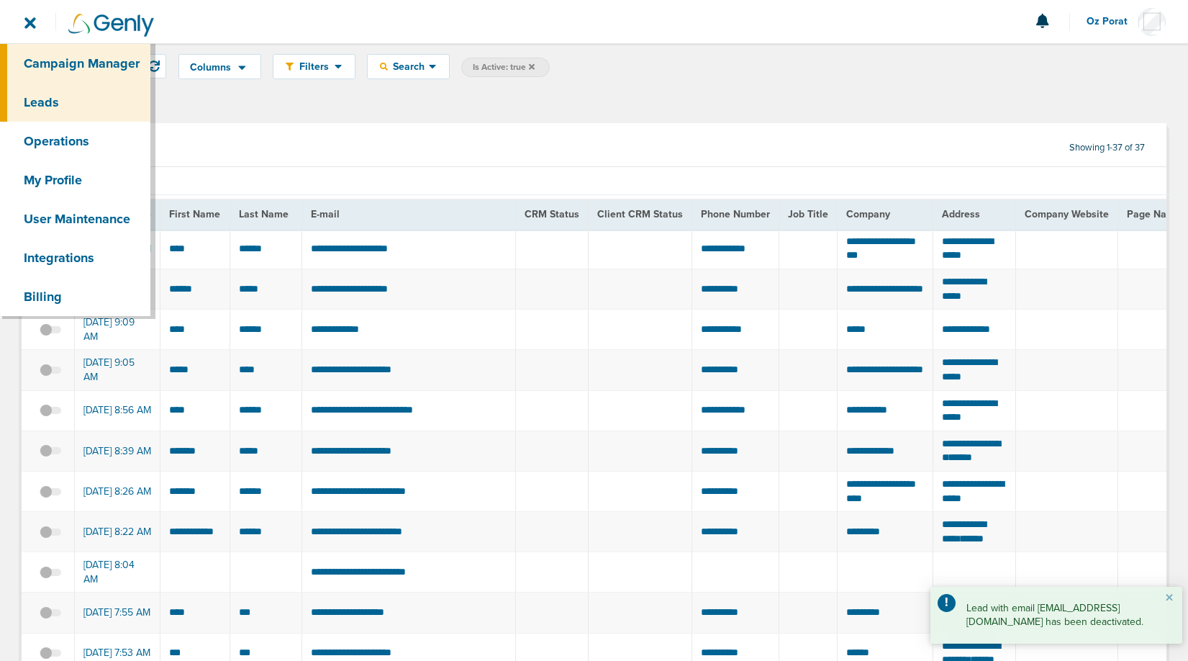
click at [55, 59] on link "Campaign Manager" at bounding box center [75, 63] width 150 height 39
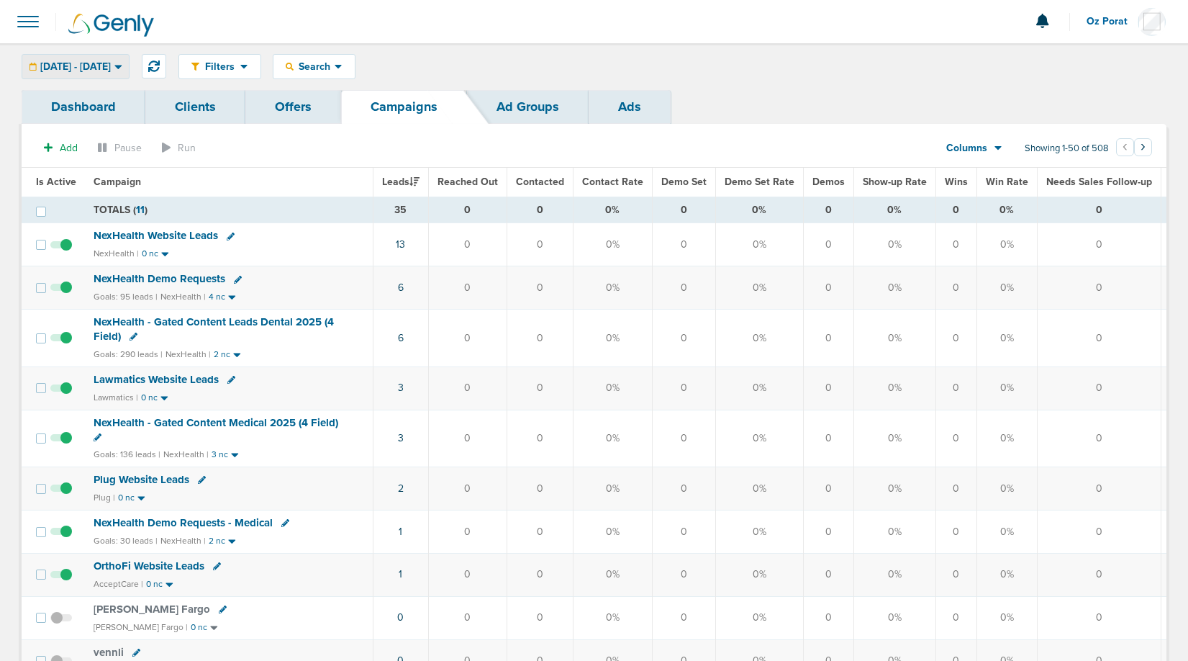
click at [111, 66] on span "09.26.2025 - 09.26.2025" at bounding box center [75, 67] width 71 height 10
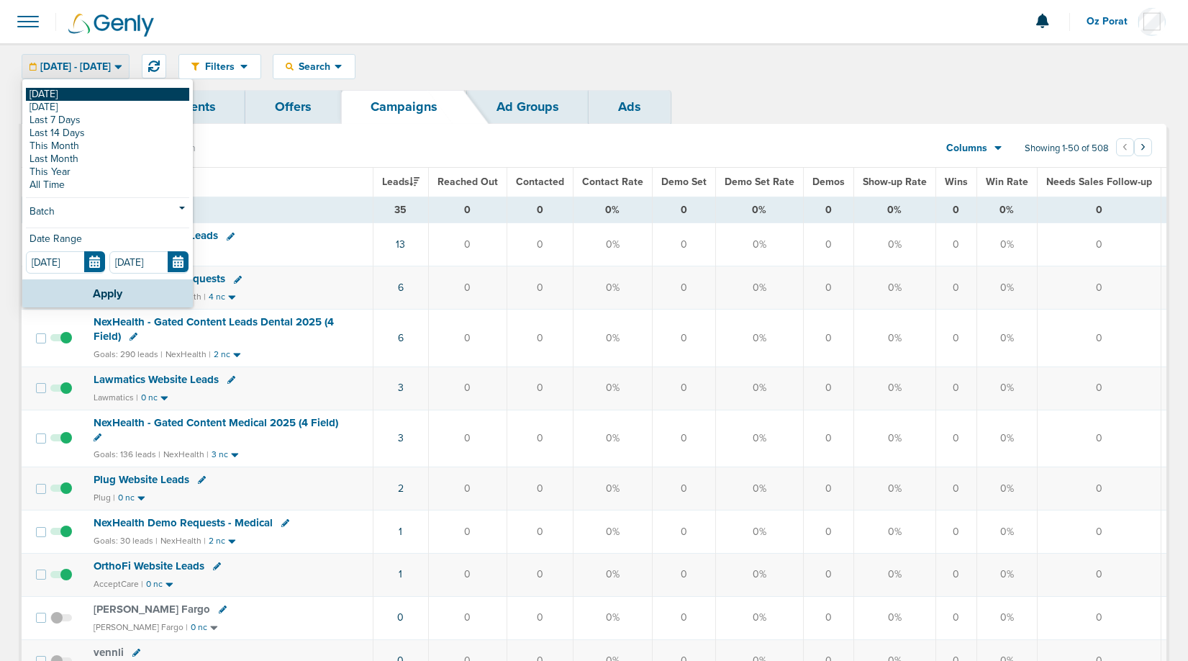
click at [73, 94] on link "[DATE]" at bounding box center [107, 94] width 163 height 13
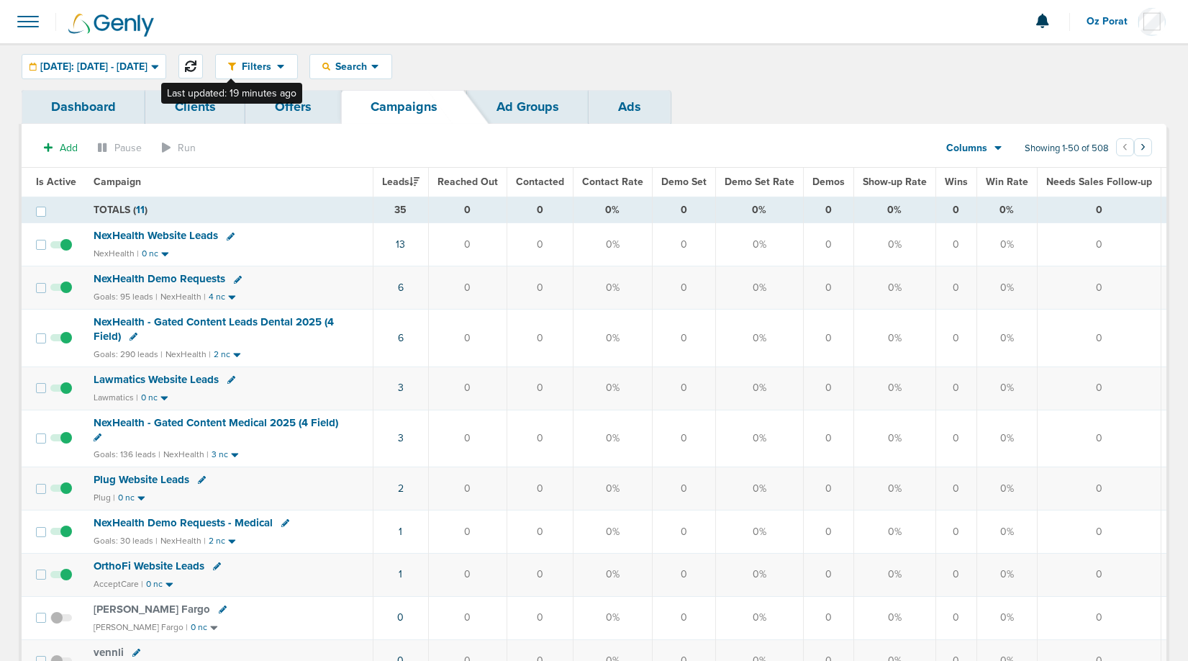
click at [196, 68] on icon at bounding box center [191, 66] width 12 height 12
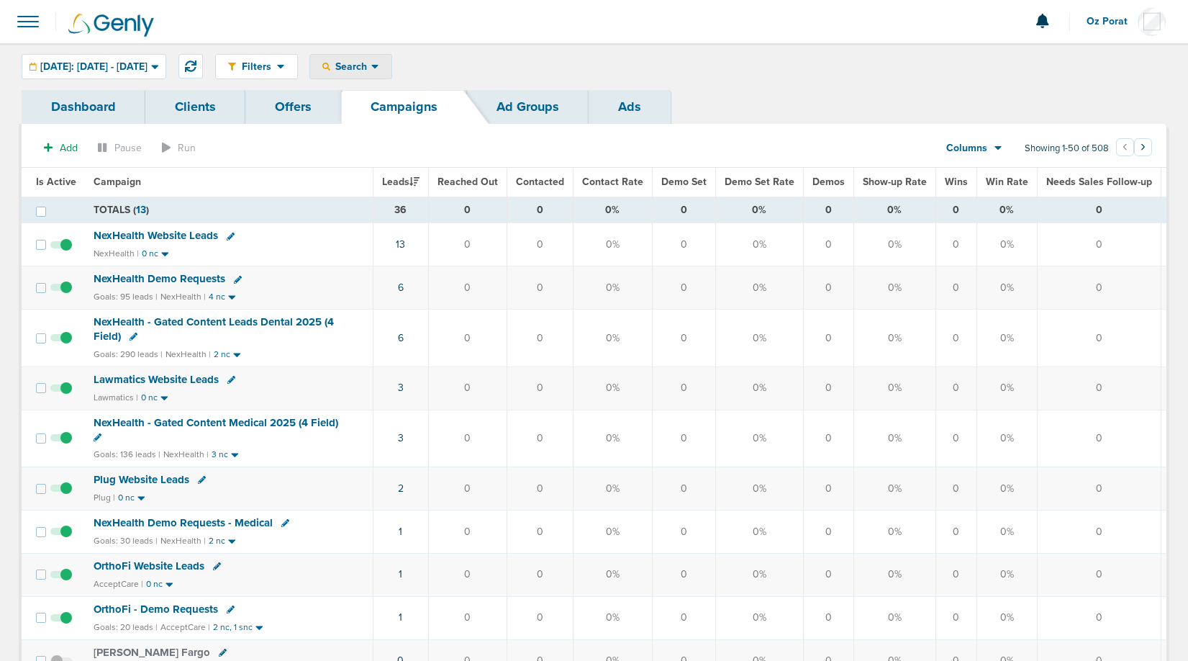
click at [371, 65] on span "Search" at bounding box center [350, 66] width 41 height 12
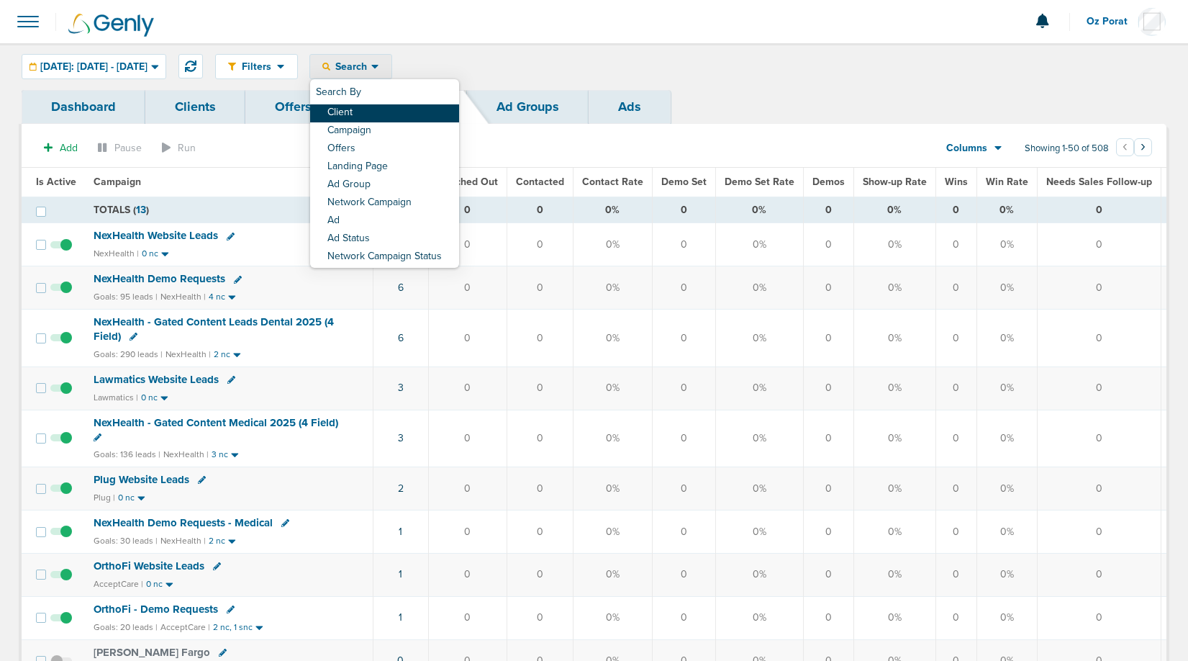
click at [407, 109] on link "Client" at bounding box center [384, 113] width 149 height 18
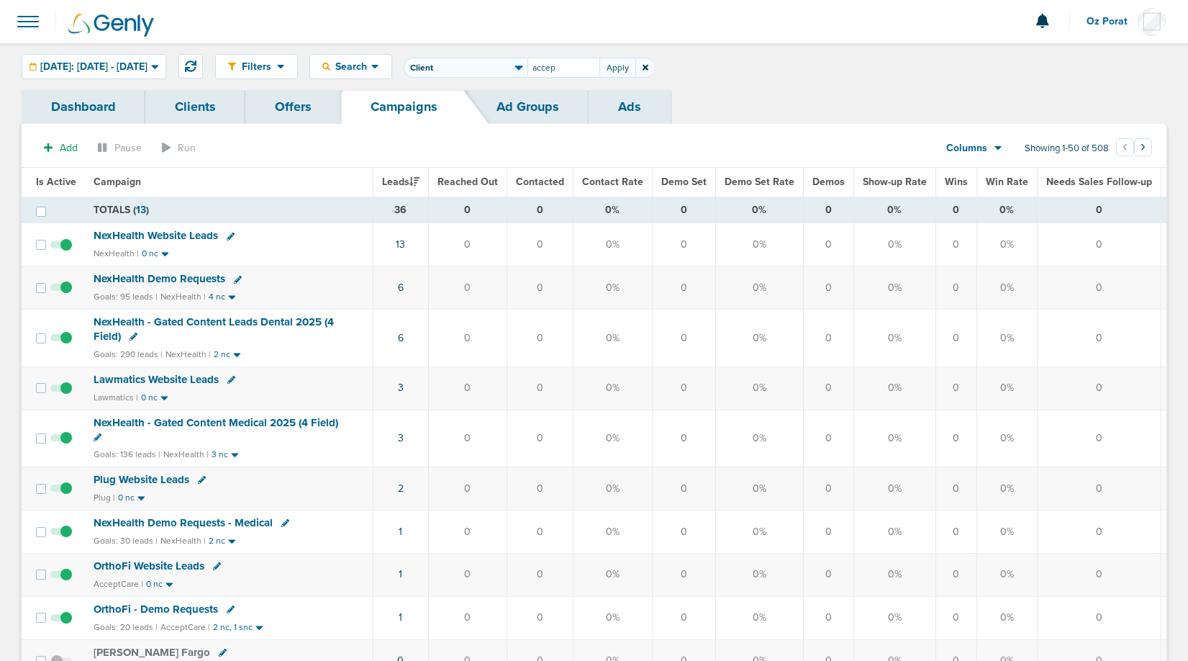
type input "accep"
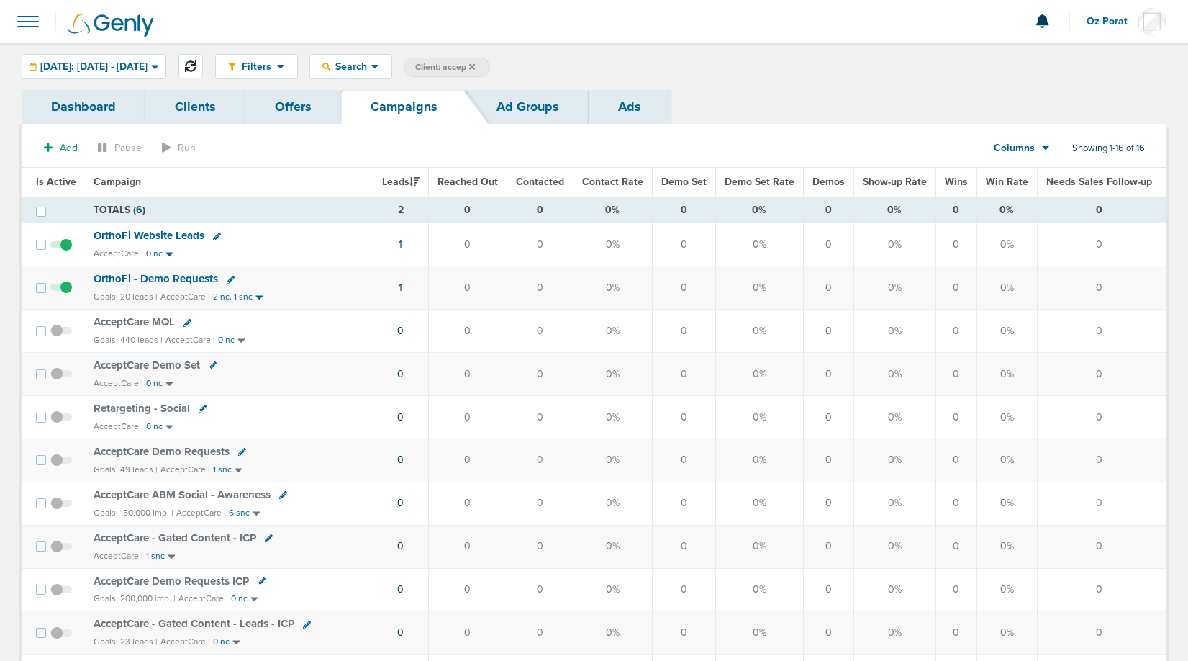
click at [196, 63] on icon at bounding box center [191, 66] width 12 height 12
click at [475, 65] on span "Client: accep" at bounding box center [445, 67] width 60 height 12
click at [648, 68] on icon at bounding box center [646, 67] width 6 height 9
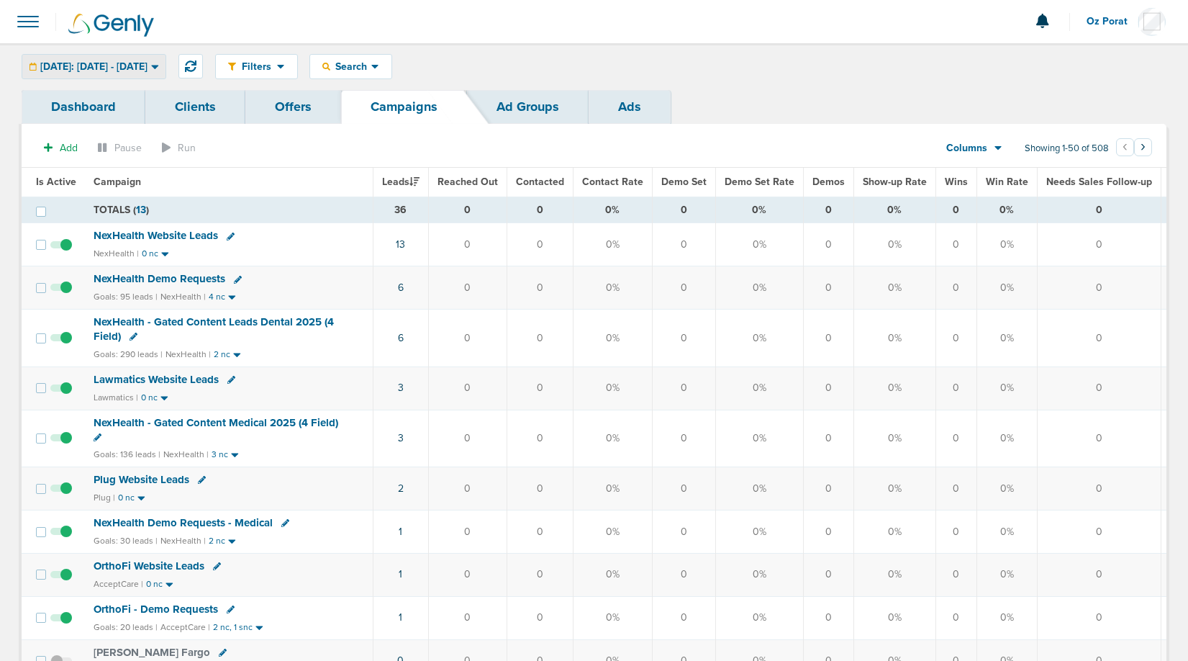
click at [123, 63] on span "[DATE]: [DATE] - [DATE]" at bounding box center [93, 67] width 107 height 10
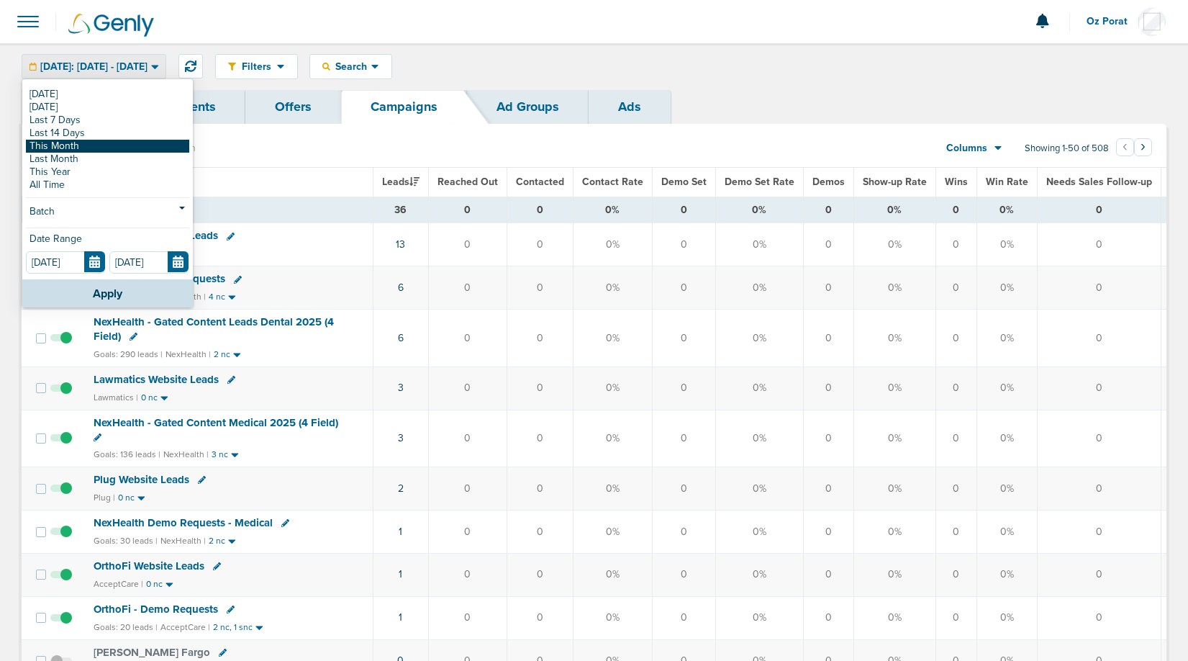
click at [97, 140] on link "This Month" at bounding box center [107, 146] width 163 height 13
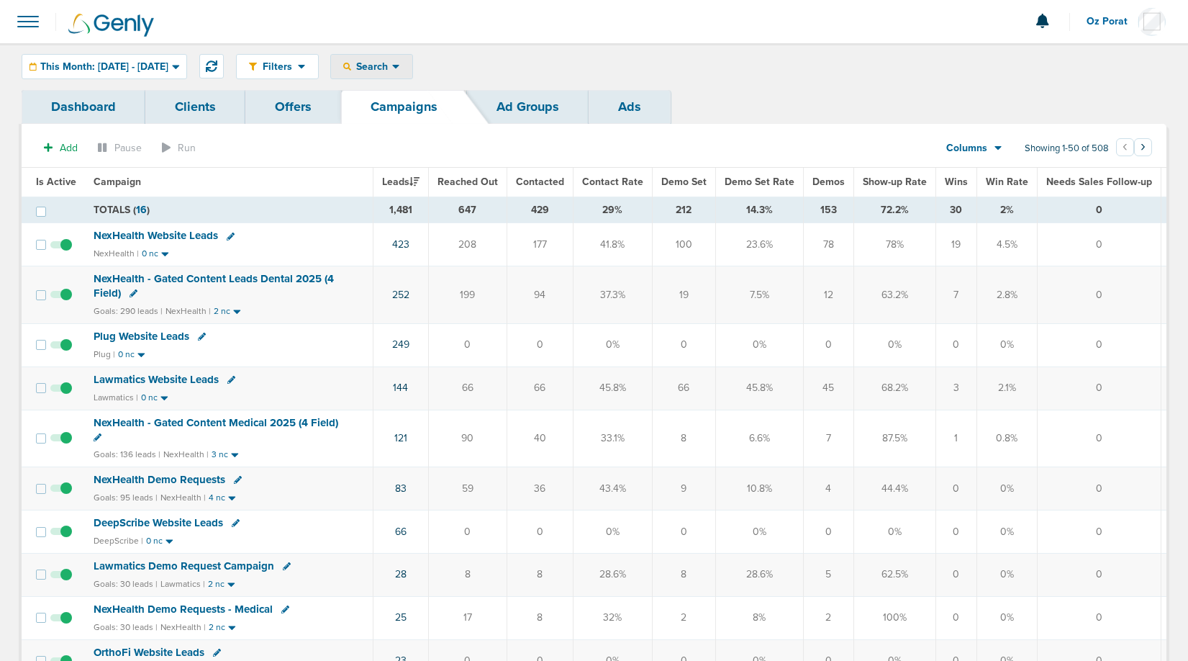
click at [412, 73] on div "Search" at bounding box center [371, 67] width 81 height 24
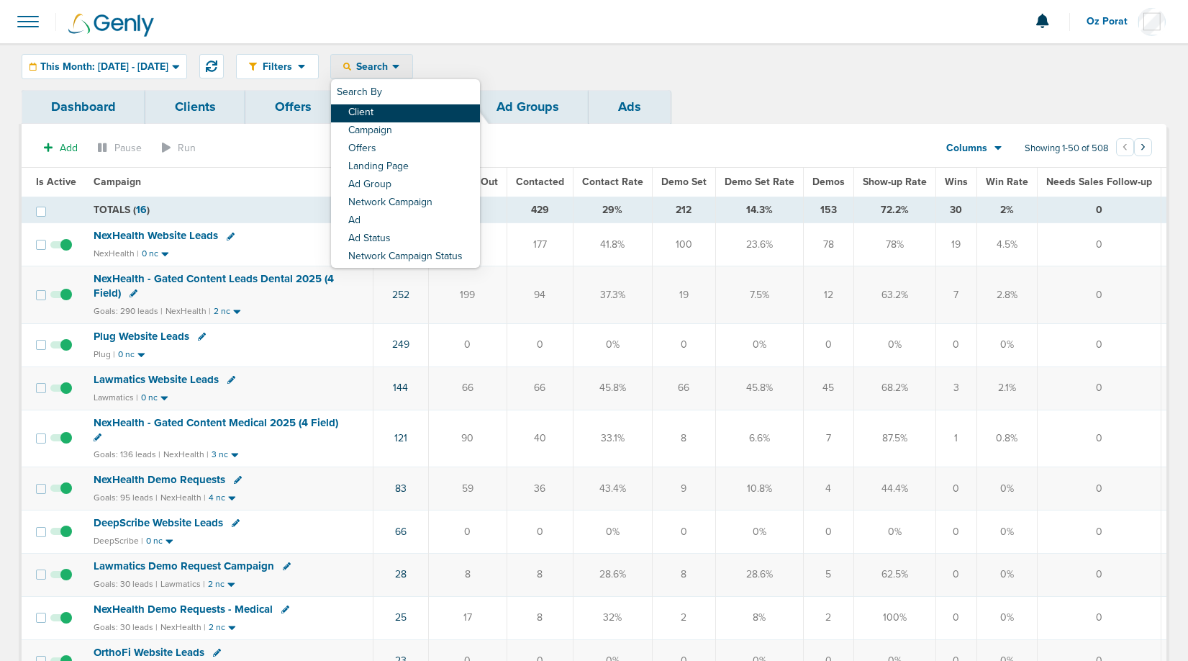
click at [430, 108] on link "Client" at bounding box center [405, 113] width 149 height 18
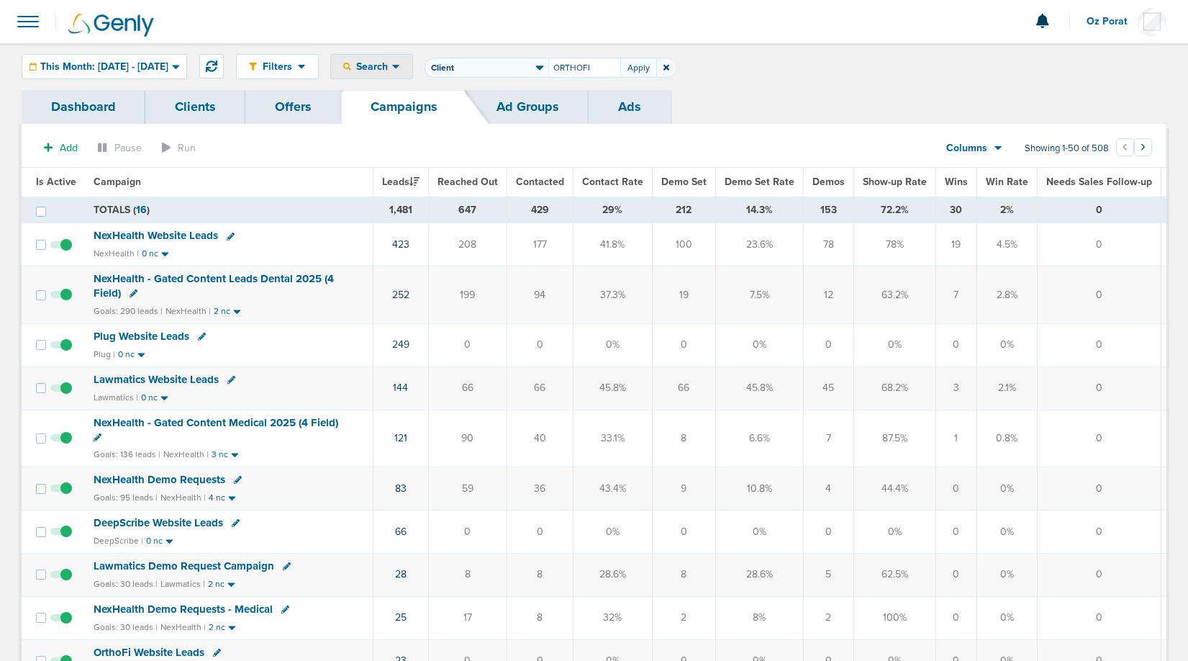
type input "ORTHOFI"
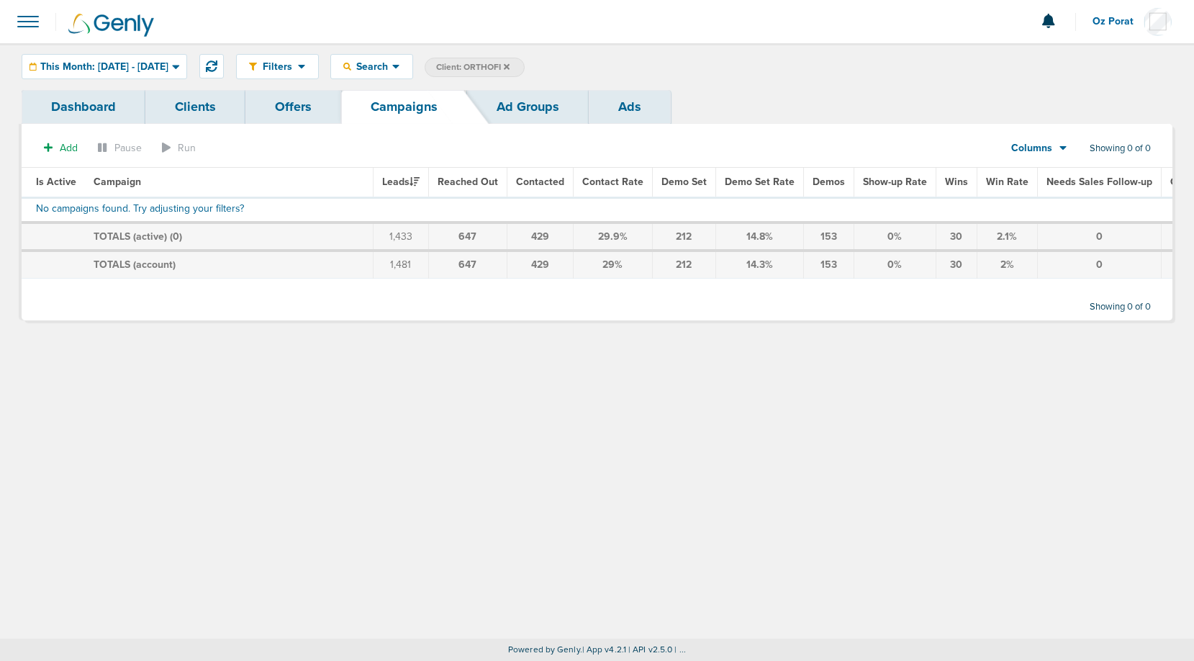
click at [510, 71] on span "Client: ORTHOFI" at bounding box center [472, 67] width 73 height 12
click at [614, 78] on div "Filters Active Only Settings Status Active Inactive Objectives MQL SQL Traffic …" at bounding box center [704, 66] width 936 height 25
click at [614, 73] on input "ORTHOFI" at bounding box center [584, 68] width 72 height 20
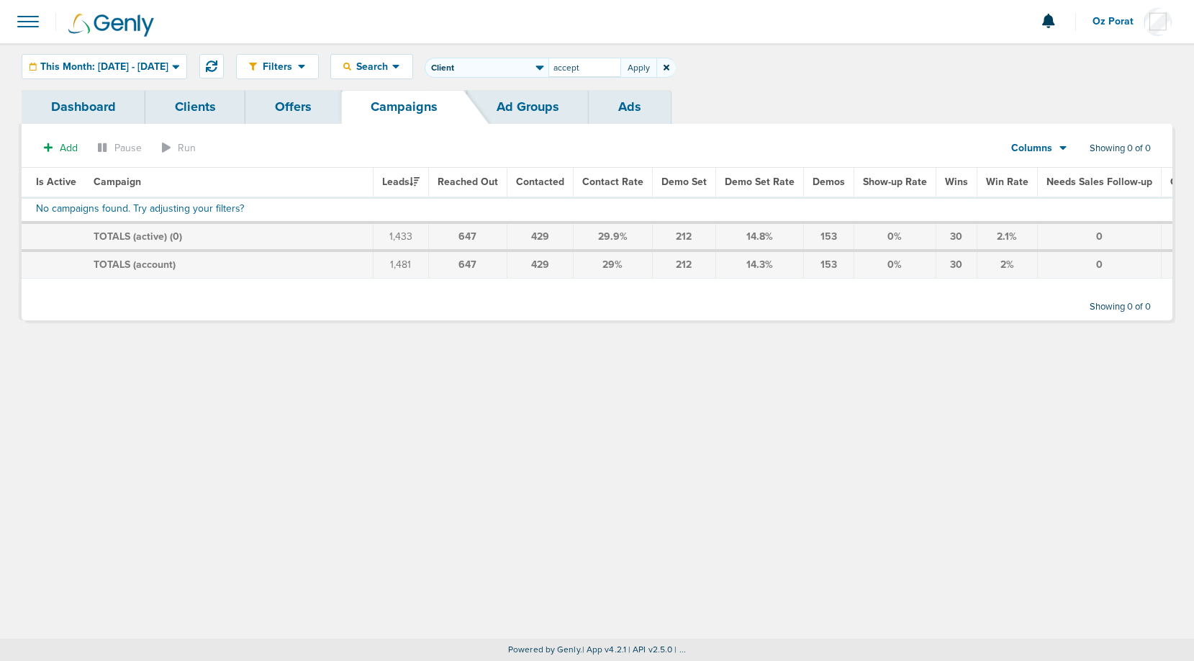
type input "accept"
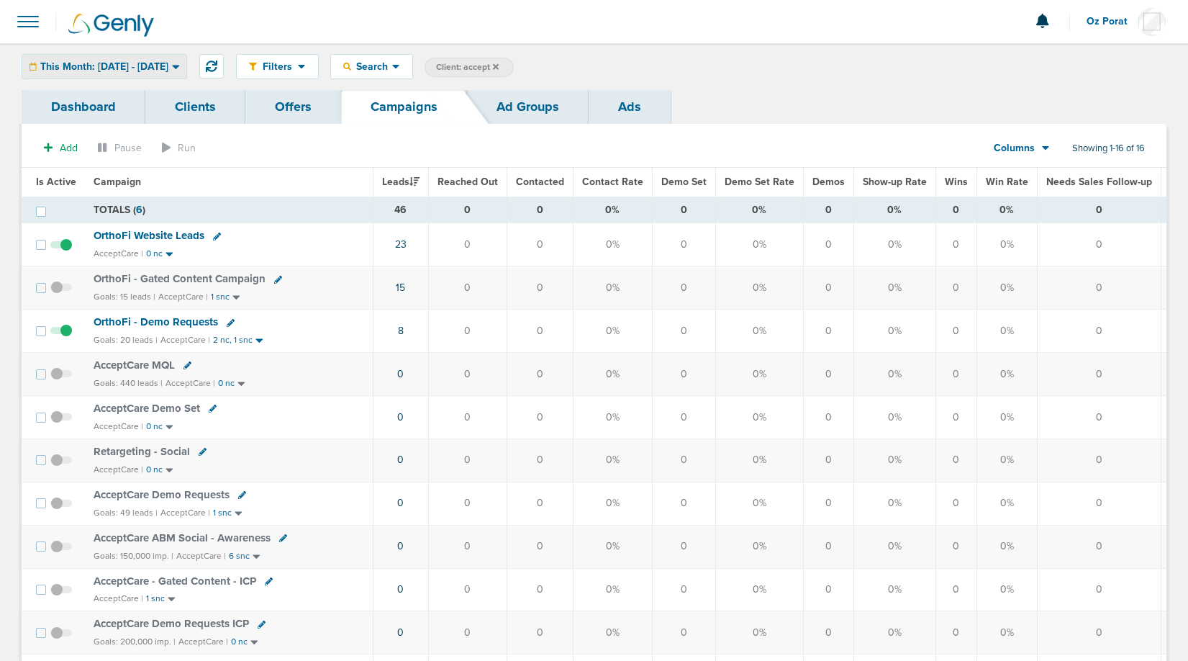
click at [145, 69] on span "This Month: [DATE] - [DATE]" at bounding box center [104, 67] width 128 height 10
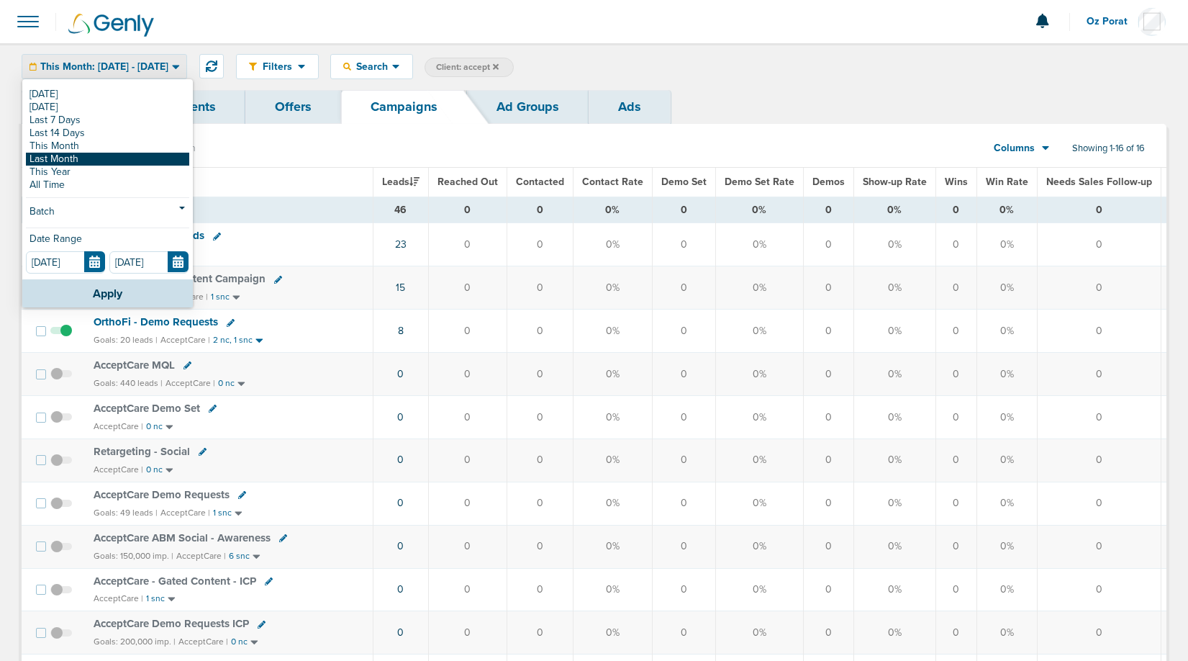
click at [109, 159] on link "Last Month" at bounding box center [107, 159] width 163 height 13
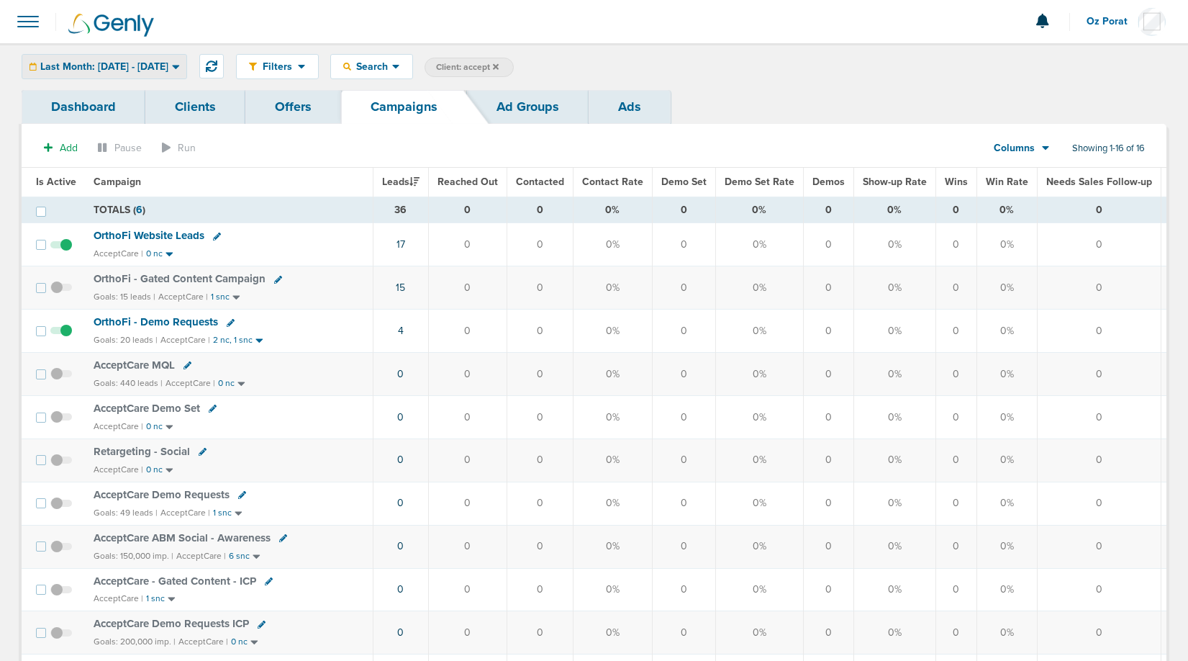
click at [117, 62] on span "Last Month: 08.01.2025 - 08.31.2025" at bounding box center [104, 67] width 128 height 10
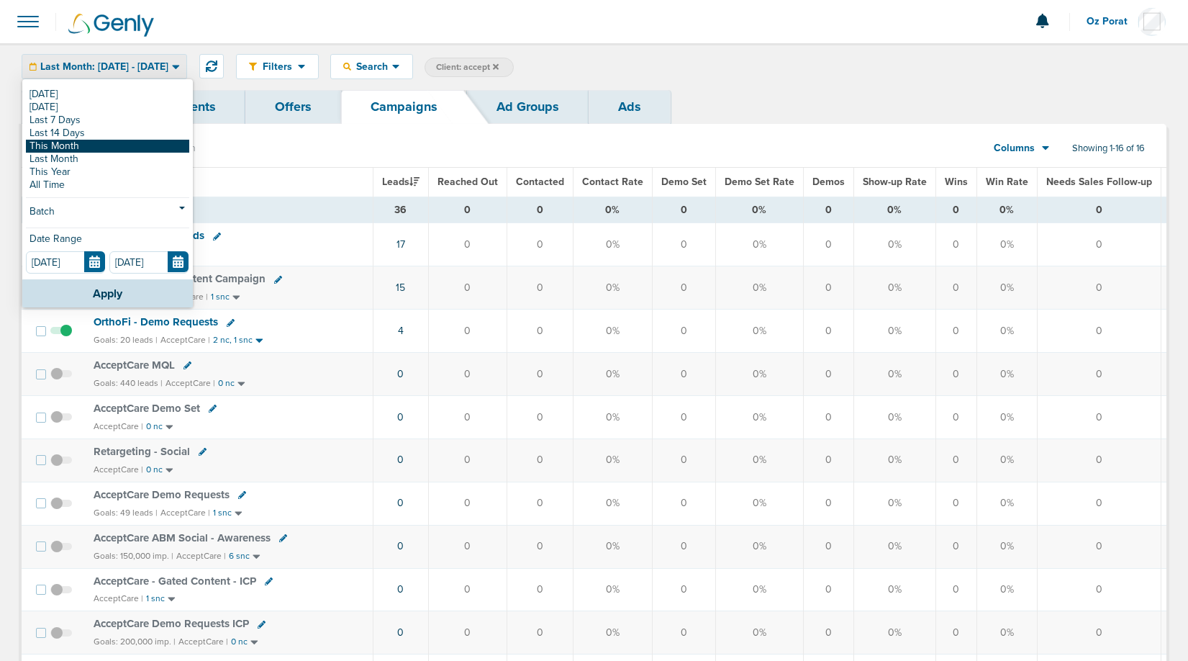
click at [72, 143] on link "This Month" at bounding box center [107, 146] width 163 height 13
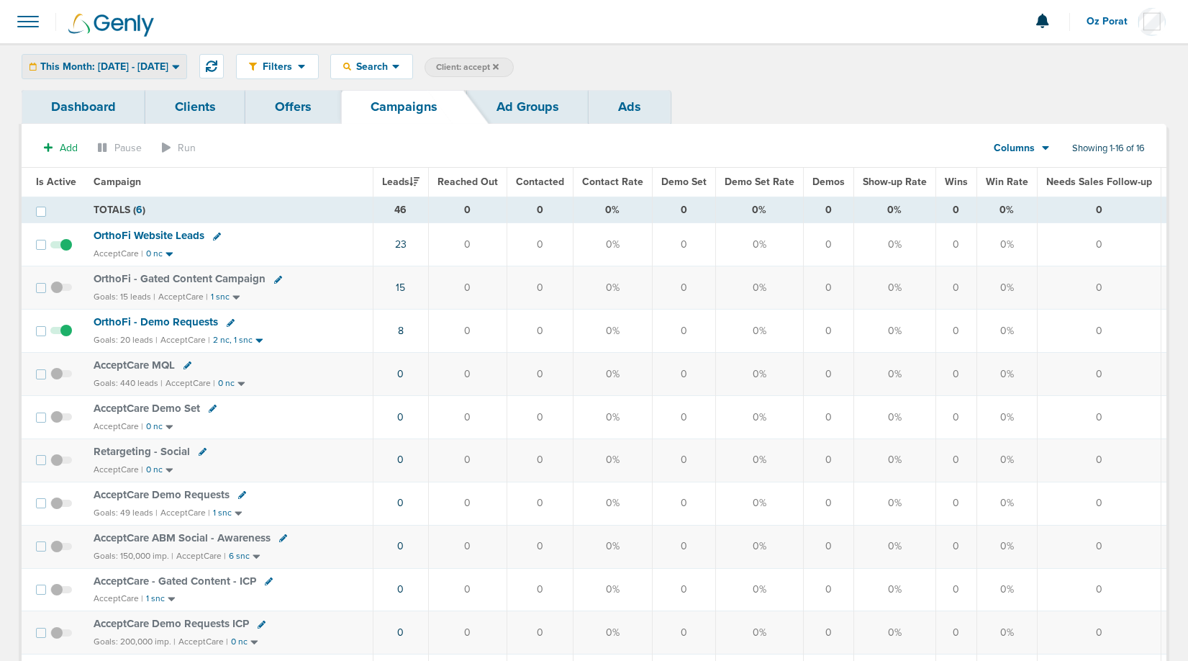
click at [168, 68] on span "This Month: [DATE] - [DATE]" at bounding box center [104, 67] width 128 height 10
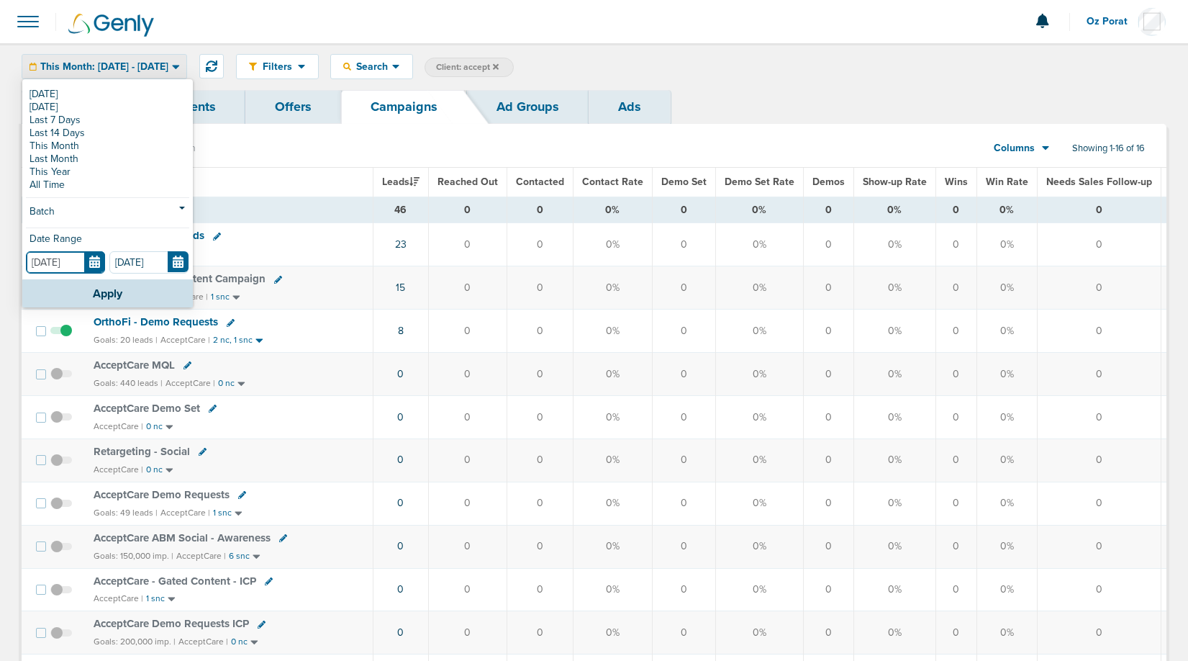
click at [97, 264] on input "[DATE]" at bounding box center [65, 262] width 79 height 22
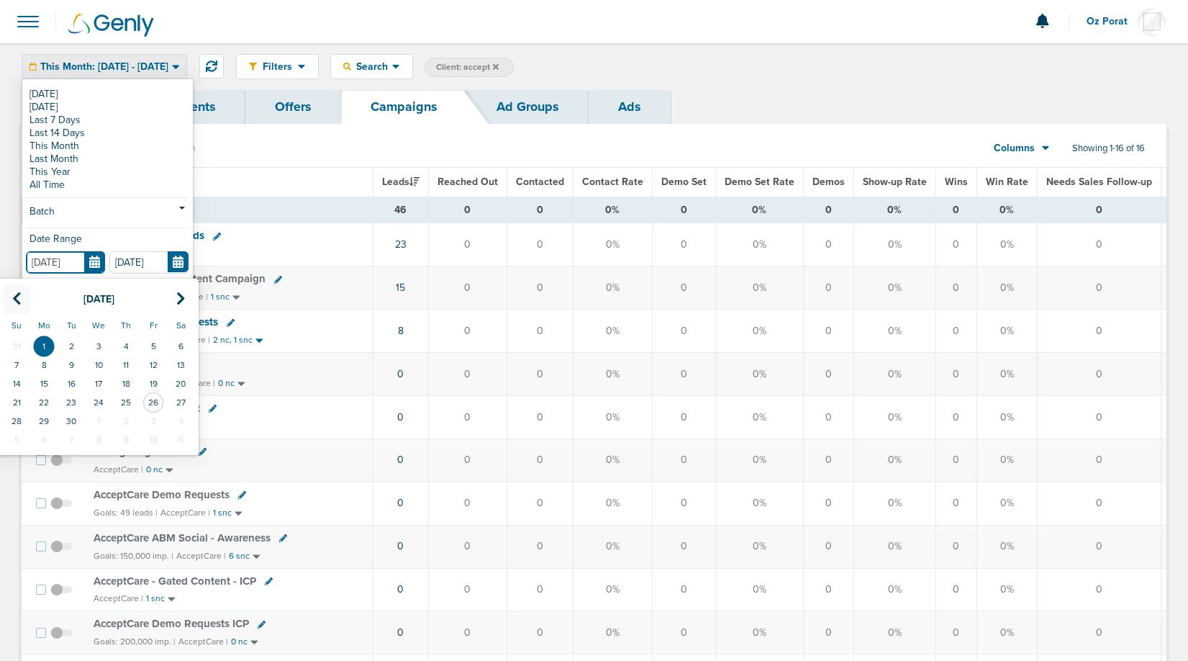
click at [17, 298] on icon at bounding box center [16, 298] width 9 height 14
click at [75, 340] on td "1" at bounding box center [71, 346] width 27 height 19
type input "07.01.2025"
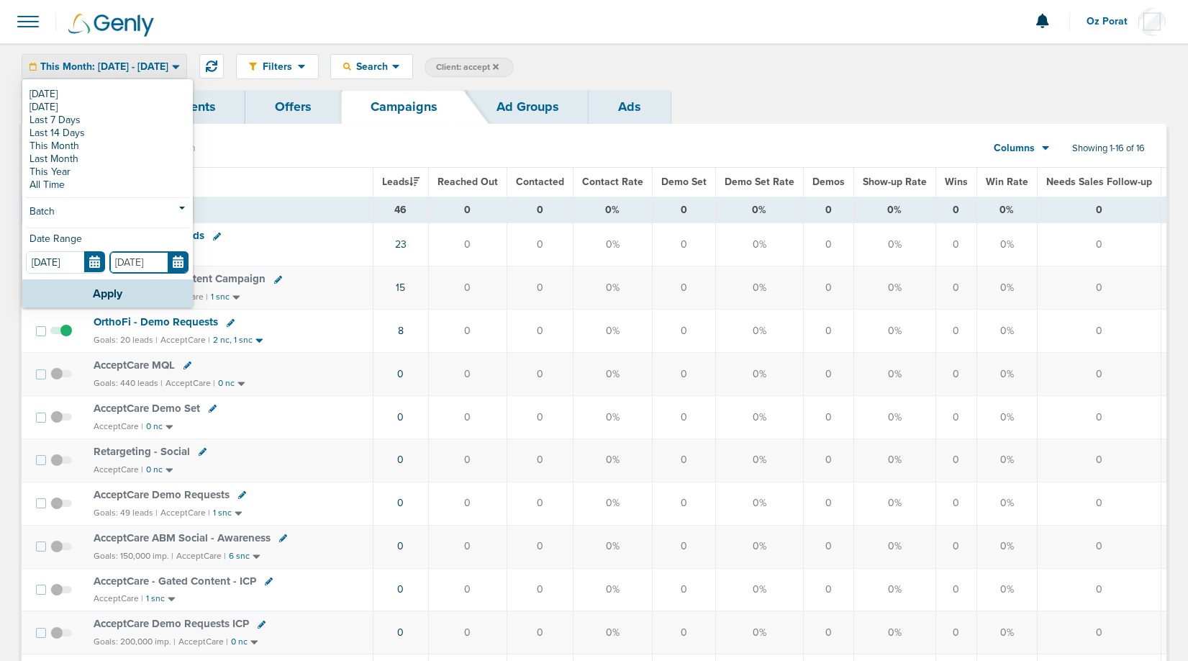
click at [174, 262] on input "[DATE]" at bounding box center [148, 262] width 79 height 22
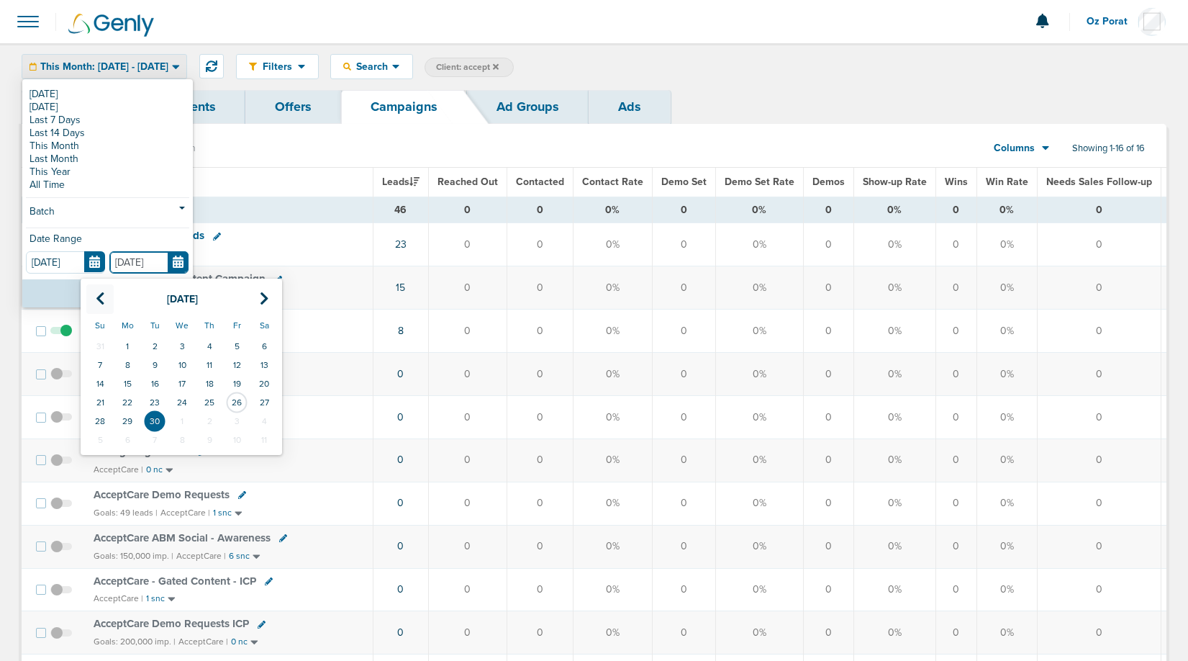
click at [99, 302] on icon at bounding box center [100, 298] width 9 height 14
click at [214, 424] on td "31" at bounding box center [209, 421] width 27 height 19
type input "07.31.2025"
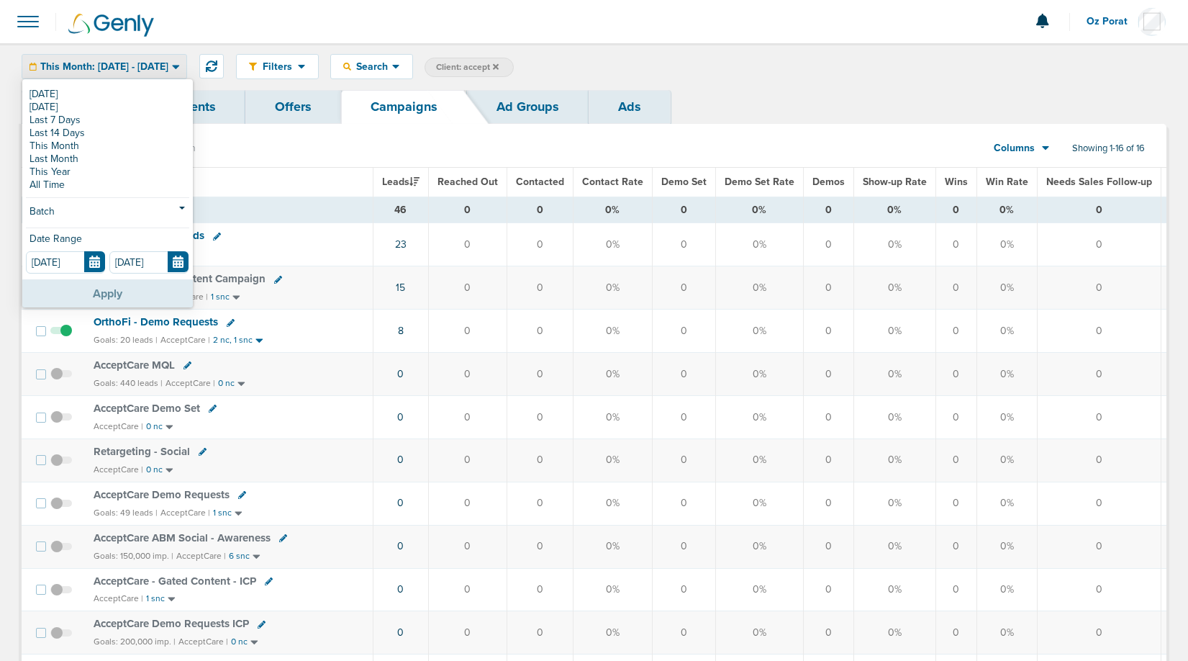
click at [88, 288] on button "Apply" at bounding box center [107, 293] width 171 height 28
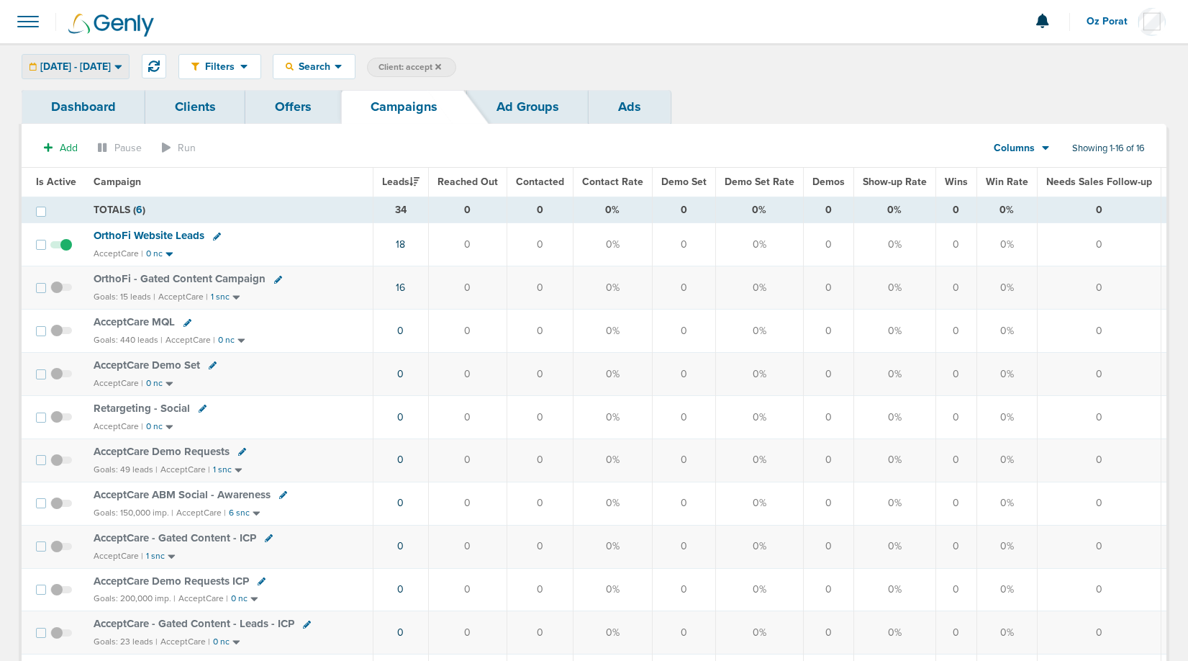
click at [111, 68] on span "07.01.2025 - 07.31.2025" at bounding box center [75, 67] width 71 height 10
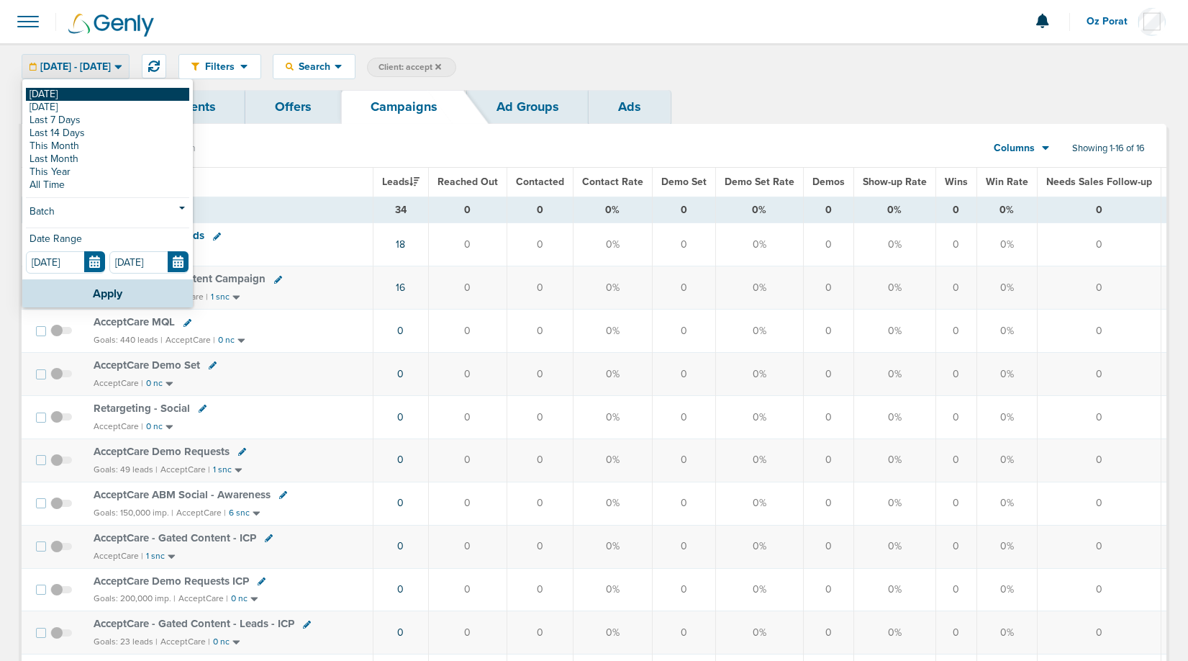
click at [76, 90] on link "[DATE]" at bounding box center [107, 94] width 163 height 13
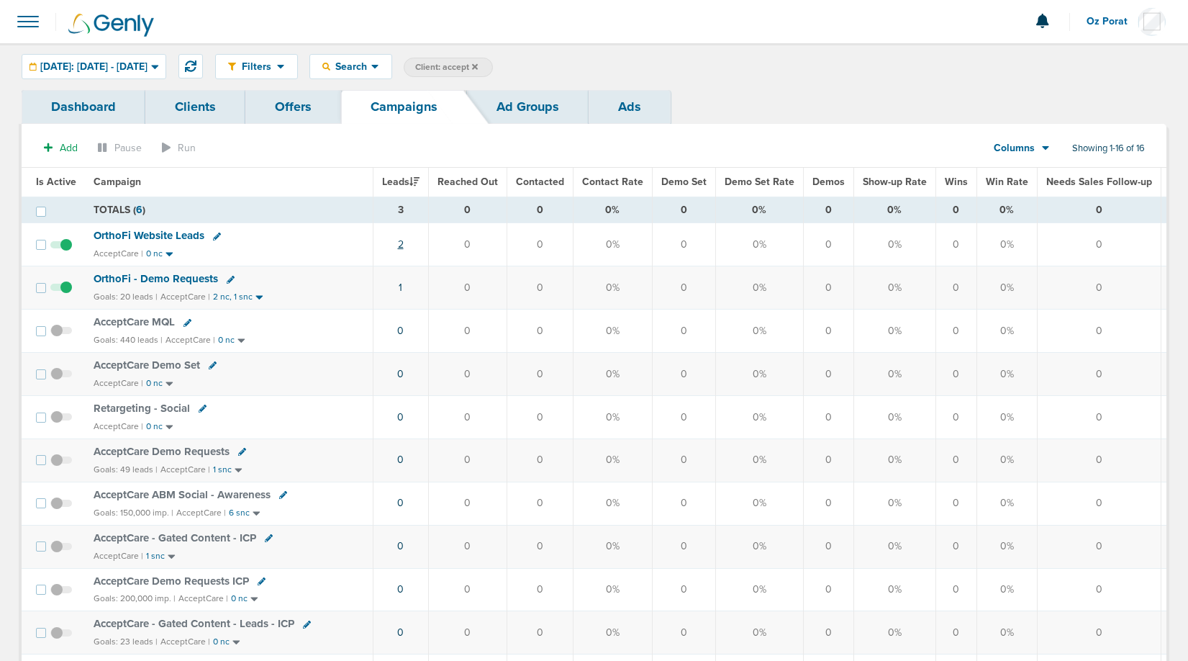
click at [400, 243] on link "2" at bounding box center [401, 244] width 6 height 12
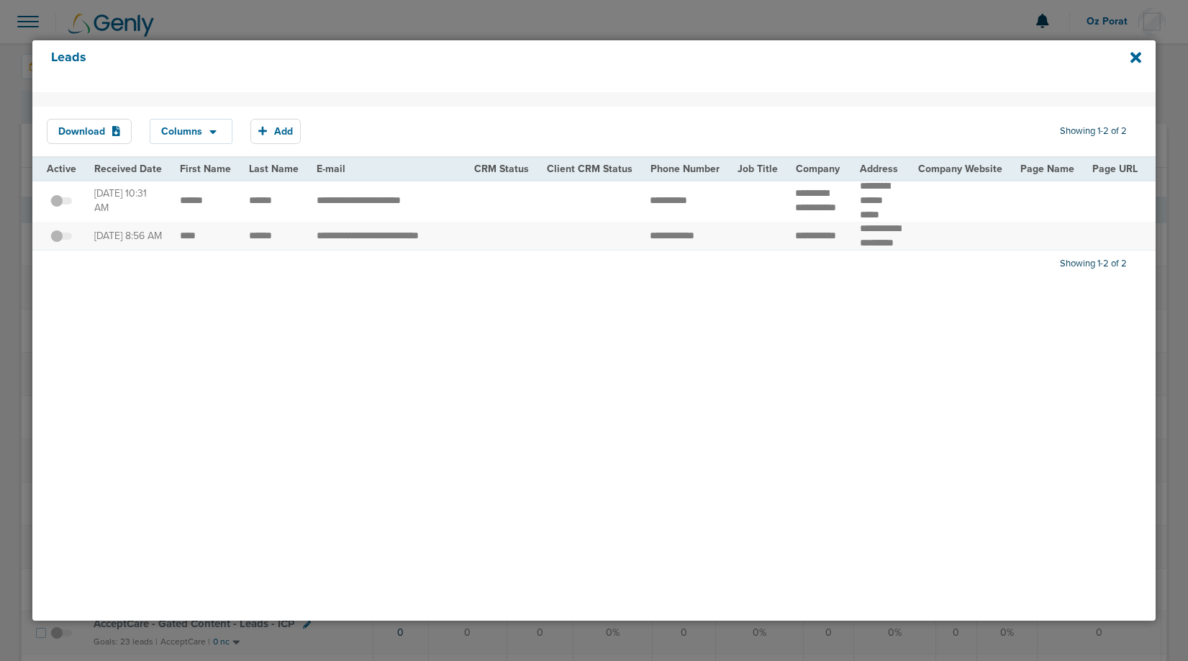
click at [420, 200] on td "**********" at bounding box center [387, 200] width 158 height 42
drag, startPoint x: 427, startPoint y: 200, endPoint x: 346, endPoint y: 200, distance: 80.6
click at [346, 200] on td "**********" at bounding box center [387, 200] width 158 height 42
click at [60, 208] on span at bounding box center [61, 208] width 22 height 0
click at [61, 203] on input "checkbox" at bounding box center [61, 203] width 0 height 0
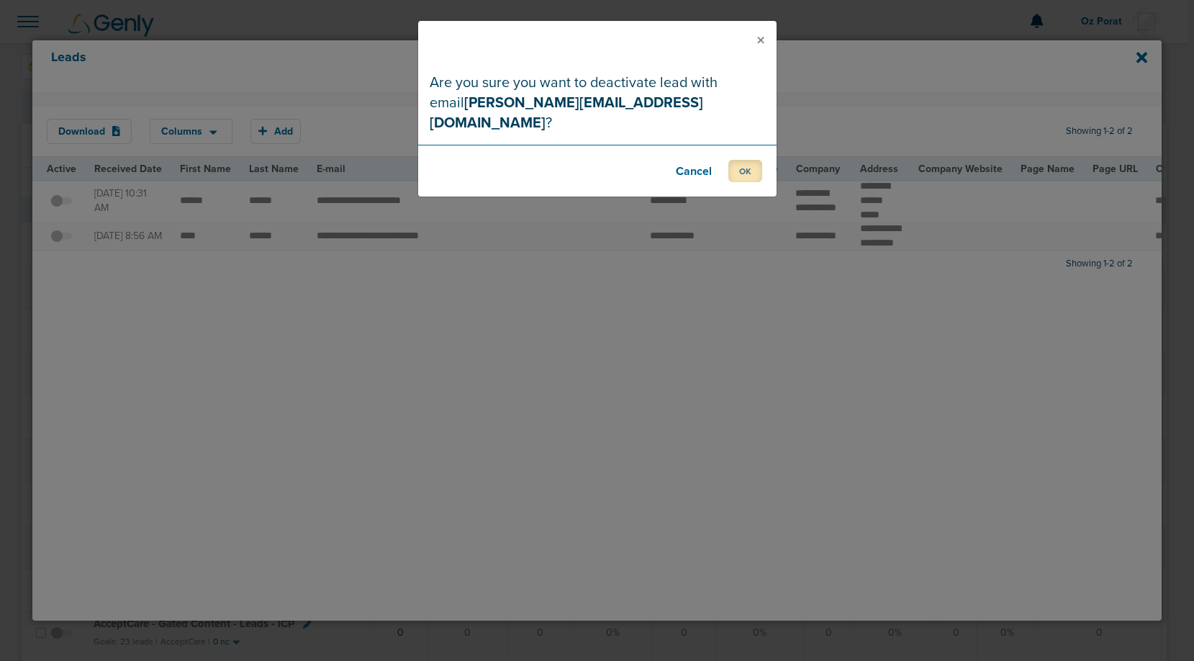
click at [741, 160] on button "OK" at bounding box center [745, 171] width 34 height 22
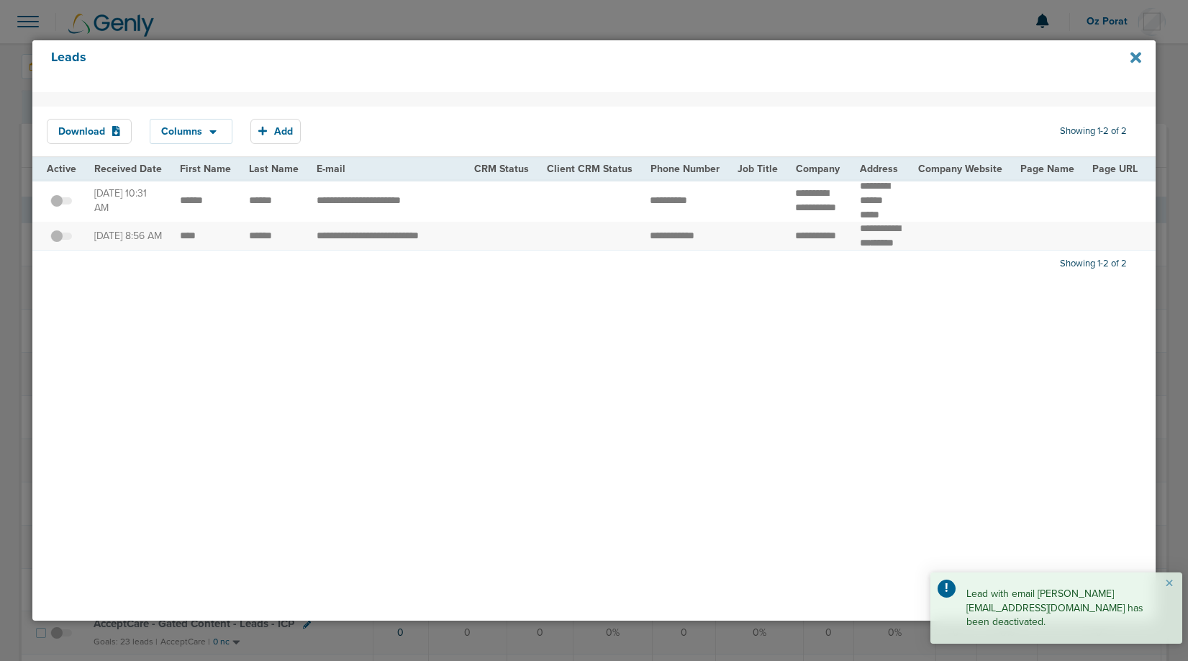
click at [1135, 58] on icon at bounding box center [1136, 57] width 11 height 11
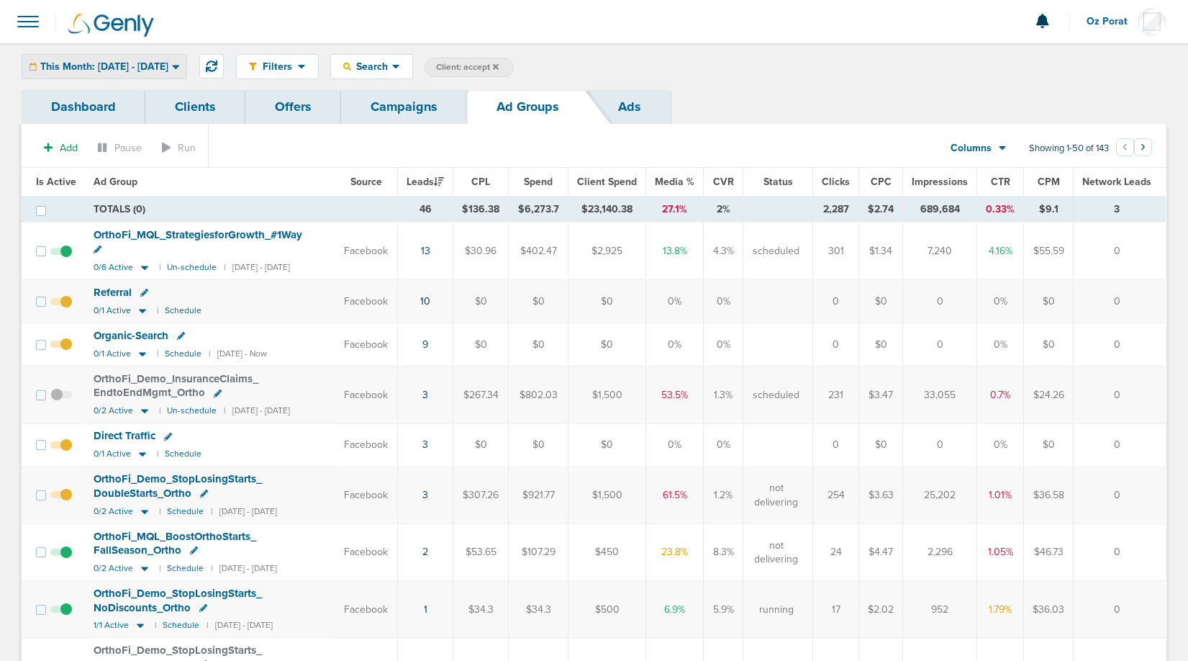
click at [149, 68] on span "This Month: [DATE] - [DATE]" at bounding box center [104, 67] width 128 height 10
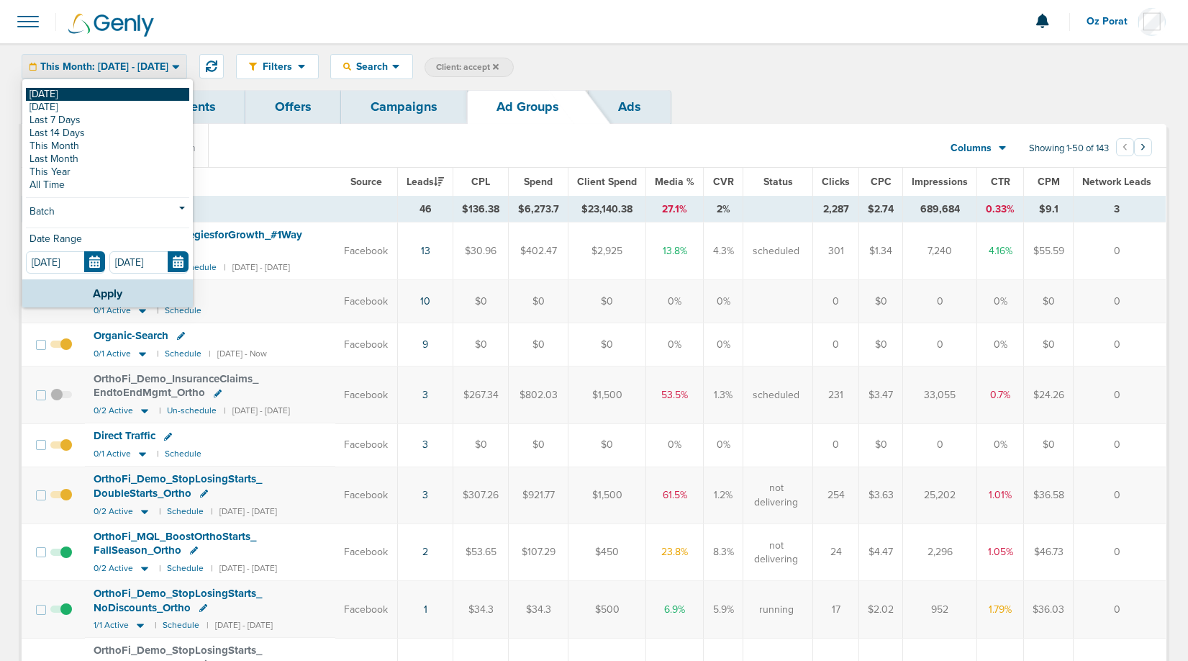
click at [93, 92] on link "[DATE]" at bounding box center [107, 94] width 163 height 13
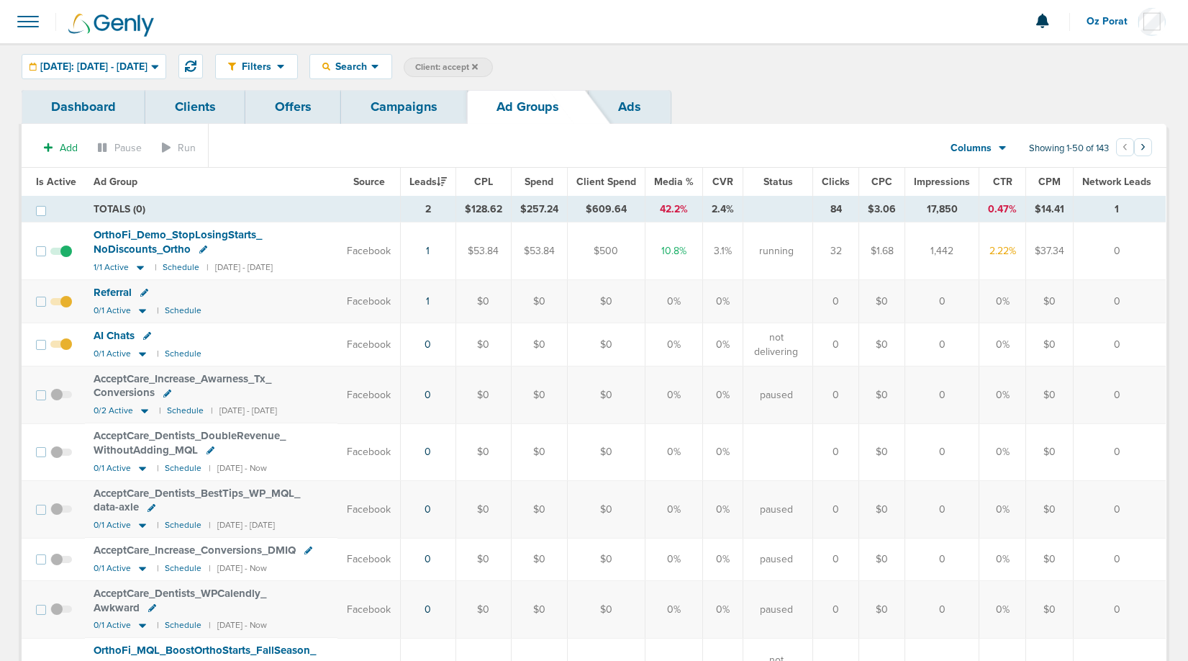
click at [428, 102] on link "Campaigns" at bounding box center [404, 107] width 126 height 34
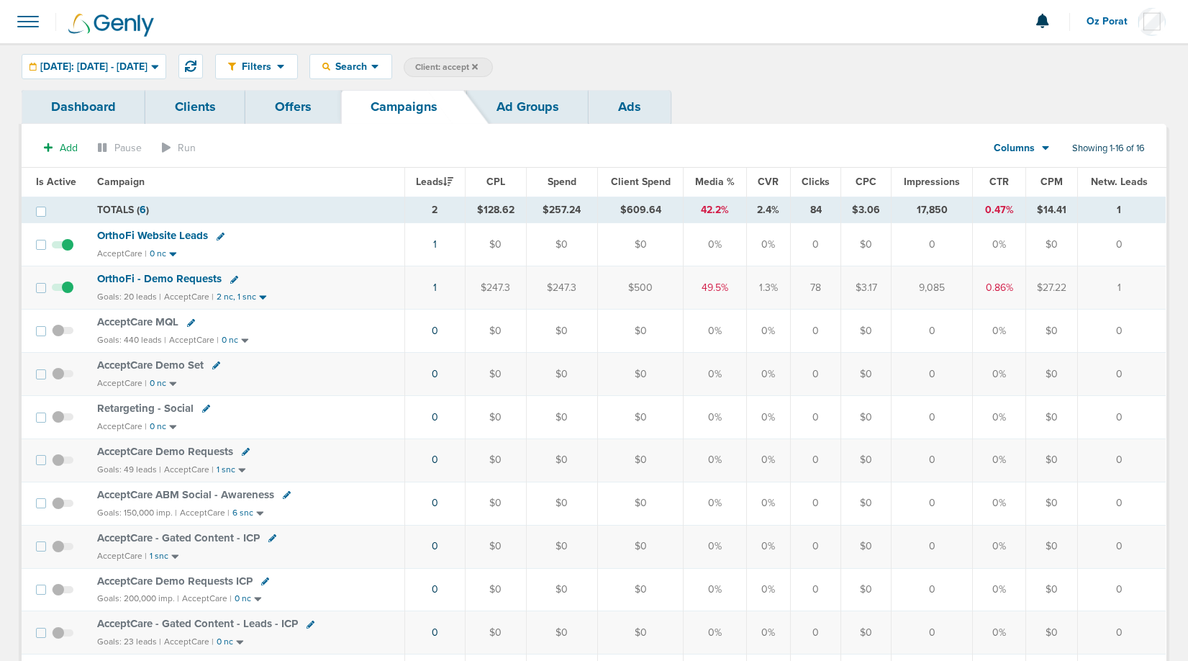
click at [478, 66] on icon at bounding box center [475, 66] width 6 height 6
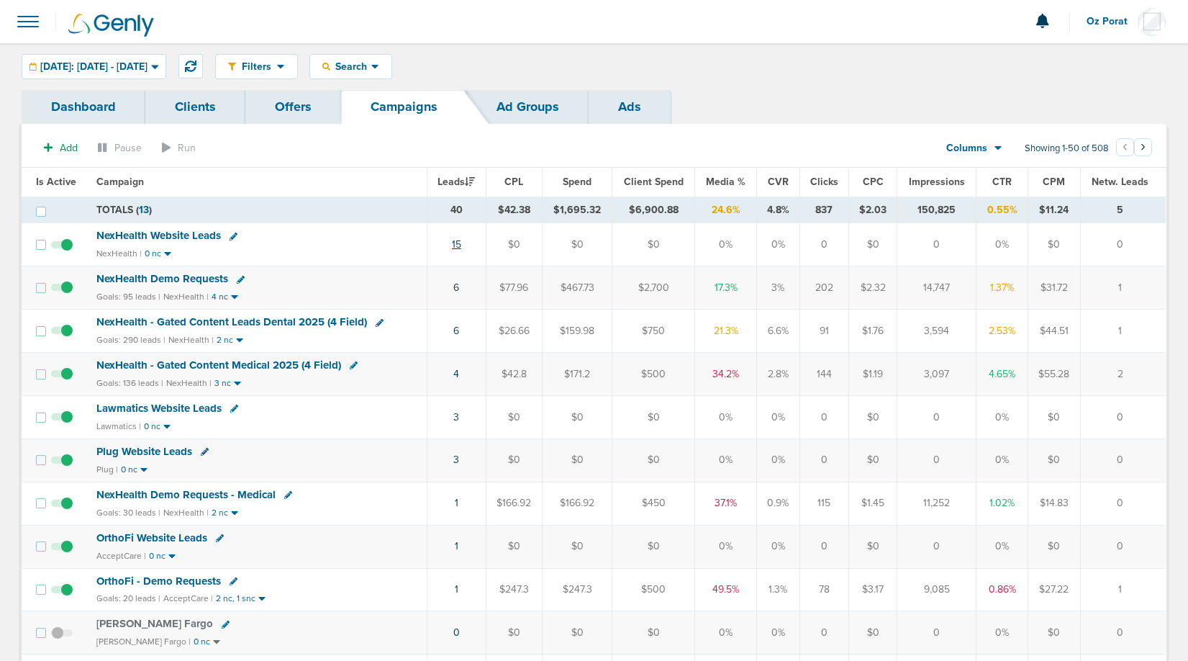
click at [459, 246] on link "15" at bounding box center [456, 244] width 9 height 12
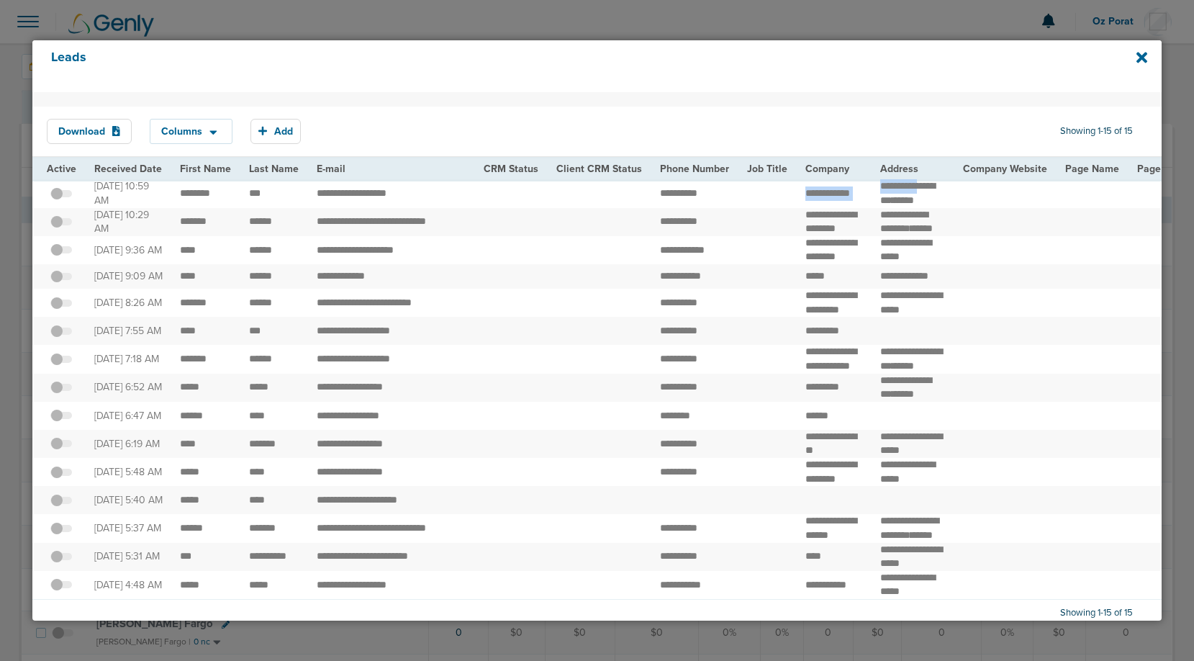
drag, startPoint x: 793, startPoint y: 187, endPoint x: 939, endPoint y: 186, distance: 146.1
copy tr "**********"
drag, startPoint x: 433, startPoint y: 273, endPoint x: 354, endPoint y: 272, distance: 79.2
click at [354, 264] on td "**********" at bounding box center [391, 250] width 167 height 28
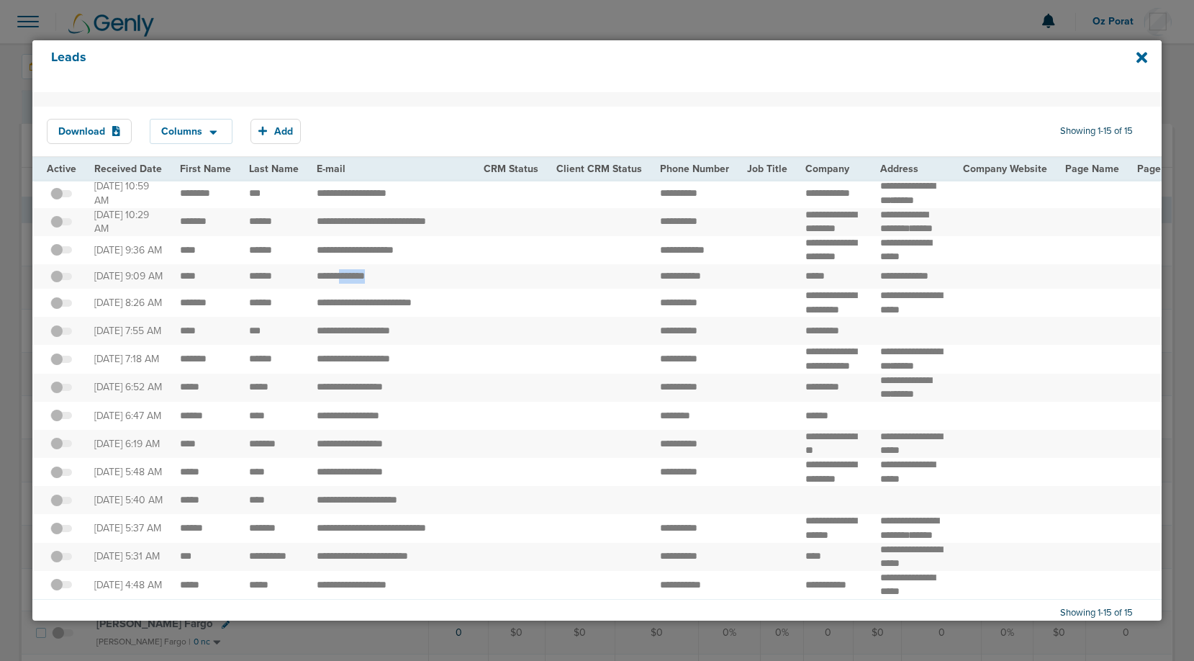
drag, startPoint x: 379, startPoint y: 306, endPoint x: 347, endPoint y: 306, distance: 31.7
click at [347, 289] on td "**********" at bounding box center [391, 276] width 167 height 24
drag, startPoint x: 441, startPoint y: 342, endPoint x: 404, endPoint y: 342, distance: 37.4
click at [404, 317] on td "**********" at bounding box center [391, 303] width 167 height 28
drag, startPoint x: 269, startPoint y: 373, endPoint x: 176, endPoint y: 379, distance: 93.7
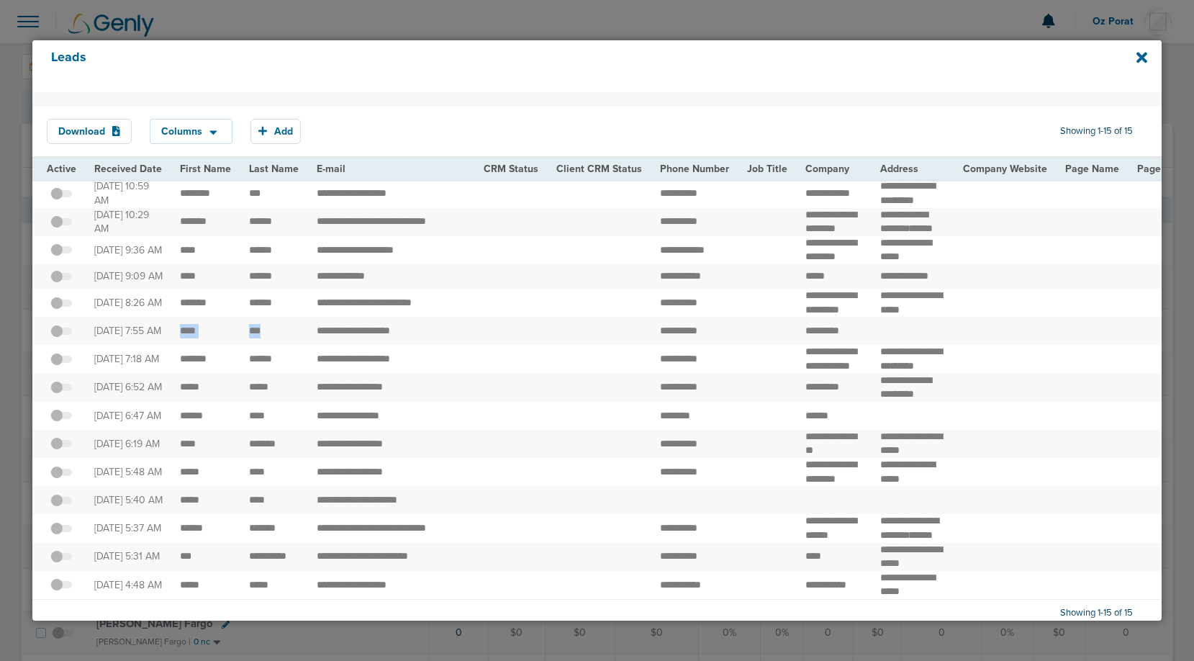
click at [59, 338] on span at bounding box center [61, 338] width 22 height 0
click at [61, 333] on input "checkbox" at bounding box center [61, 333] width 0 height 0
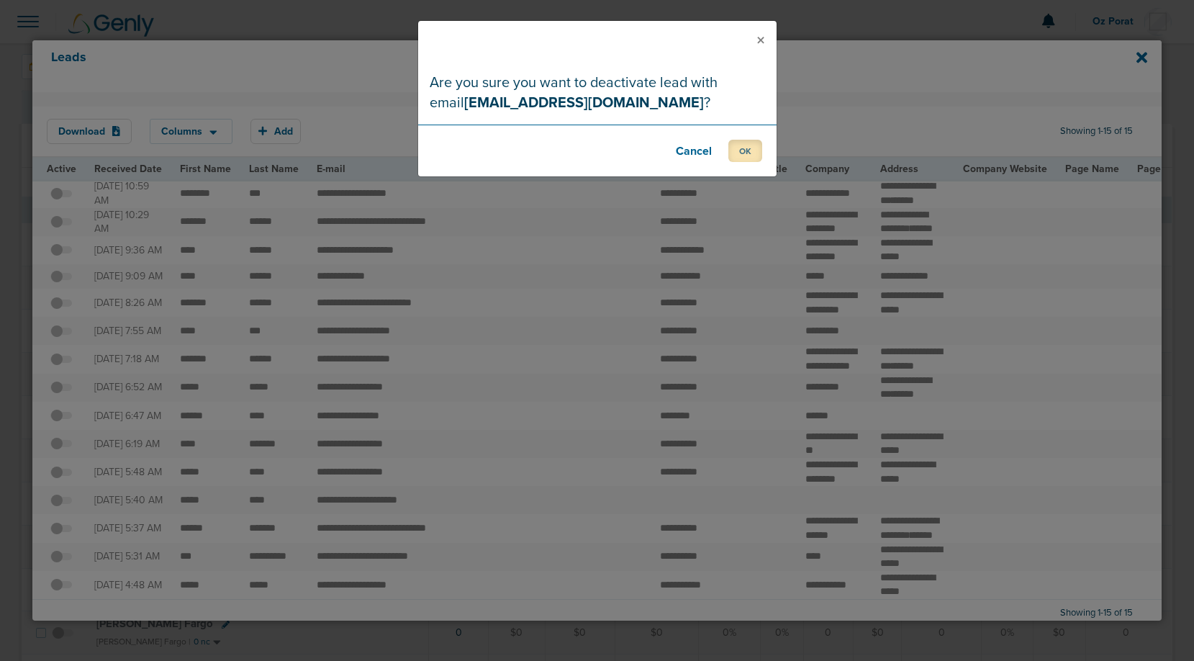
click at [753, 147] on button "OK" at bounding box center [745, 151] width 34 height 22
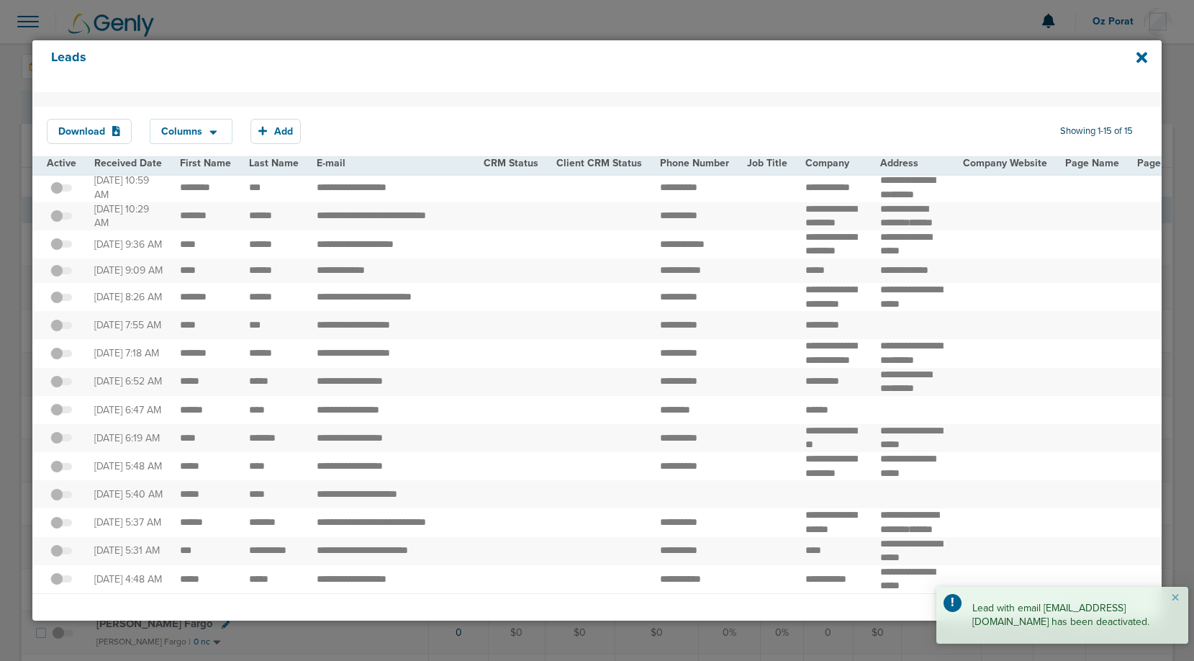
scroll to position [76, 0]
drag, startPoint x: 280, startPoint y: 376, endPoint x: 171, endPoint y: 376, distance: 108.7
